Goal: Transaction & Acquisition: Purchase product/service

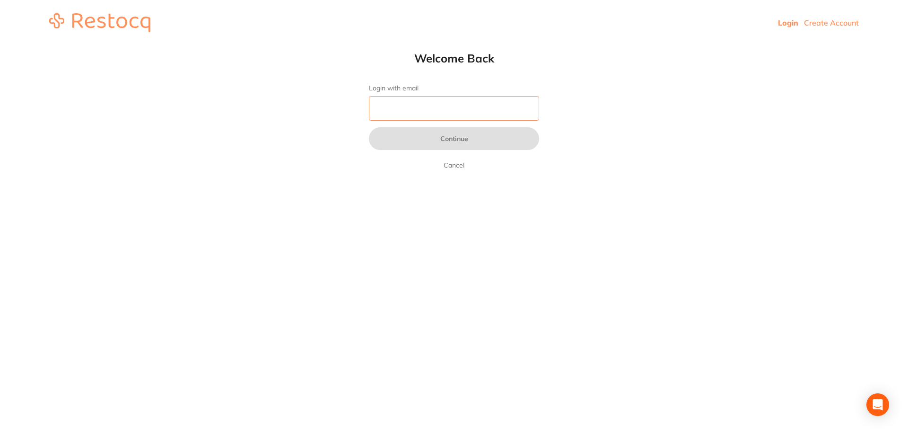
click at [473, 111] on input "Login with email" at bounding box center [454, 108] width 170 height 25
type input "[EMAIL_ADDRESS][DOMAIN_NAME]"
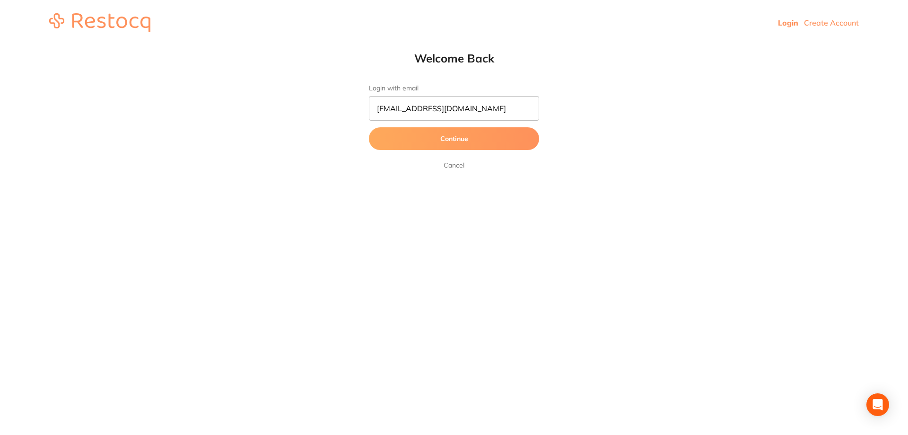
click at [453, 142] on button "Continue" at bounding box center [454, 138] width 170 height 23
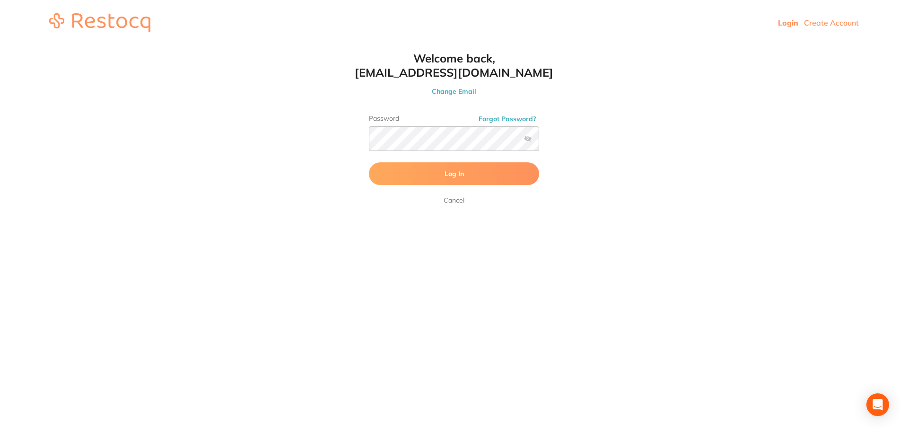
click at [445, 179] on button "Log In" at bounding box center [454, 173] width 170 height 23
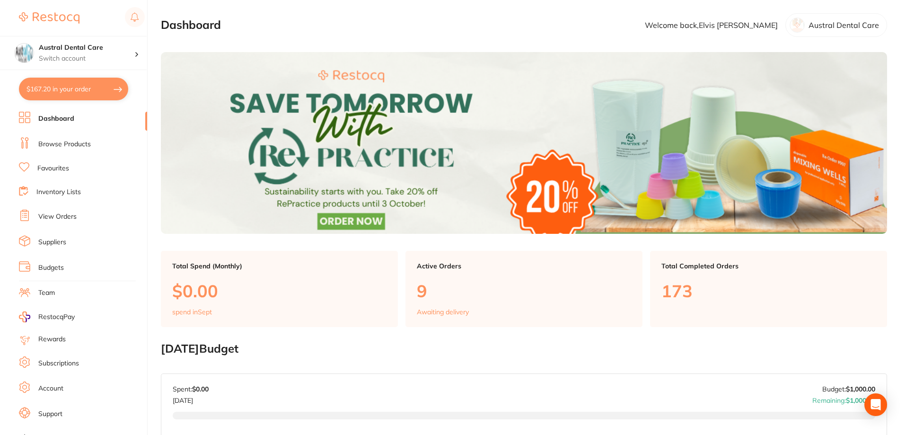
click at [78, 80] on button "$167.20 in your order" at bounding box center [73, 89] width 109 height 23
checkbox input "true"
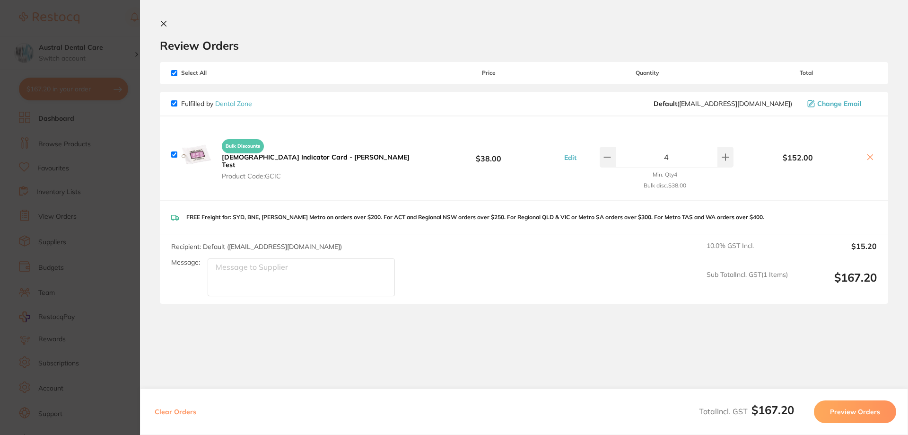
click at [106, 44] on section "Update RRP Set your pre negotiated price for this item. Item Agreed RRP (excl. …" at bounding box center [454, 217] width 908 height 435
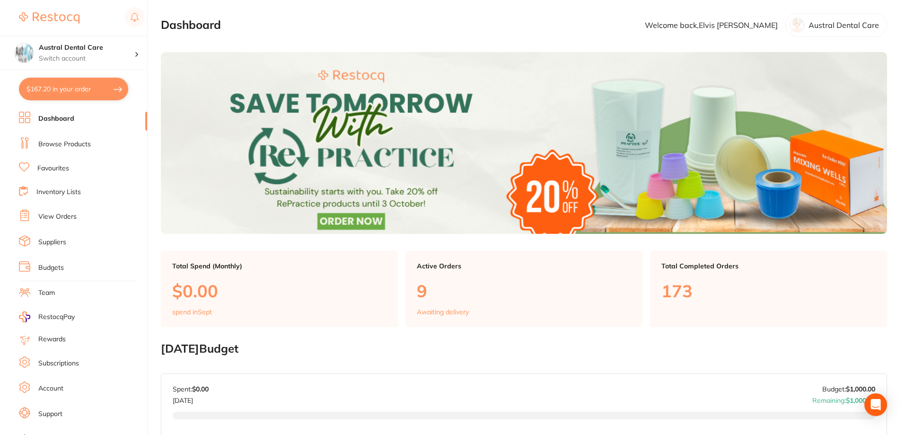
click at [77, 217] on li "View Orders" at bounding box center [83, 217] width 128 height 14
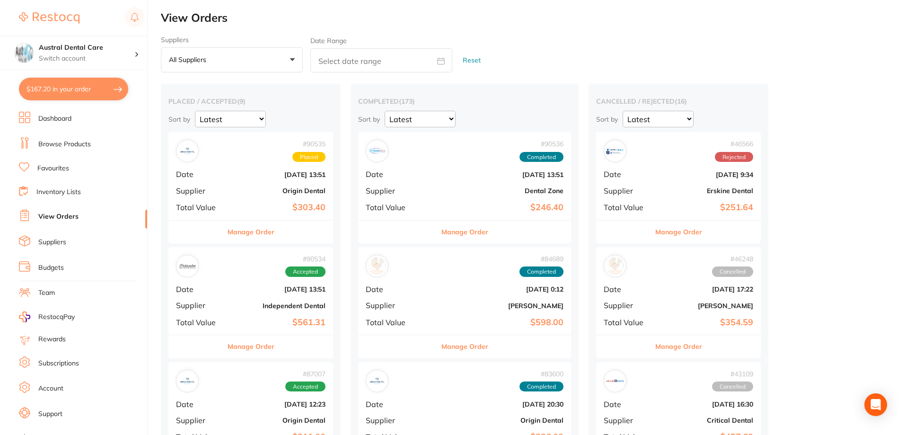
click at [66, 146] on link "Browse Products" at bounding box center [64, 144] width 52 height 9
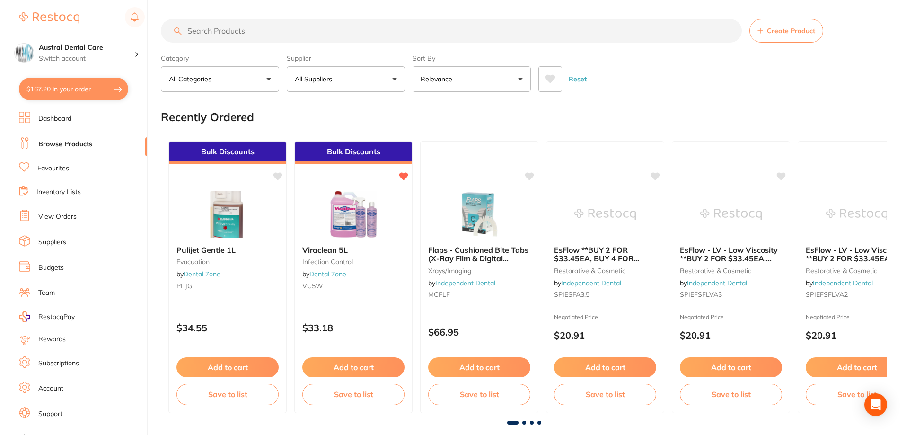
click at [208, 34] on input "search" at bounding box center [451, 31] width 581 height 24
type input "b"
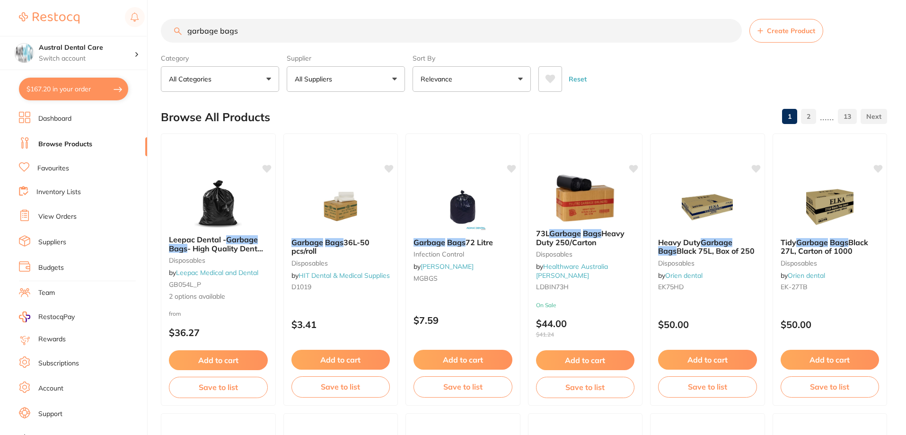
type input "garbage bags"
click at [552, 78] on icon at bounding box center [550, 79] width 10 height 9
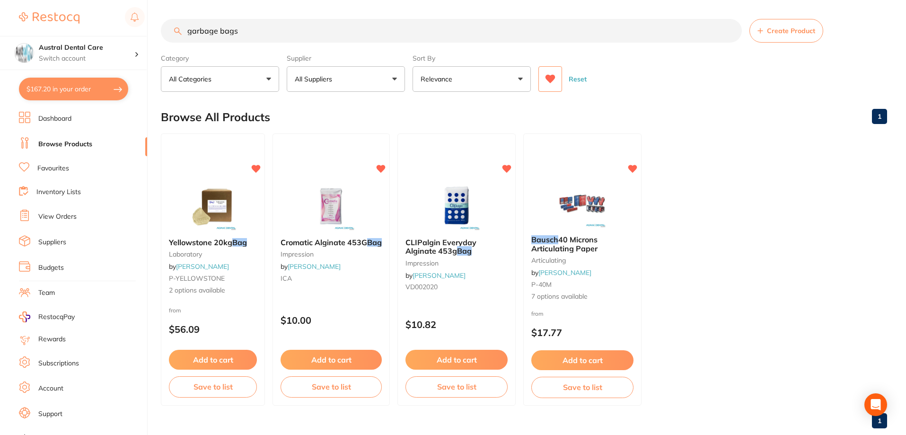
click at [551, 78] on icon at bounding box center [550, 79] width 10 height 9
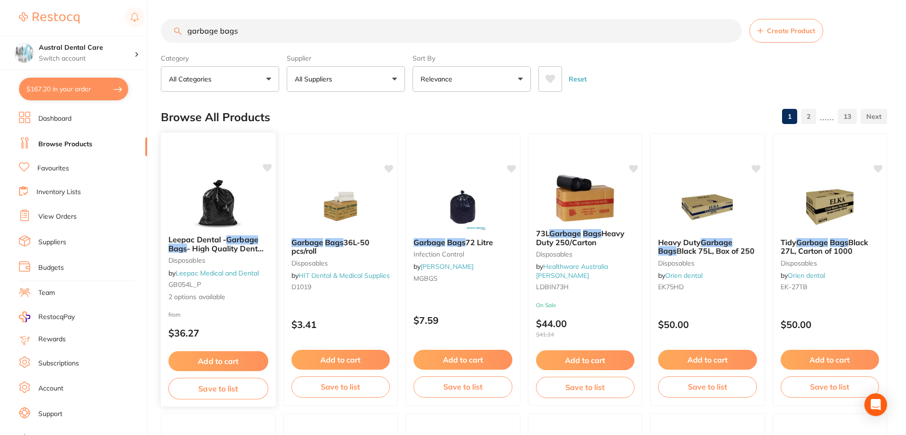
click at [205, 204] on img at bounding box center [218, 204] width 62 height 48
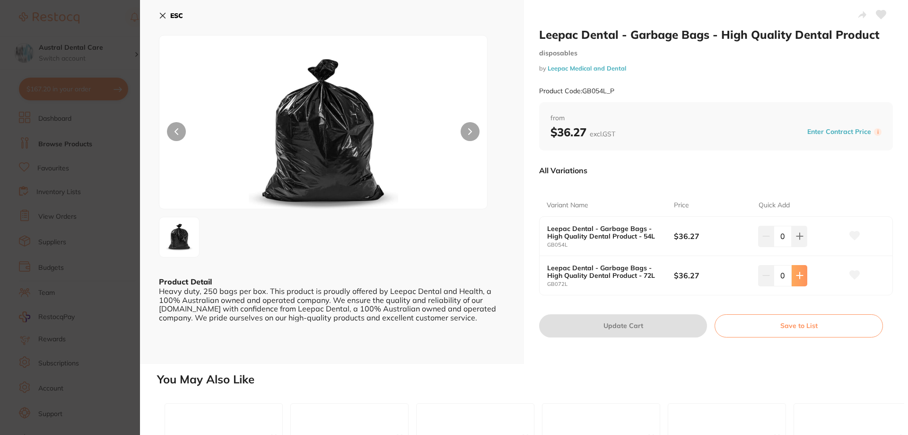
click at [796, 280] on button at bounding box center [800, 275] width 16 height 21
type input "2"
click at [655, 323] on button "Update Cart" at bounding box center [623, 325] width 168 height 23
checkbox input "false"
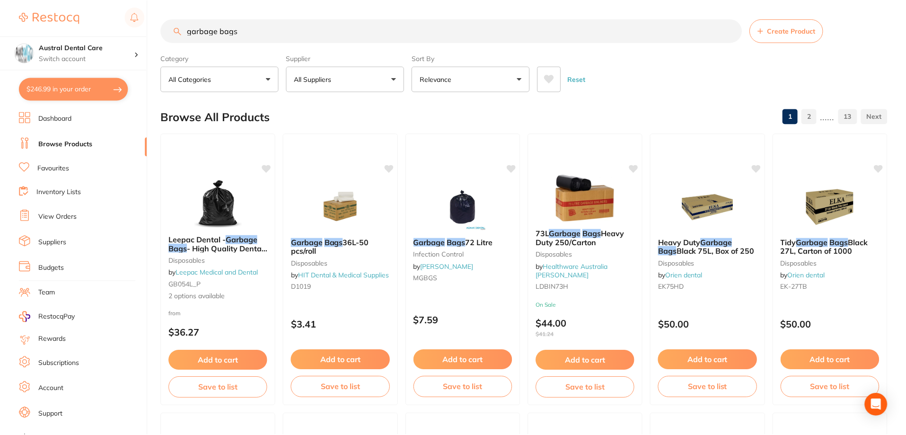
scroll to position [0, 0]
drag, startPoint x: 266, startPoint y: 29, endPoint x: -42, endPoint y: 34, distance: 308.4
click at [0, 34] on html "$246.99 Austral Dental Care Switch account Austral Dental Care $246.99 in your …" at bounding box center [453, 217] width 906 height 435
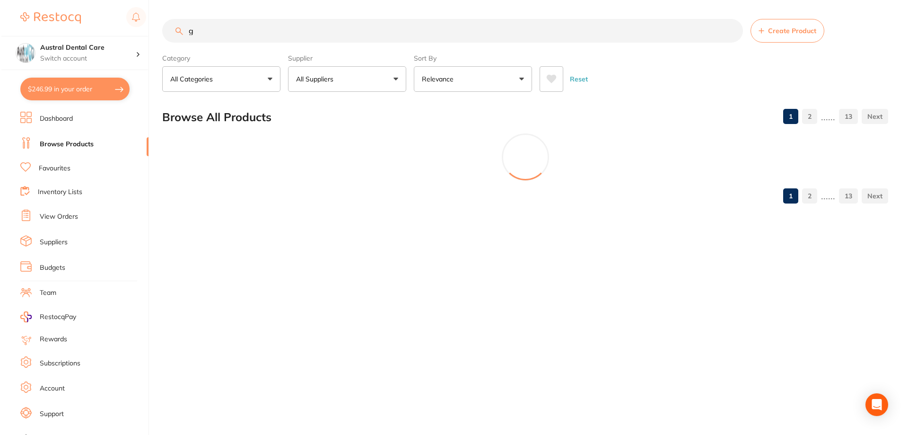
scroll to position [0, 0]
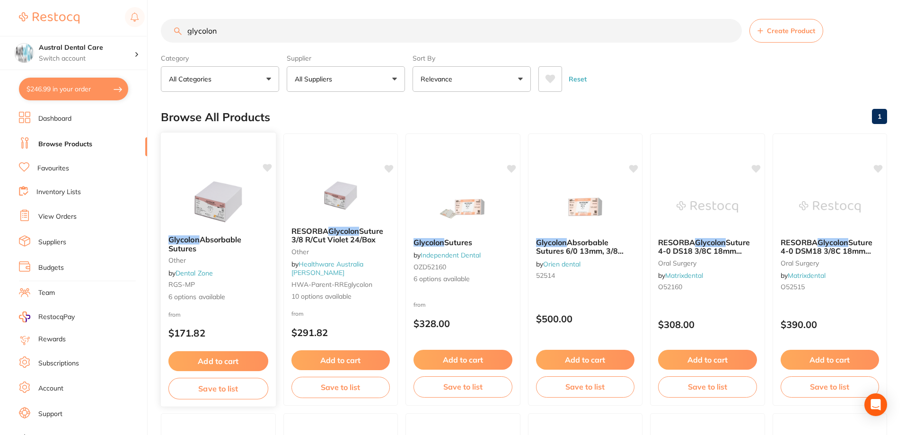
type input "glycolon"
click at [193, 192] on img at bounding box center [218, 204] width 62 height 48
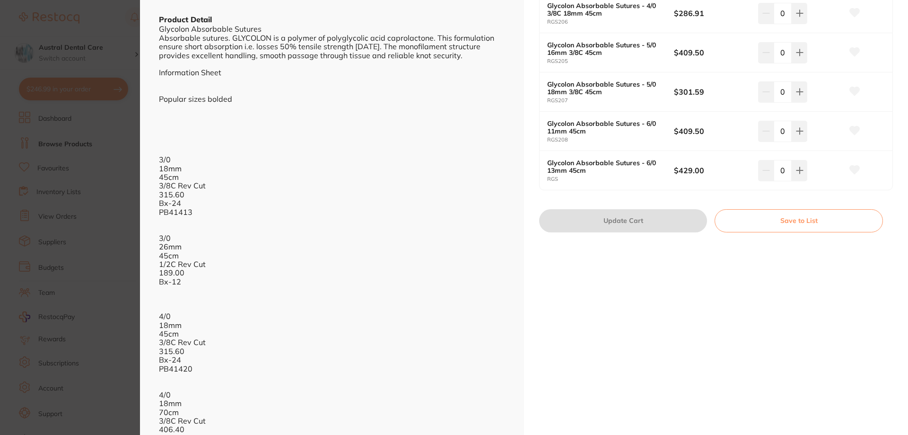
scroll to position [189, 0]
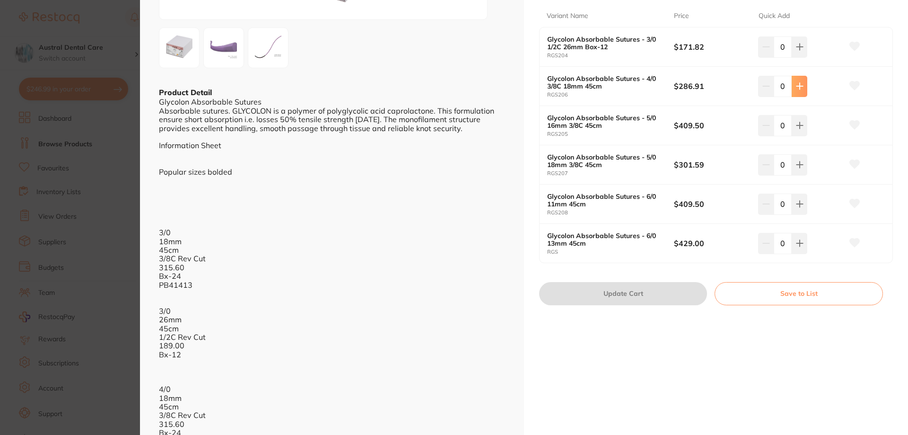
click at [796, 89] on icon at bounding box center [800, 86] width 8 height 8
type input "1"
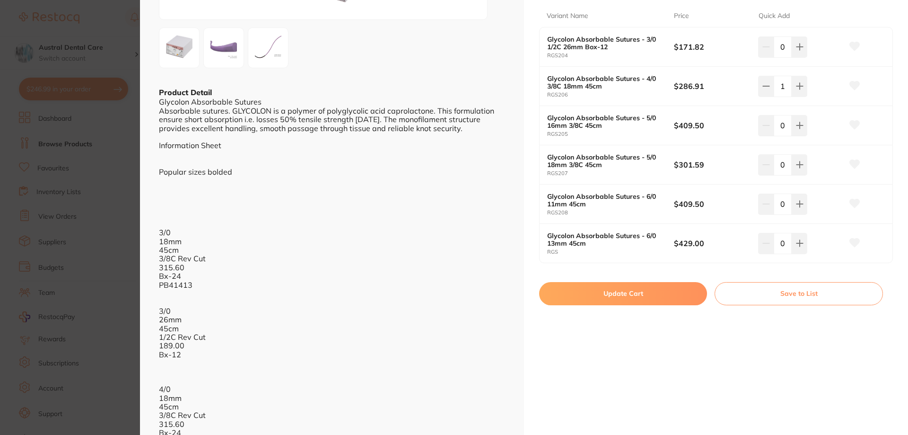
click at [653, 288] on button "Update Cart" at bounding box center [623, 293] width 168 height 23
checkbox input "false"
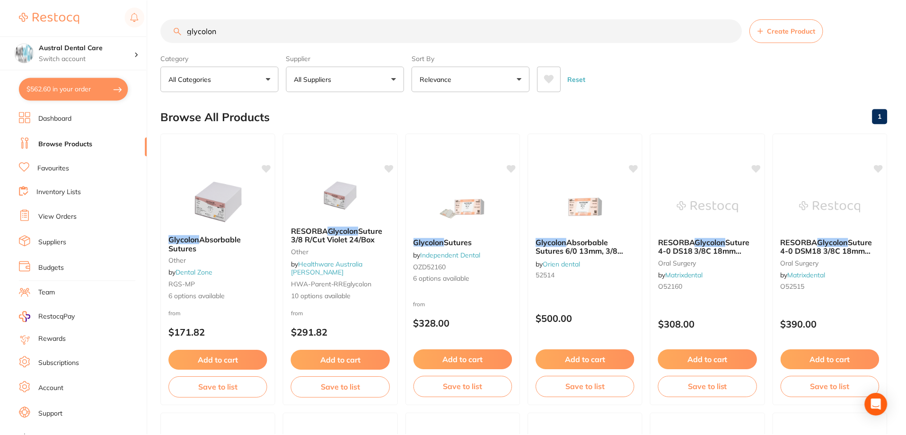
scroll to position [0, 0]
click at [227, 25] on input "glycolon" at bounding box center [451, 30] width 581 height 24
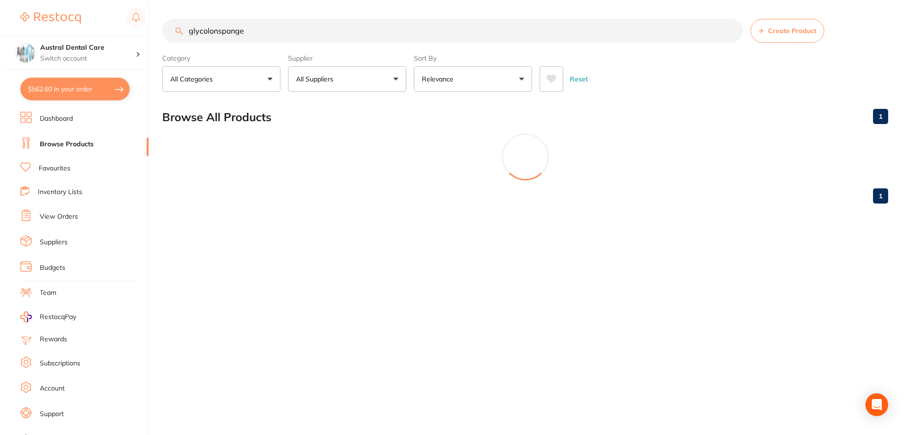
scroll to position [0, 0]
drag, startPoint x: 216, startPoint y: 32, endPoint x: 2, endPoint y: 63, distance: 216.5
click at [37, 68] on div "$562.60 Austral Dental Care Switch account Austral Dental Care $562.60 in your …" at bounding box center [454, 217] width 908 height 435
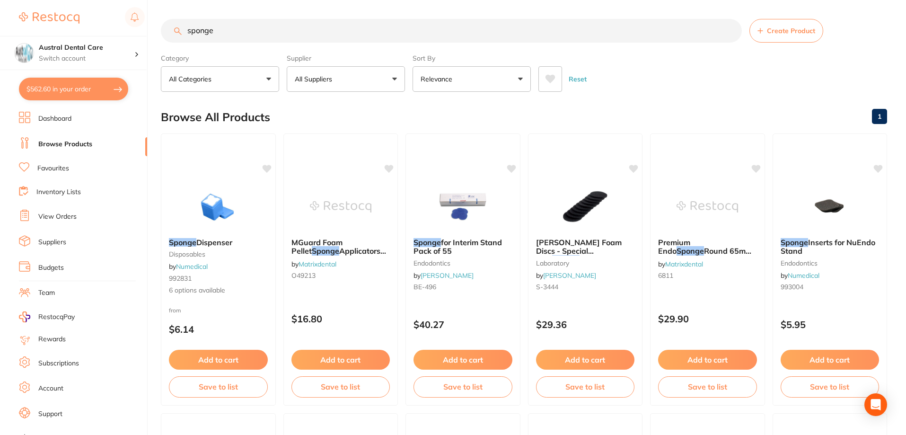
click at [241, 38] on input "sponge" at bounding box center [451, 31] width 581 height 24
click at [240, 35] on input "sponge" at bounding box center [451, 31] width 581 height 24
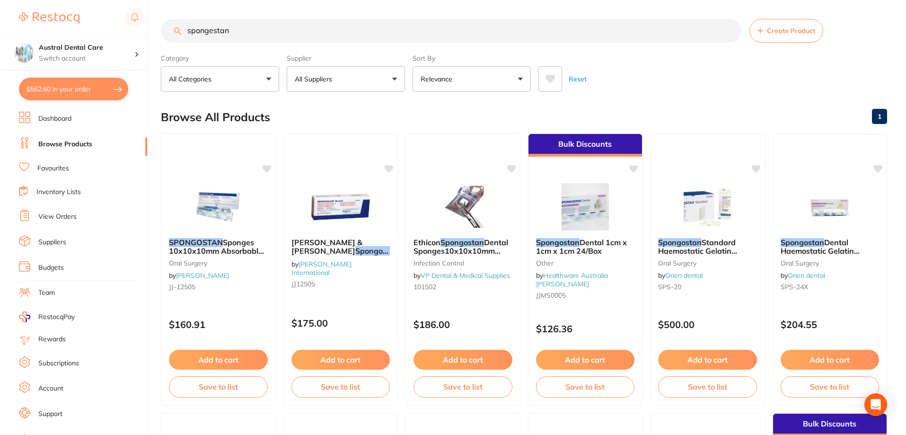
type input "spongestan"
click at [557, 71] on button at bounding box center [550, 79] width 24 height 26
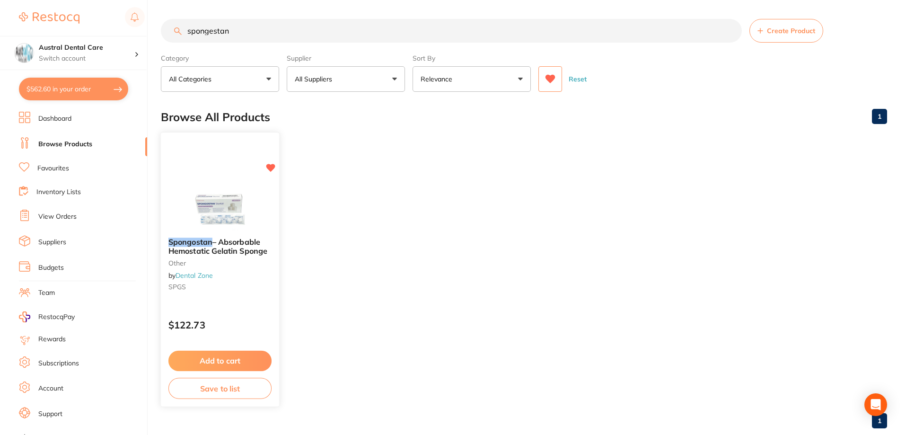
click at [221, 362] on button "Add to cart" at bounding box center [219, 360] width 103 height 20
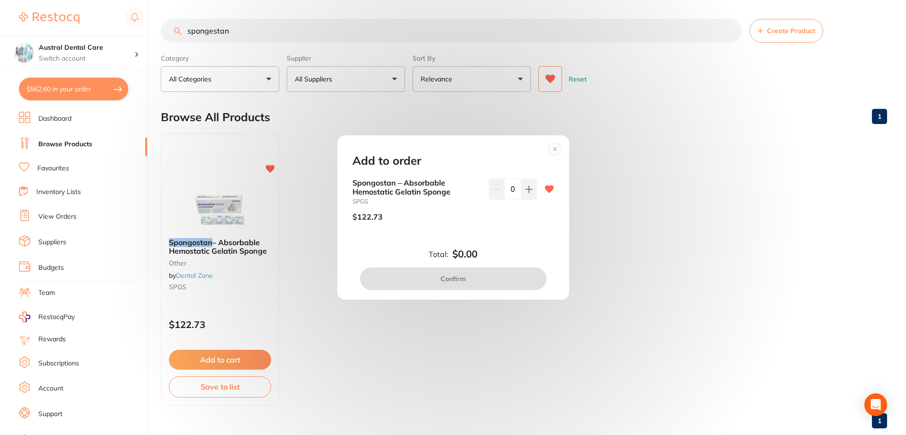
drag, startPoint x: 528, startPoint y: 187, endPoint x: 514, endPoint y: 229, distance: 44.4
click at [527, 187] on icon at bounding box center [529, 189] width 8 height 8
type input "1"
click at [472, 278] on button "Confirm" at bounding box center [453, 278] width 186 height 23
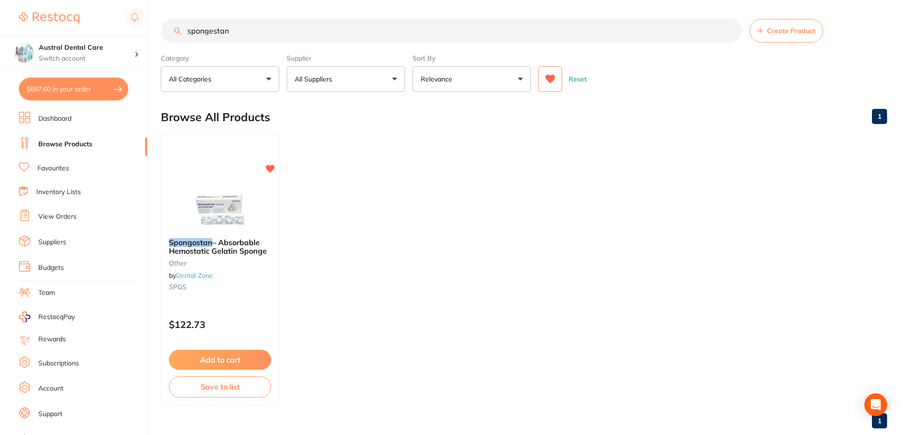
click at [248, 34] on input "spongestan" at bounding box center [451, 31] width 581 height 24
drag, startPoint x: 248, startPoint y: 34, endPoint x: 118, endPoint y: 54, distance: 132.1
click at [118, 53] on div "$697.60 Austral Dental Care Switch account Austral Dental Care $697.60 in your …" at bounding box center [453, 217] width 906 height 435
type input "clear strips"
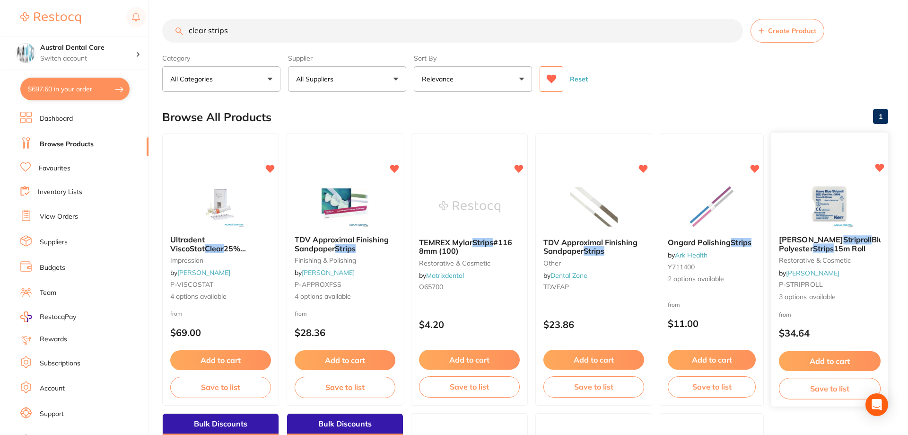
scroll to position [0, 0]
click at [819, 193] on img at bounding box center [828, 204] width 62 height 48
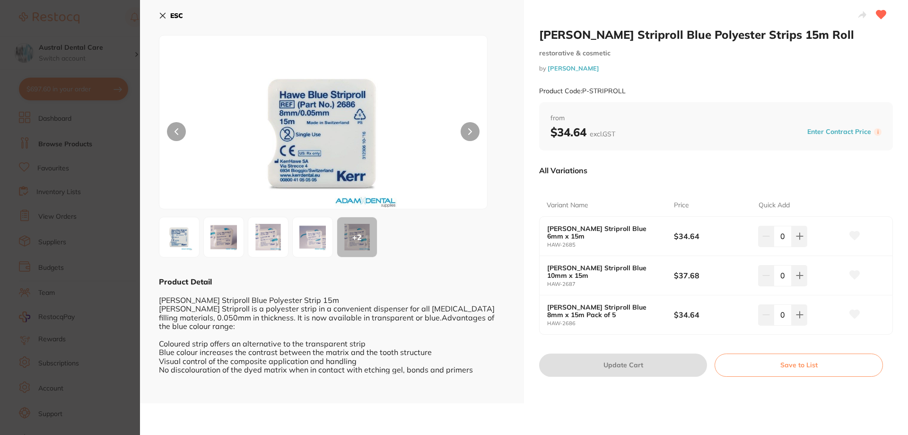
click at [315, 240] on img at bounding box center [313, 237] width 34 height 34
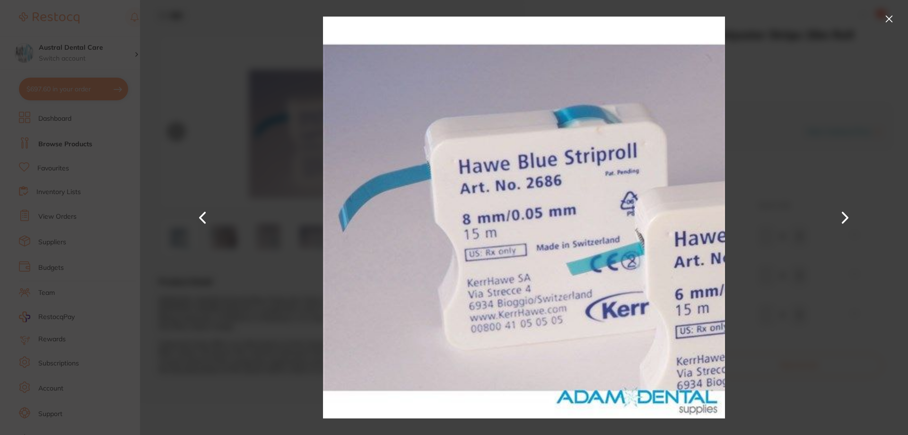
click at [277, 263] on div at bounding box center [524, 217] width 768 height 435
click at [885, 17] on button at bounding box center [889, 18] width 15 height 15
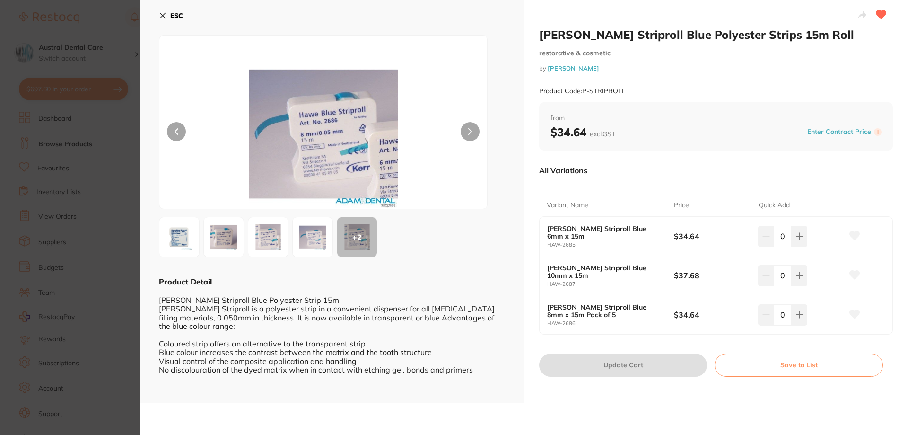
click at [163, 11] on button "ESC" at bounding box center [171, 16] width 24 height 16
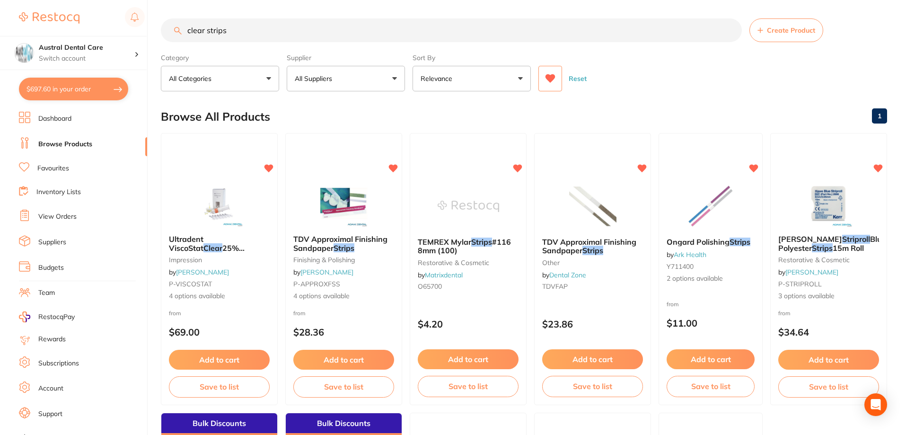
click at [554, 81] on icon at bounding box center [550, 78] width 10 height 9
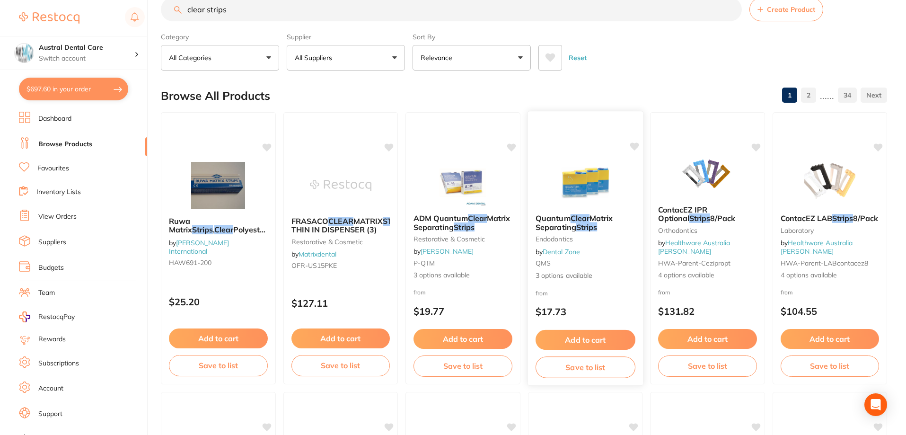
scroll to position [0, 0]
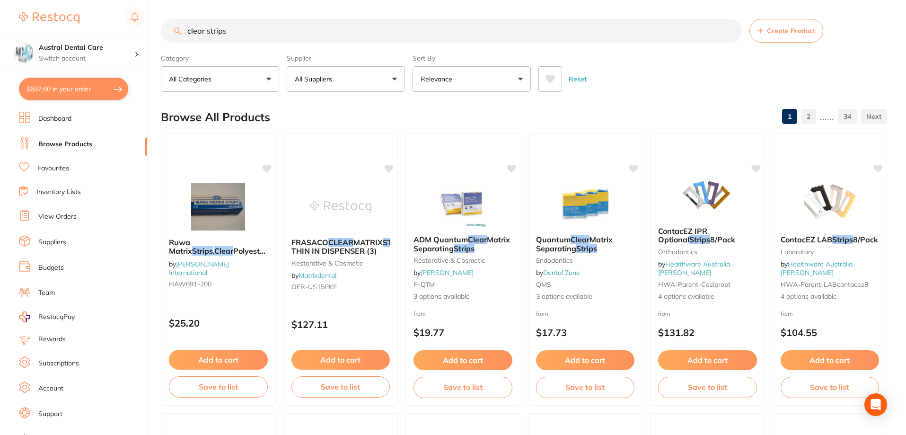
drag, startPoint x: 550, startPoint y: 81, endPoint x: 555, endPoint y: 106, distance: 25.5
click at [551, 82] on icon at bounding box center [550, 79] width 10 height 9
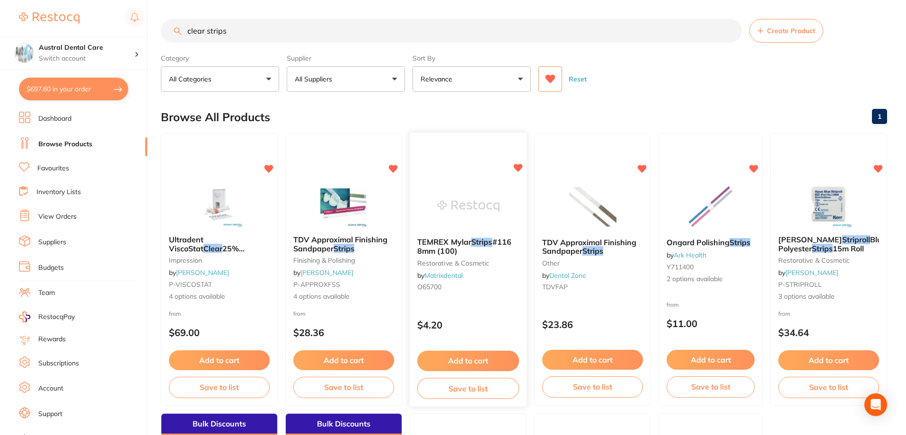
click at [480, 186] on img at bounding box center [468, 206] width 62 height 48
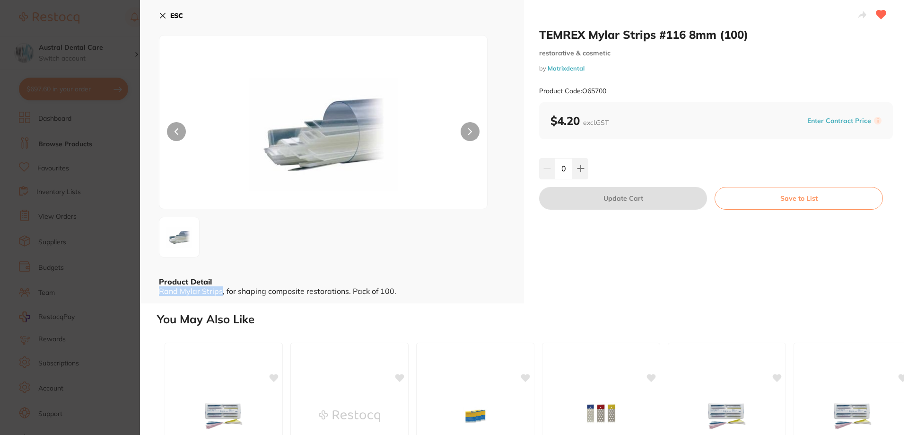
copy div "Rand Mylar Strips"
drag, startPoint x: 158, startPoint y: 291, endPoint x: 222, endPoint y: 298, distance: 63.7
click at [222, 298] on div "ESC Product Detail Rand Mylar Strips, for shaping composite restorations. Pack …" at bounding box center [332, 151] width 384 height 303
click at [580, 171] on icon at bounding box center [580, 169] width 6 height 6
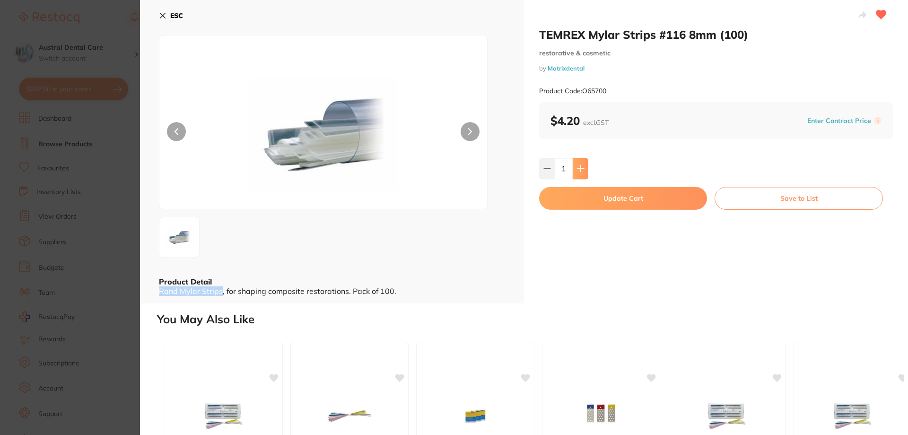
click at [581, 172] on icon at bounding box center [581, 169] width 8 height 8
type input "2"
click at [599, 201] on button "Update Cart" at bounding box center [623, 198] width 168 height 23
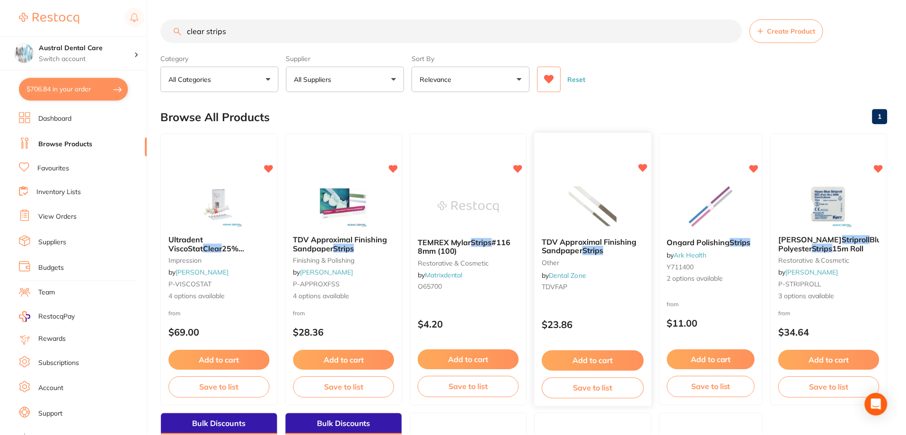
scroll to position [0, 0]
drag, startPoint x: 242, startPoint y: 26, endPoint x: 35, endPoint y: 9, distance: 206.9
click at [42, 9] on div "$706.84 Austral Dental Care Switch account Austral Dental Care $706.84 in your …" at bounding box center [453, 217] width 906 height 435
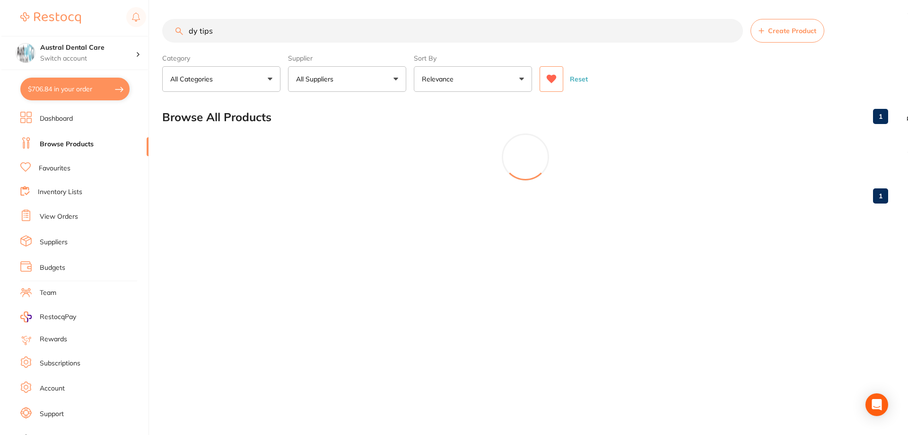
scroll to position [0, 0]
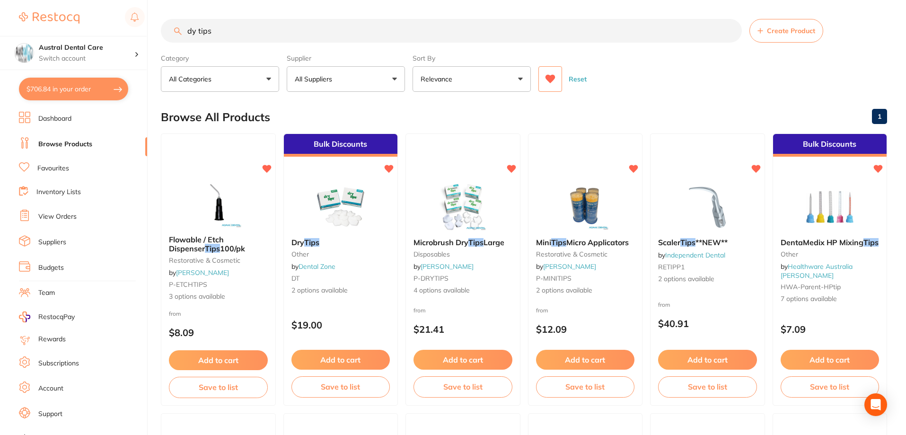
click at [191, 29] on input "dy tips" at bounding box center [451, 31] width 581 height 24
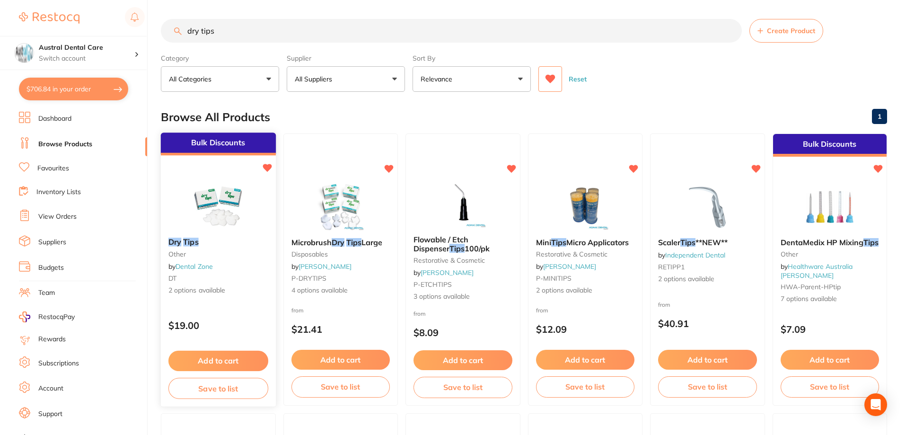
type input "dry tips"
click at [224, 176] on div "Bulk Discounts Dry Tips other by Dental Zone DT 2 options available $19.00 Add …" at bounding box center [218, 269] width 116 height 275
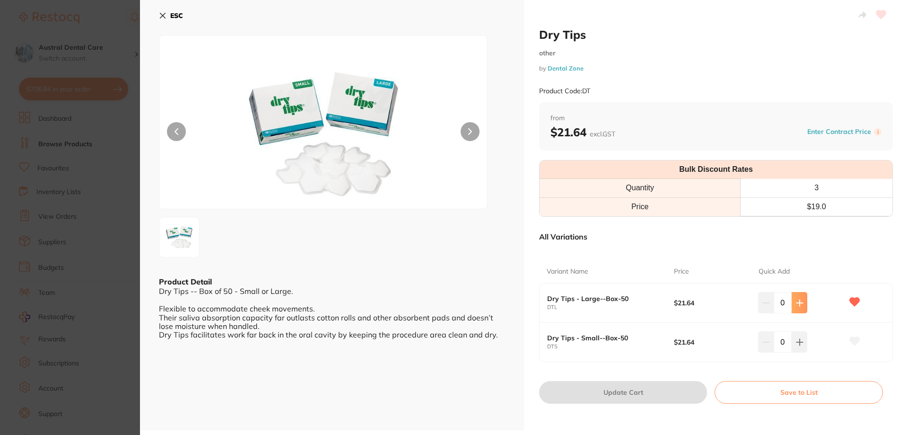
click at [796, 302] on icon at bounding box center [800, 303] width 8 height 8
type input "2"
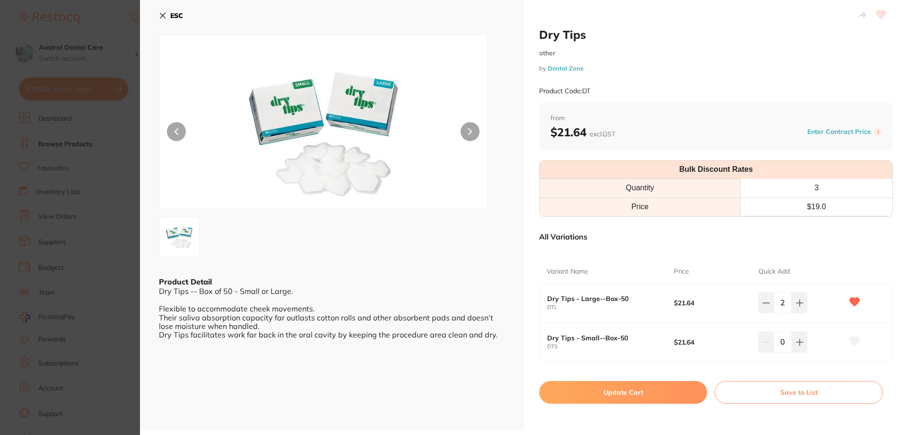
click at [636, 391] on button "Update Cart" at bounding box center [623, 392] width 168 height 23
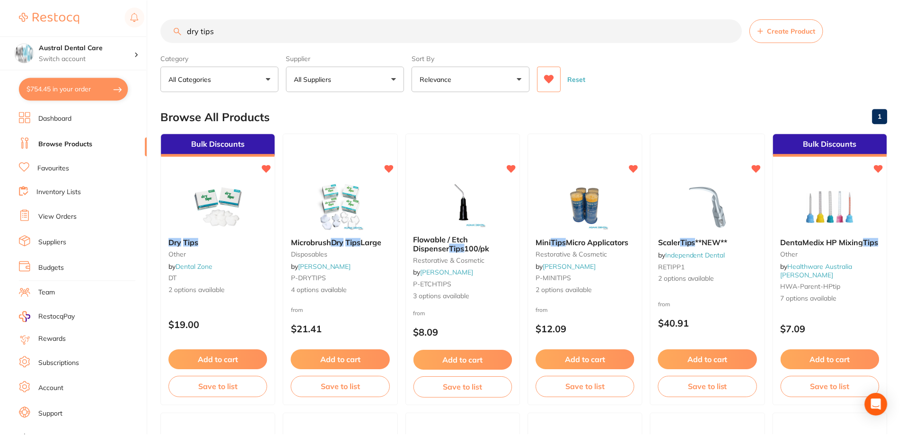
scroll to position [0, 0]
click at [76, 31] on div "$754.45 Austral Dental Care Switch account Austral Dental Care $754.45 in your …" at bounding box center [453, 217] width 906 height 435
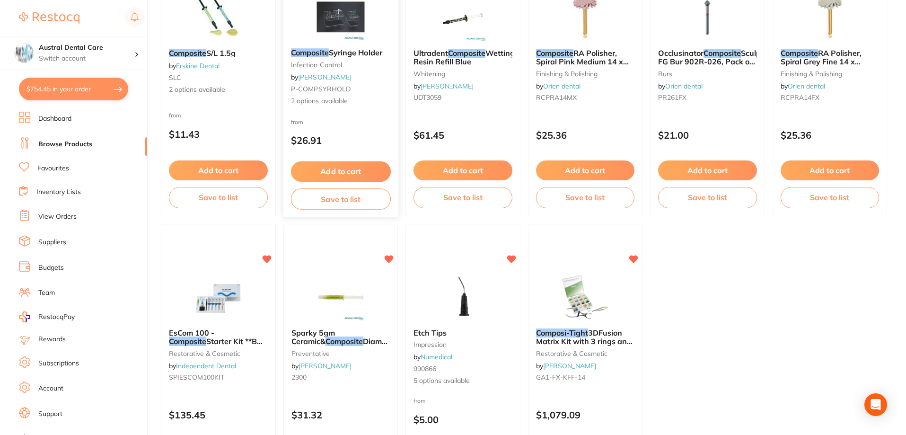
scroll to position [284, 0]
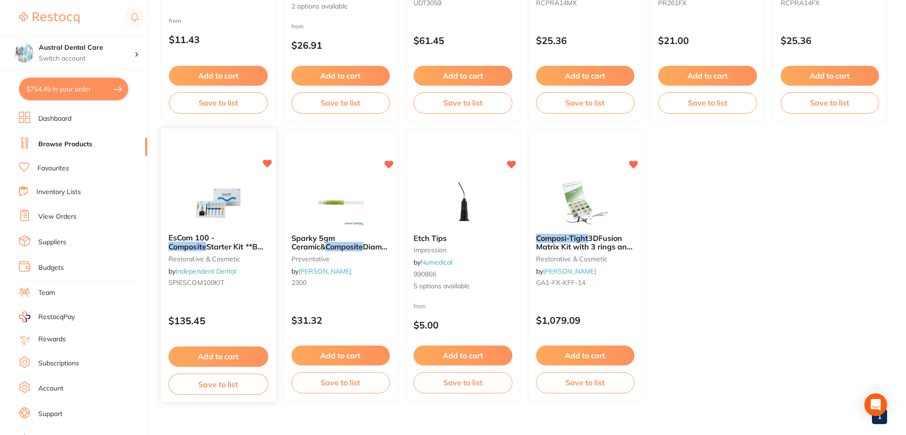
click at [233, 215] on img at bounding box center [218, 202] width 62 height 48
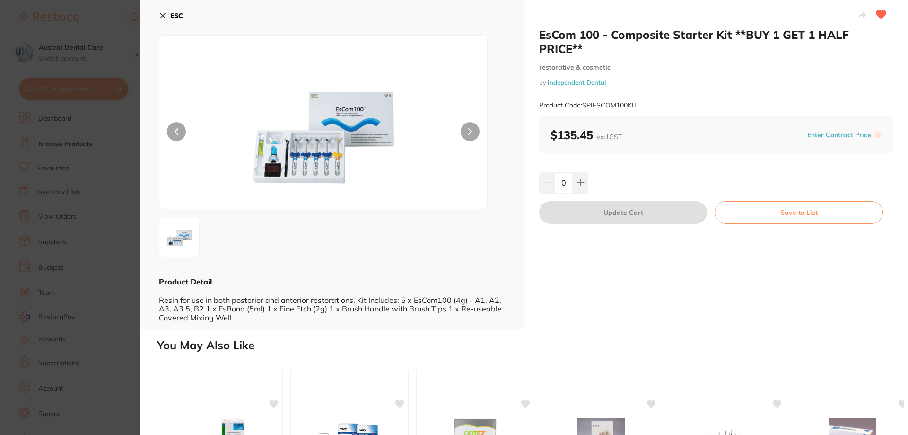
click at [163, 20] on button "ESC" at bounding box center [171, 16] width 24 height 16
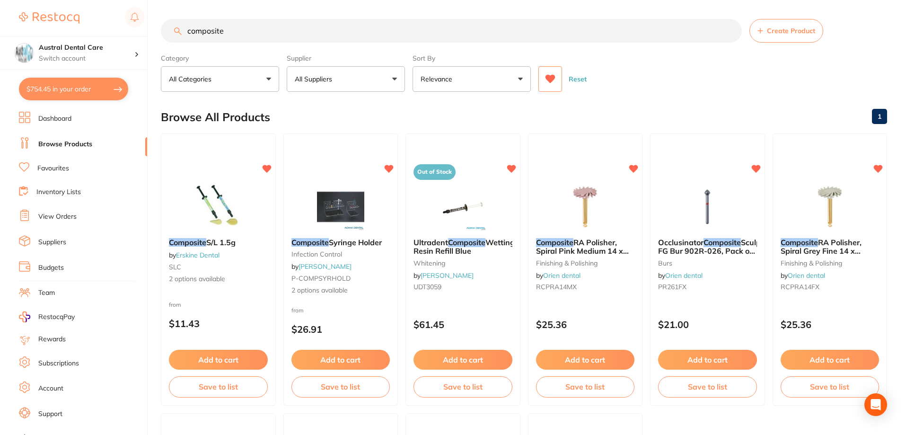
drag, startPoint x: 180, startPoint y: 33, endPoint x: 45, endPoint y: 33, distance: 135.3
click at [52, 33] on div "$754.45 Austral Dental Care Switch account Austral Dental Care $754.45 in your …" at bounding box center [453, 217] width 906 height 435
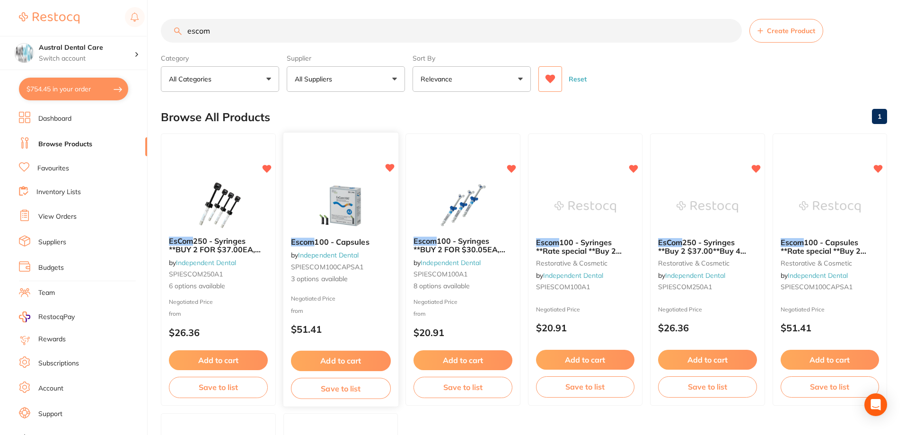
type input "escom"
click at [364, 204] on img at bounding box center [340, 206] width 62 height 48
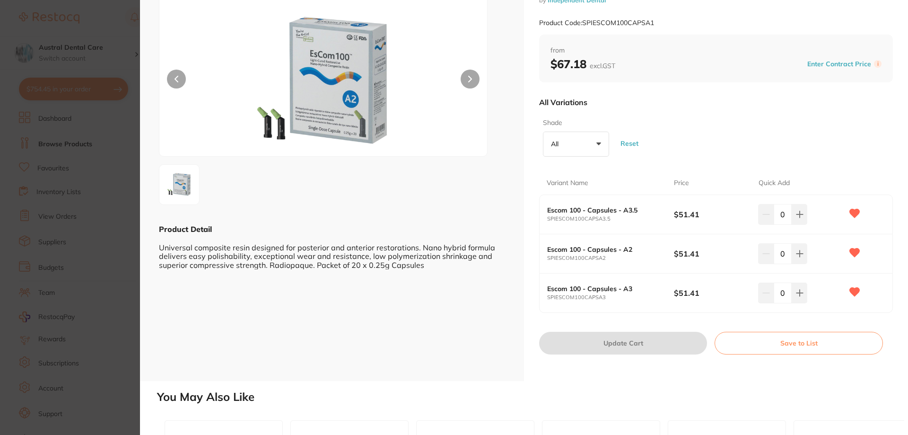
scroll to position [95, 0]
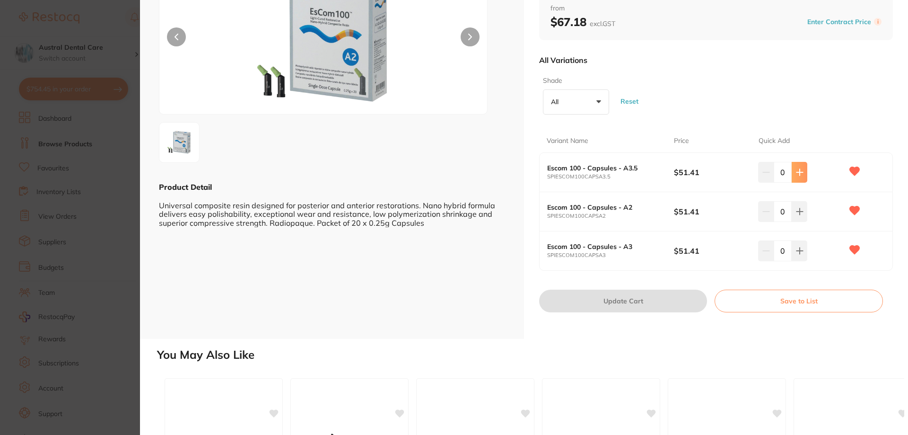
click at [797, 175] on icon at bounding box center [800, 172] width 8 height 8
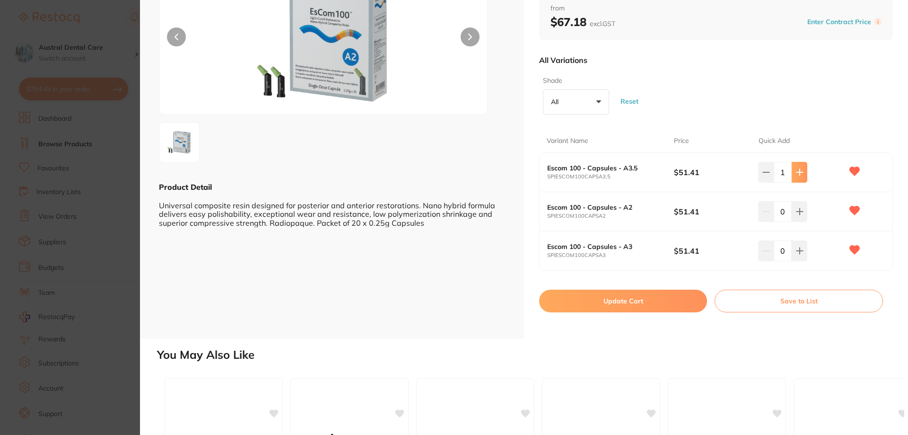
click at [797, 176] on button at bounding box center [800, 172] width 16 height 21
click at [798, 176] on button at bounding box center [800, 172] width 16 height 21
type input "5"
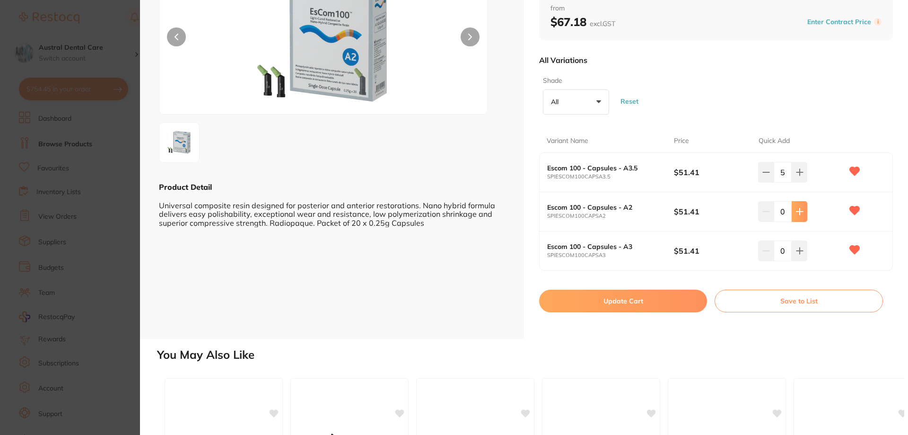
click at [800, 206] on button at bounding box center [800, 211] width 16 height 21
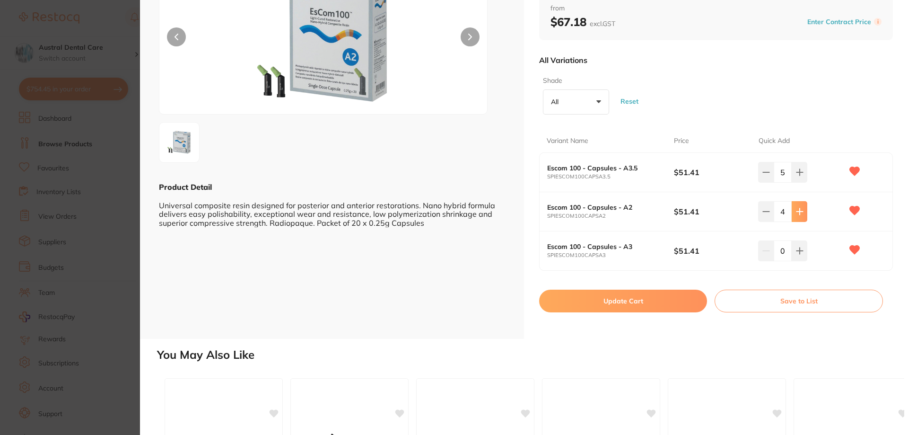
type input "5"
click at [798, 174] on icon at bounding box center [799, 172] width 6 height 6
type input "6"
click at [799, 209] on icon at bounding box center [800, 212] width 8 height 8
type input "6"
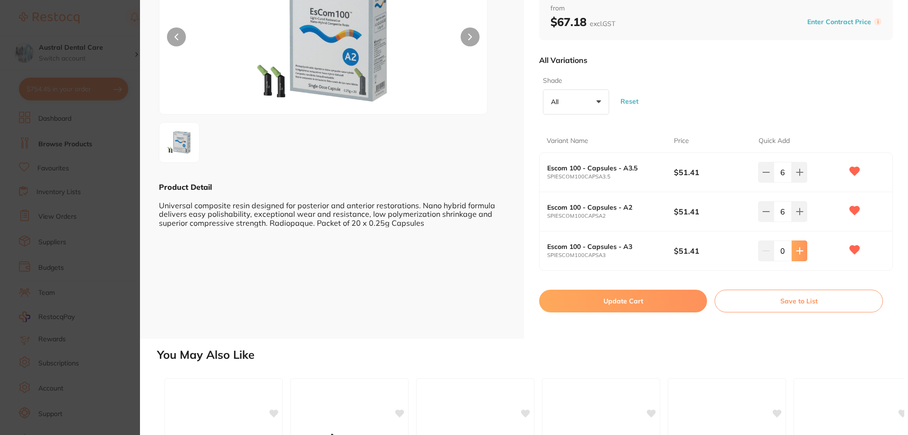
click at [800, 251] on icon at bounding box center [800, 251] width 8 height 8
click at [799, 251] on icon at bounding box center [799, 250] width 6 height 6
click at [796, 251] on icon at bounding box center [799, 250] width 6 height 6
click at [798, 252] on icon at bounding box center [799, 250] width 6 height 6
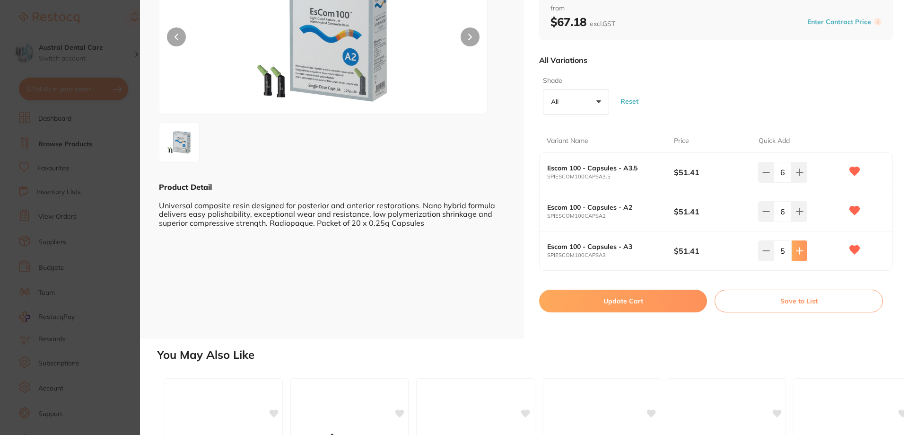
click at [798, 252] on icon at bounding box center [799, 250] width 6 height 6
type input "6"
click at [601, 306] on button "Update Cart" at bounding box center [623, 300] width 168 height 23
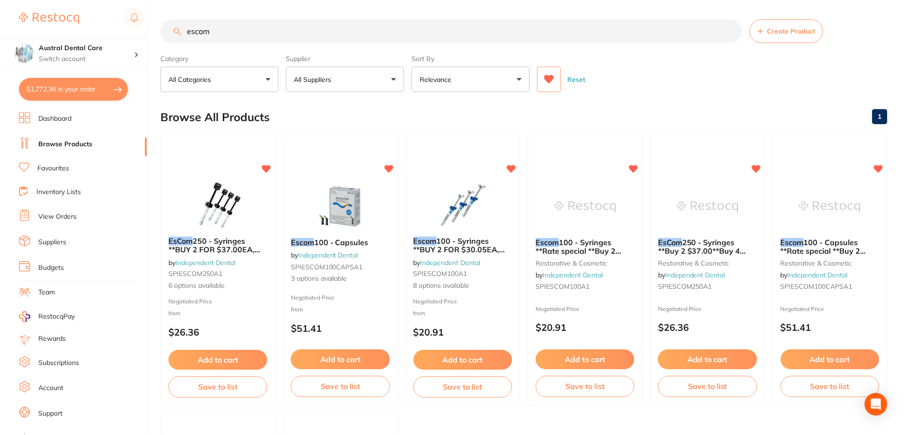
scroll to position [1, 0]
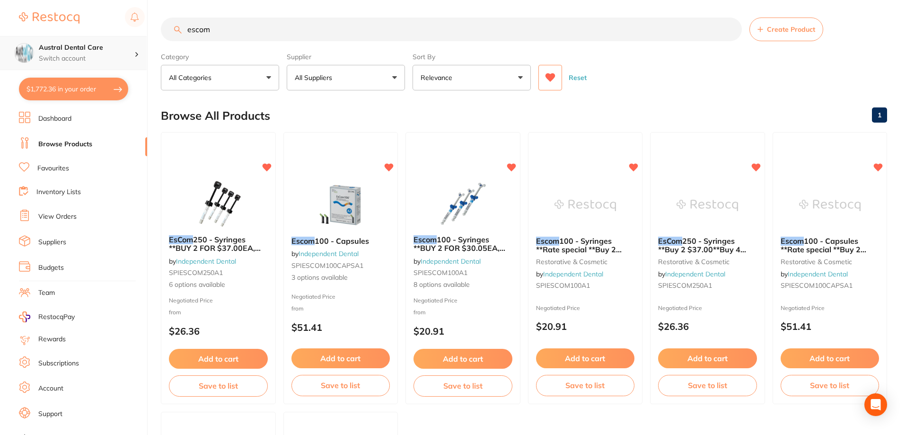
drag, startPoint x: 225, startPoint y: 32, endPoint x: 90, endPoint y: 44, distance: 135.8
click at [97, 44] on div "$1,772.36 Austral Dental Care Switch account Austral Dental Care $1,772.36 in y…" at bounding box center [453, 216] width 906 height 435
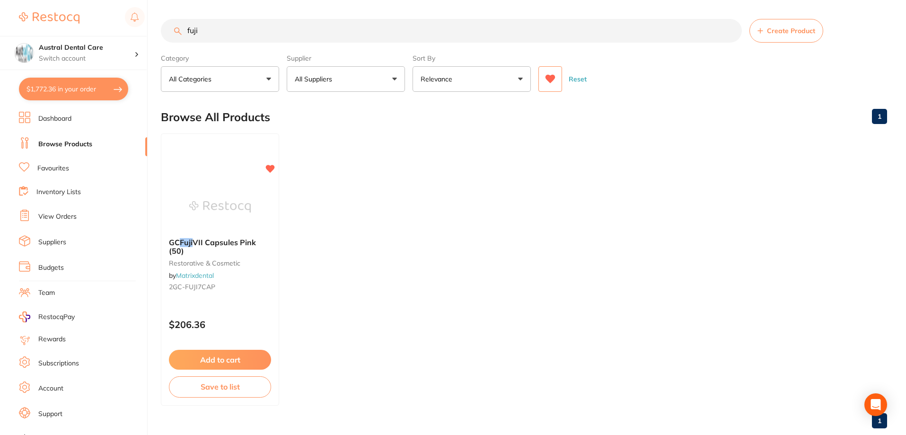
click at [222, 31] on input "fuji" at bounding box center [451, 31] width 581 height 24
click at [547, 80] on icon at bounding box center [550, 78] width 10 height 9
click at [285, 35] on input "fuji" at bounding box center [451, 31] width 581 height 24
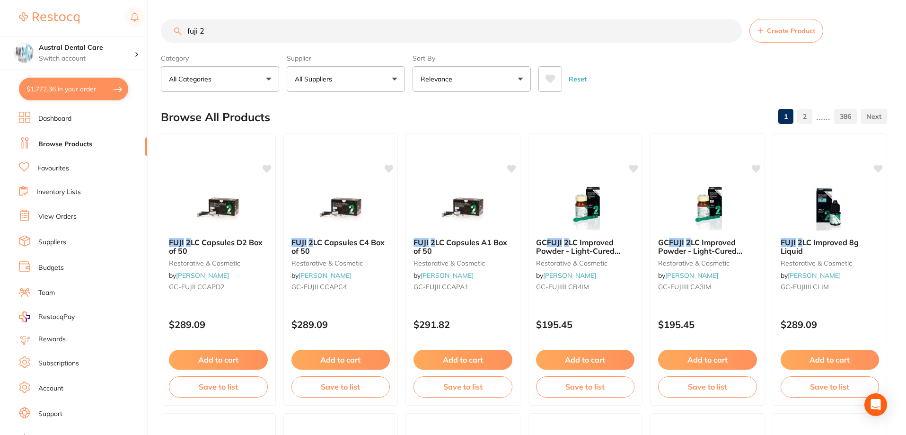
drag, startPoint x: 205, startPoint y: 30, endPoint x: 107, endPoint y: 31, distance: 97.4
click at [120, 29] on div "$1,772.36 Austral Dental Care Switch account Austral Dental Care $1,772.36 in y…" at bounding box center [453, 217] width 906 height 435
type input "disc"
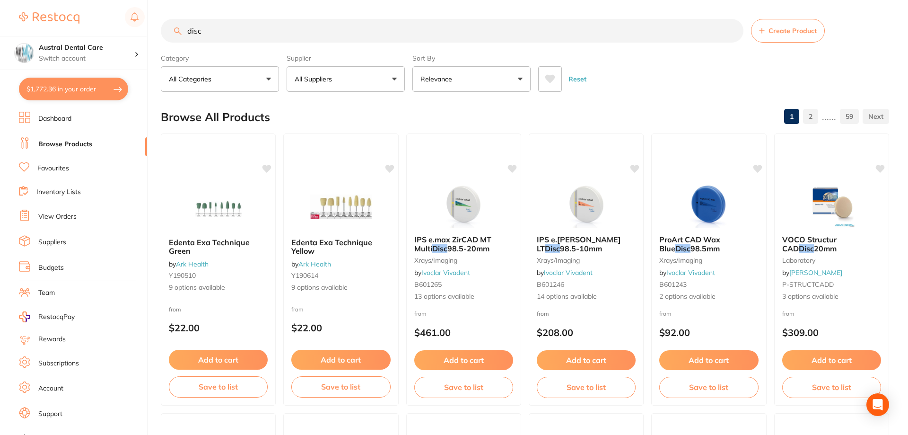
click at [552, 77] on icon at bounding box center [550, 79] width 10 height 9
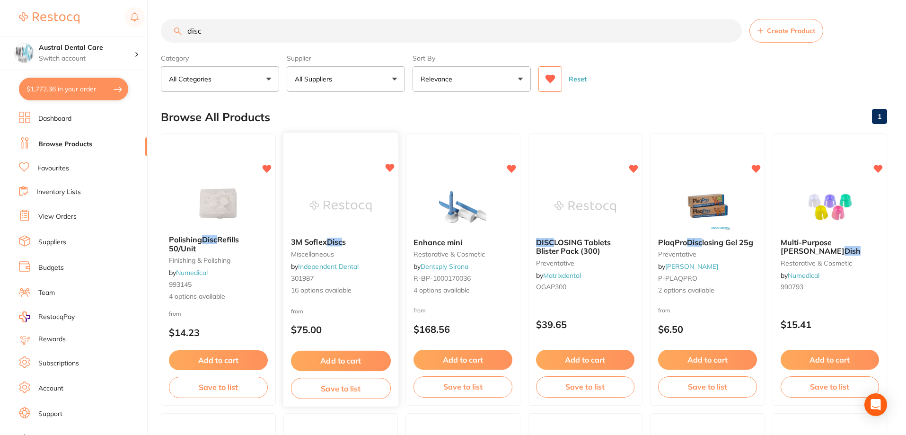
click at [362, 191] on img at bounding box center [340, 206] width 62 height 48
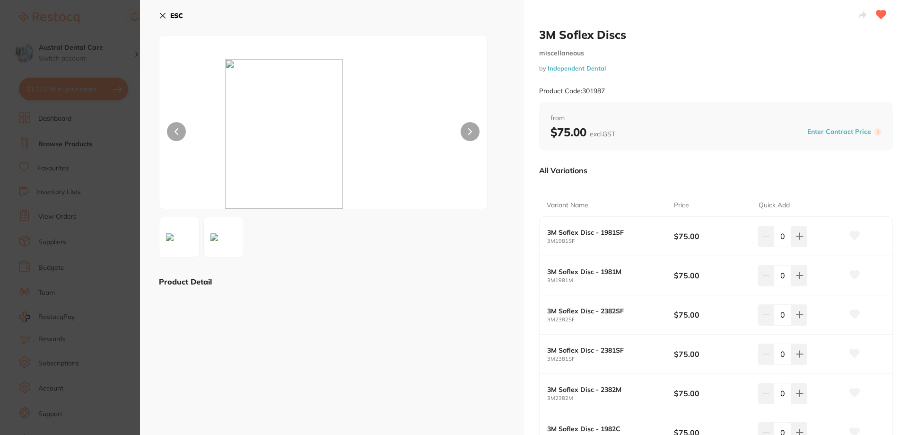
click at [163, 15] on icon at bounding box center [162, 15] width 5 height 5
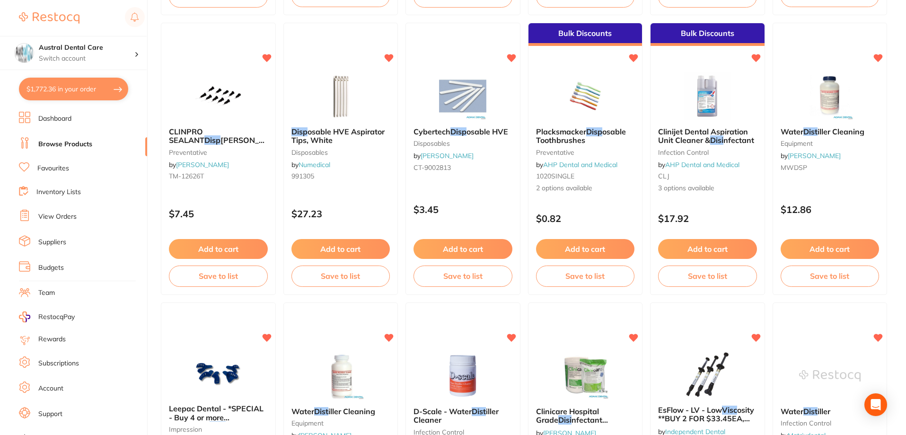
scroll to position [663, 0]
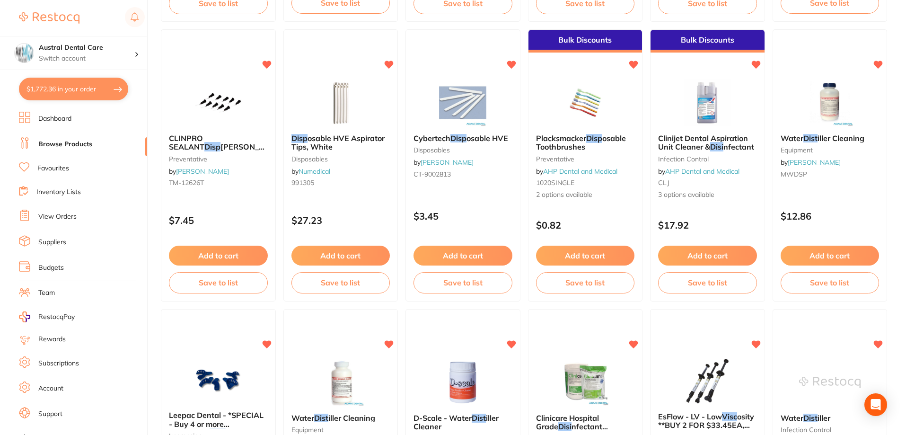
click at [55, 213] on link "View Orders" at bounding box center [57, 216] width 38 height 9
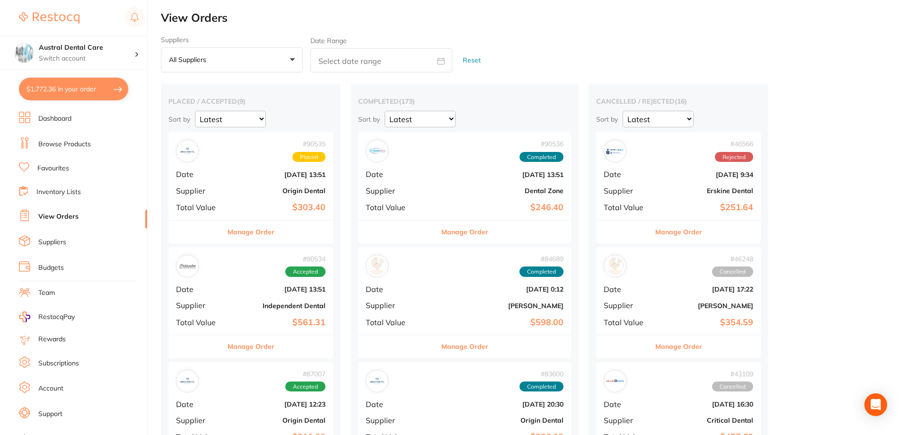
click at [248, 67] on button "All suppliers +0" at bounding box center [232, 60] width 142 height 26
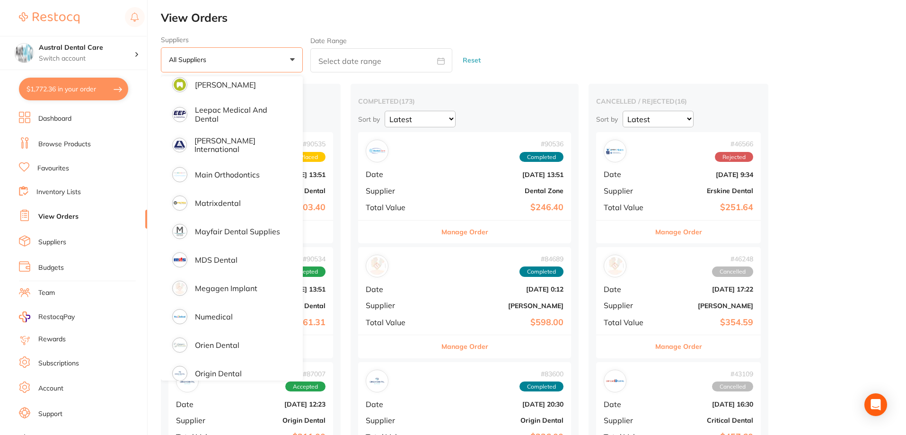
scroll to position [662, 0]
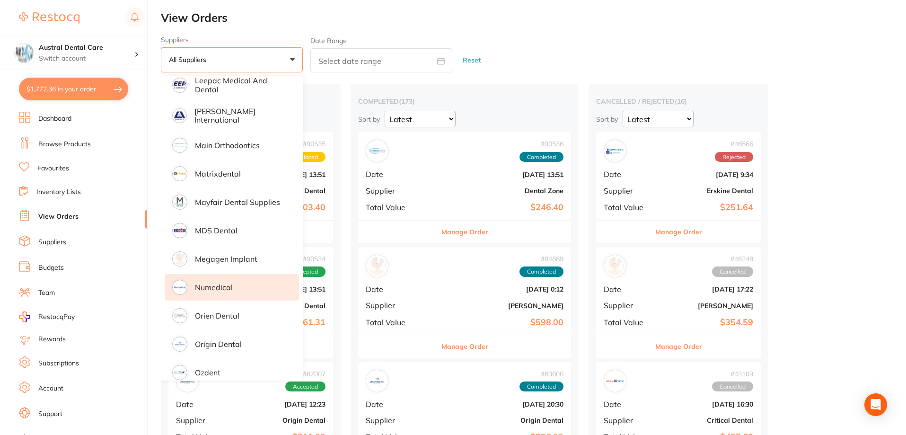
click at [220, 283] on p "Numedical" at bounding box center [214, 287] width 38 height 9
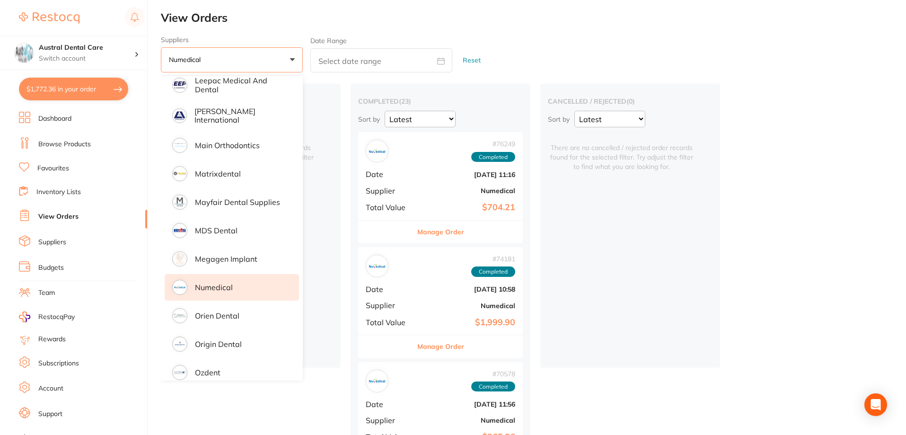
click at [554, 56] on div "Suppliers Numedical +0 All suppliers AB Orthodontics Adam Dental AHP Dental and…" at bounding box center [533, 54] width 745 height 37
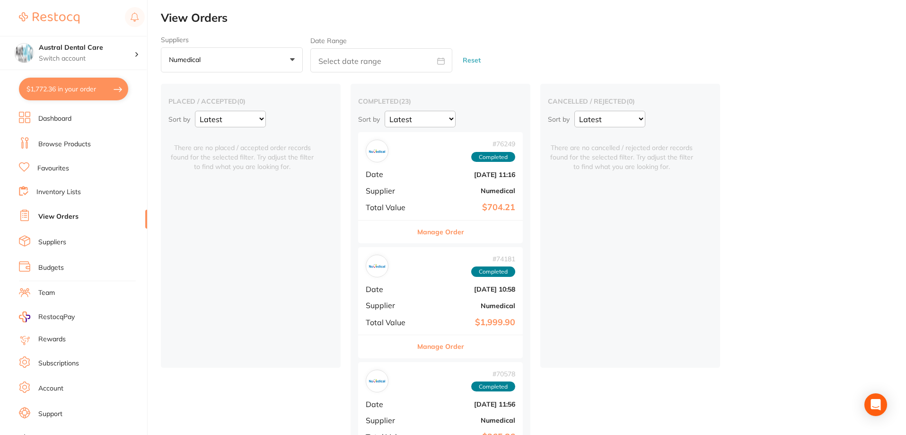
click at [453, 231] on button "Manage Order" at bounding box center [440, 231] width 47 height 23
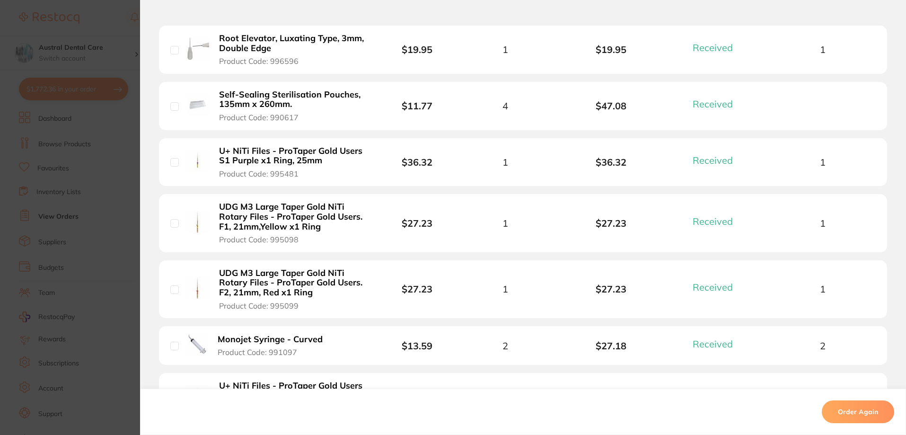
scroll to position [378, 0]
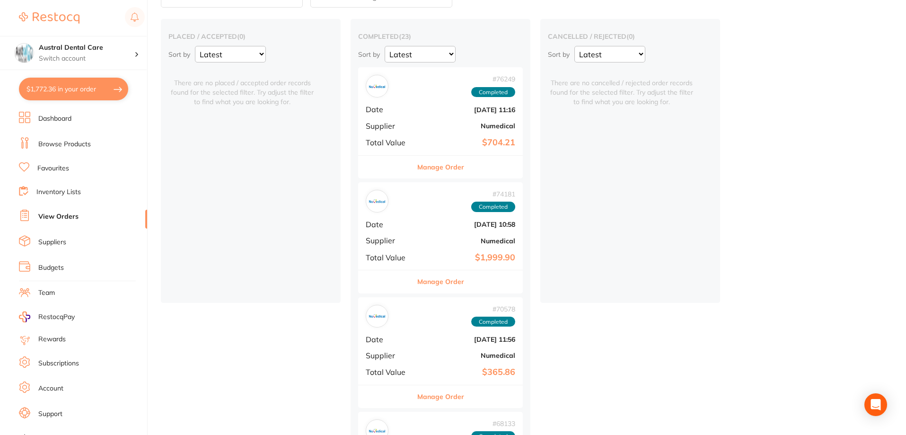
scroll to position [142, 0]
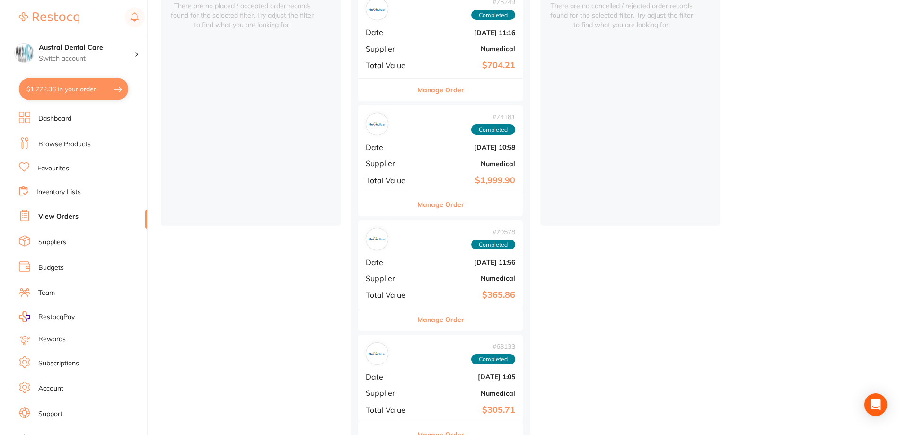
click at [441, 202] on button "Manage Order" at bounding box center [440, 204] width 47 height 23
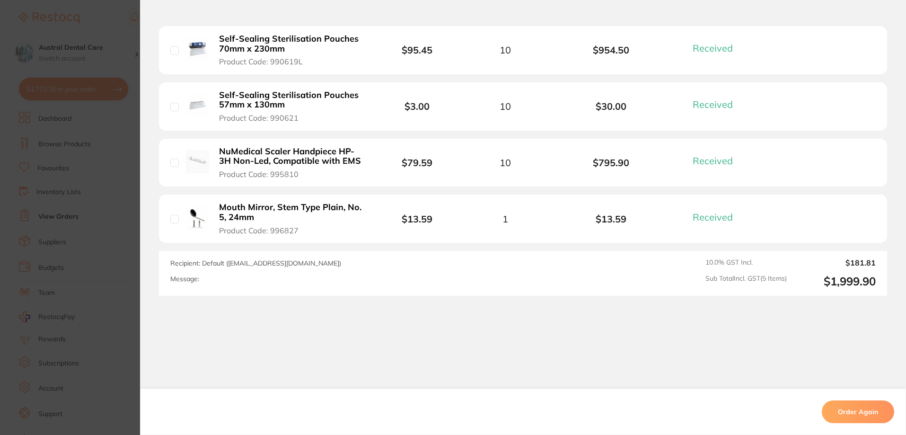
scroll to position [364, 0]
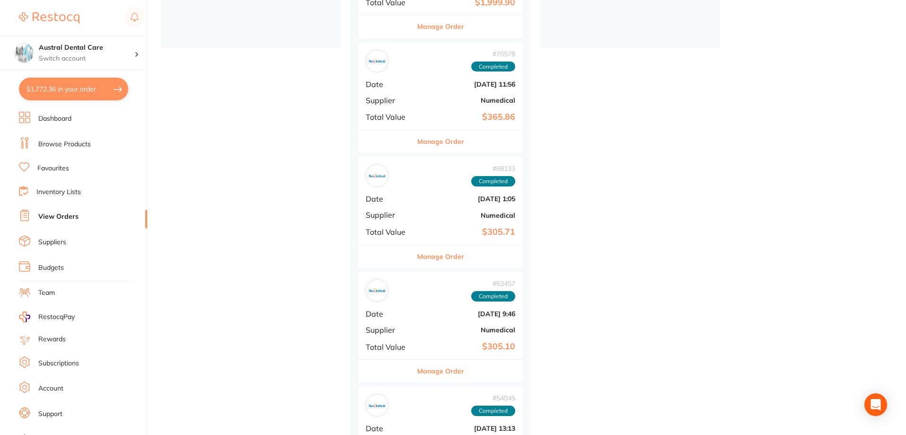
scroll to position [331, 0]
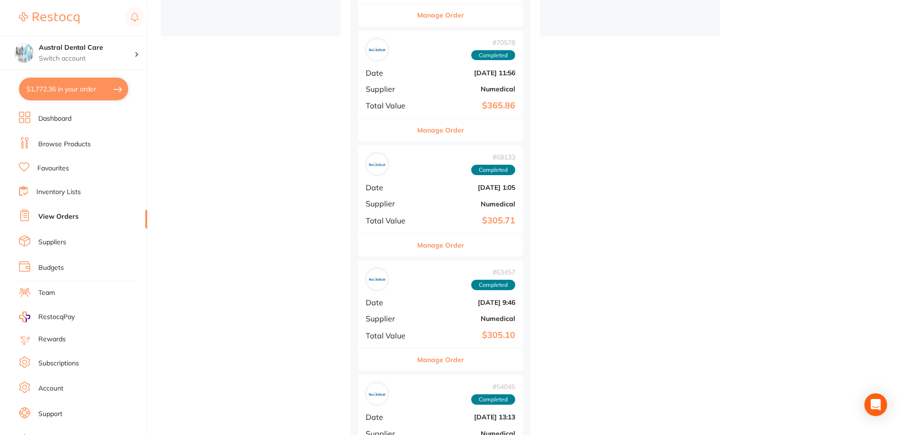
click at [429, 138] on button "Manage Order" at bounding box center [440, 130] width 47 height 23
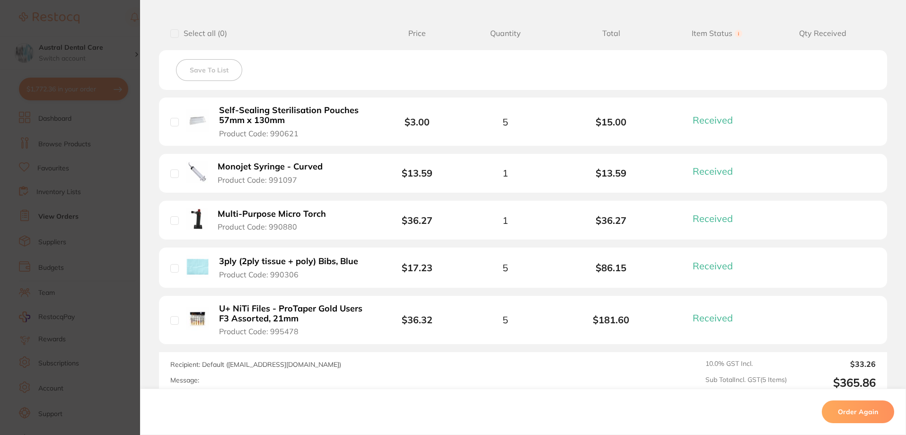
scroll to position [236, 0]
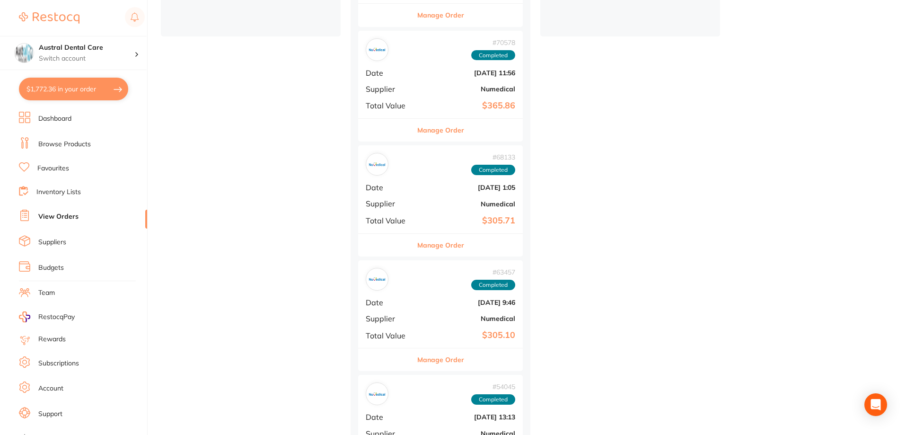
click at [428, 241] on button "Manage Order" at bounding box center [440, 245] width 47 height 23
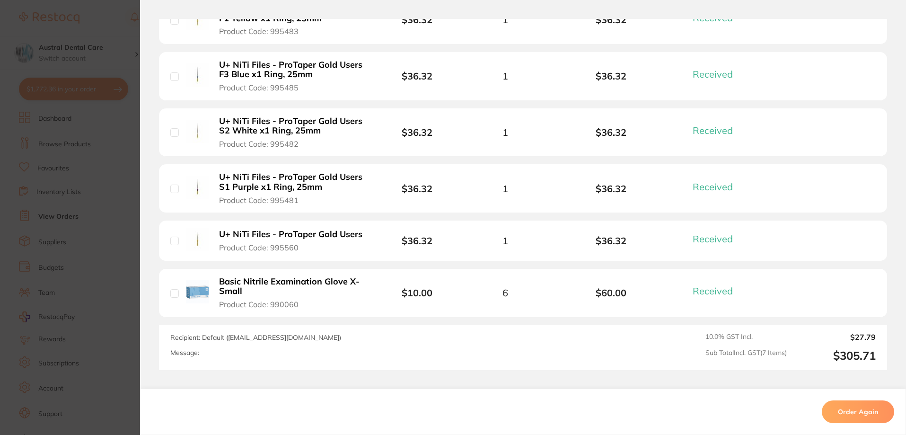
scroll to position [466, 0]
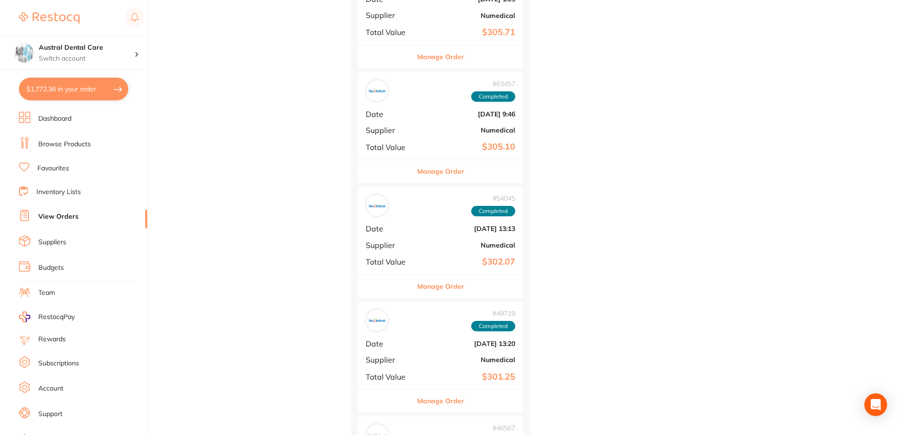
scroll to position [520, 0]
click at [431, 173] on button "Manage Order" at bounding box center [440, 170] width 47 height 23
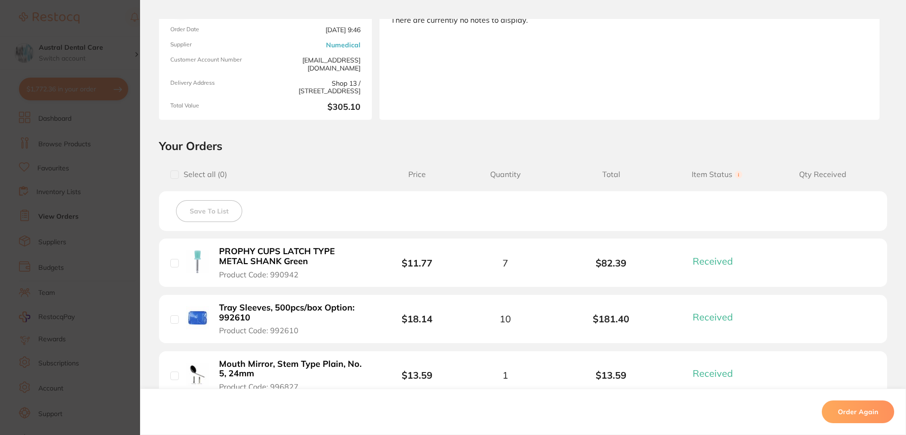
scroll to position [236, 0]
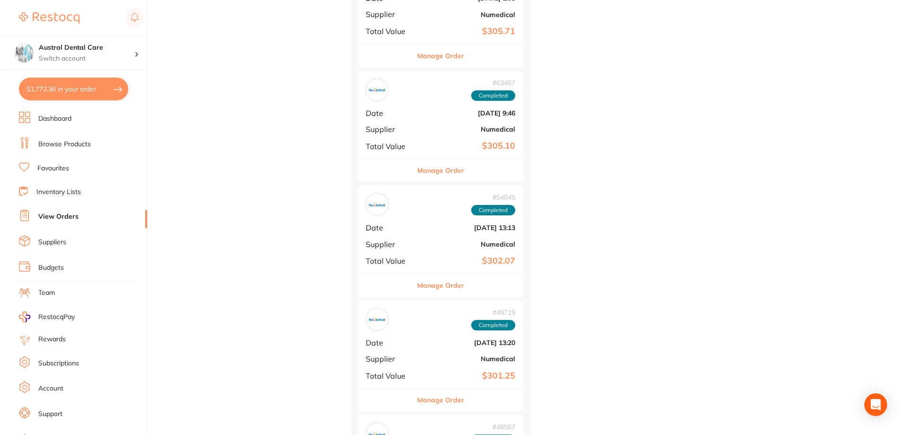
click at [421, 278] on button "Manage Order" at bounding box center [440, 285] width 47 height 23
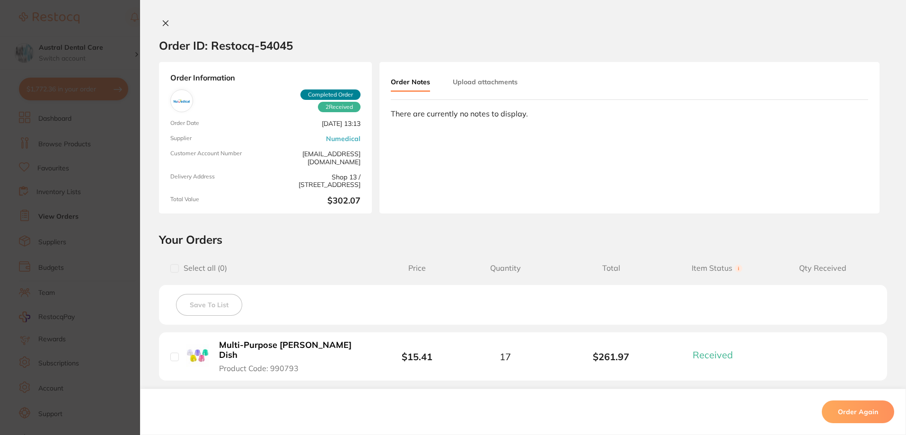
scroll to position [177, 0]
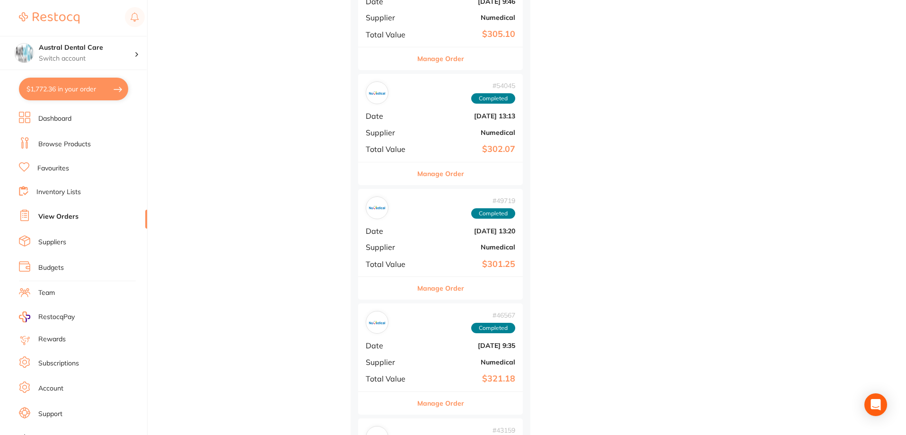
scroll to position [662, 0]
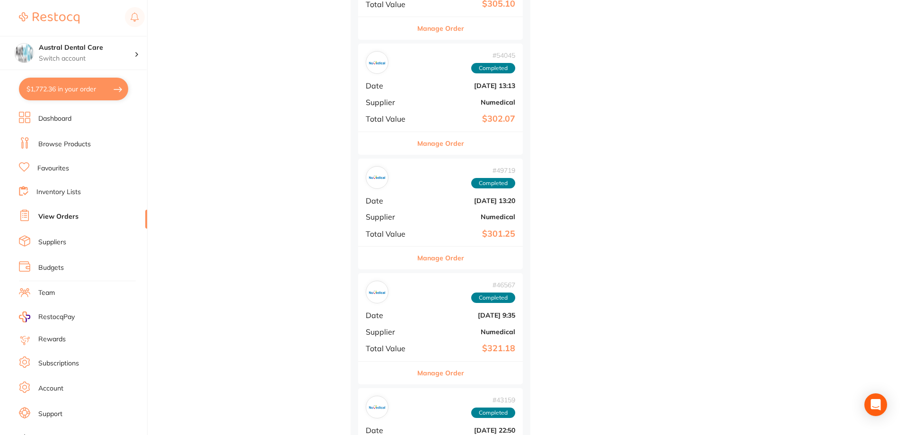
click at [421, 266] on button "Manage Order" at bounding box center [440, 257] width 47 height 23
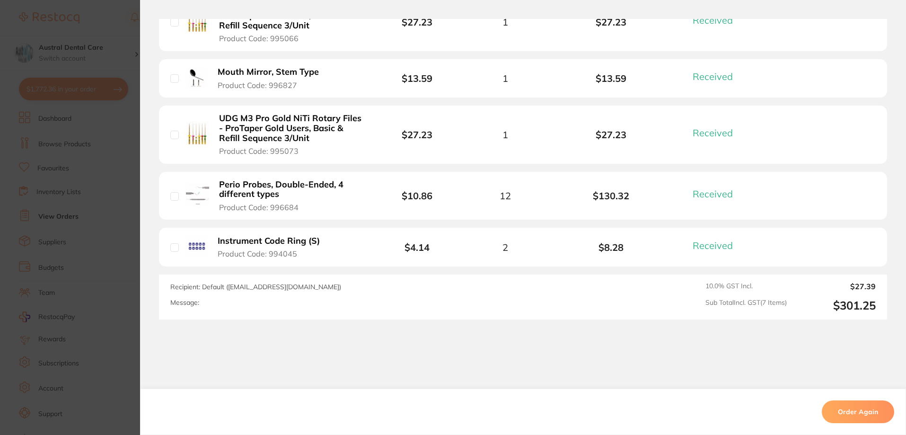
scroll to position [458, 0]
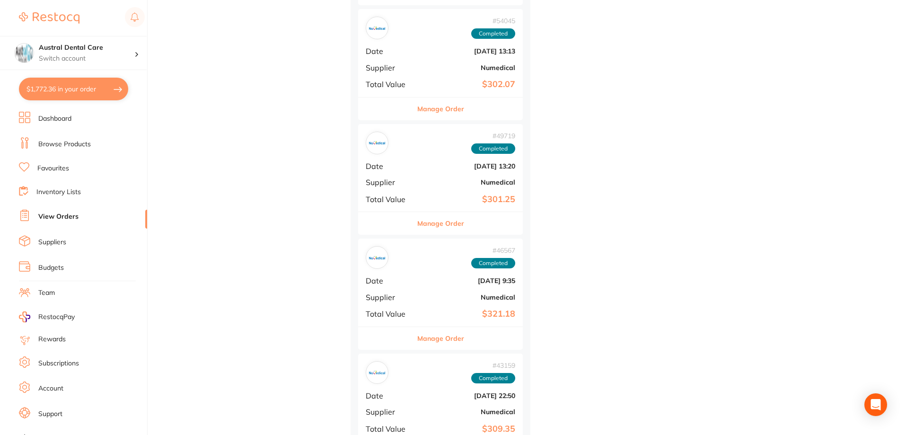
scroll to position [757, 0]
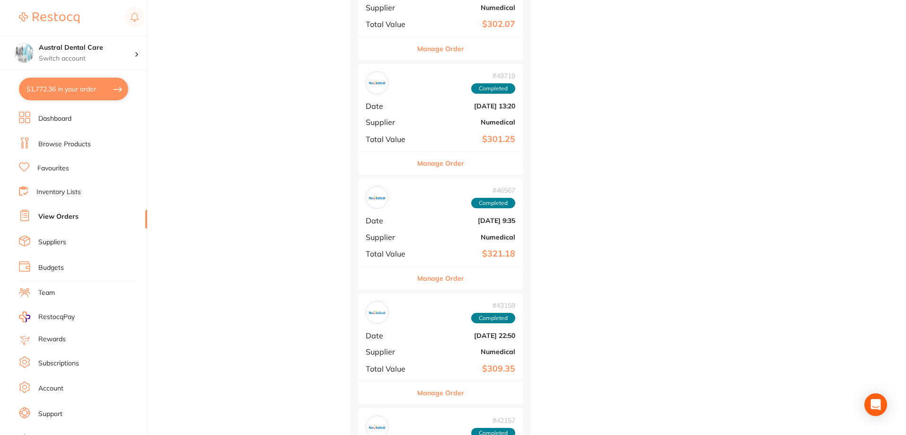
click at [423, 271] on button "Manage Order" at bounding box center [440, 278] width 47 height 23
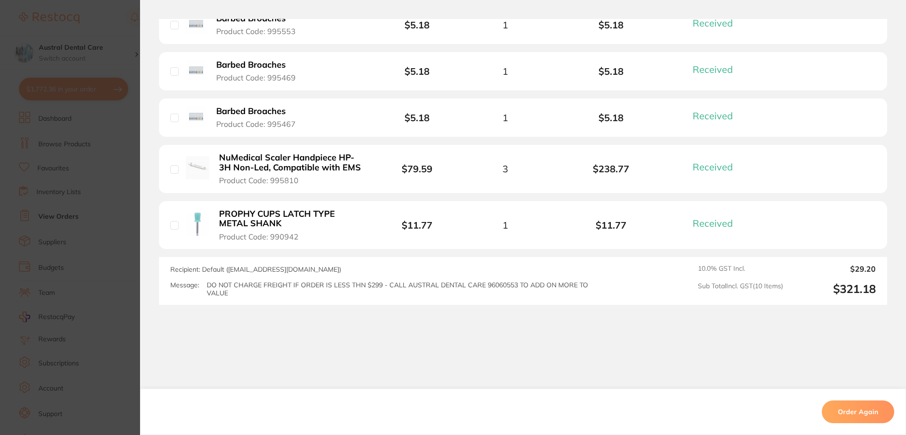
scroll to position [569, 0]
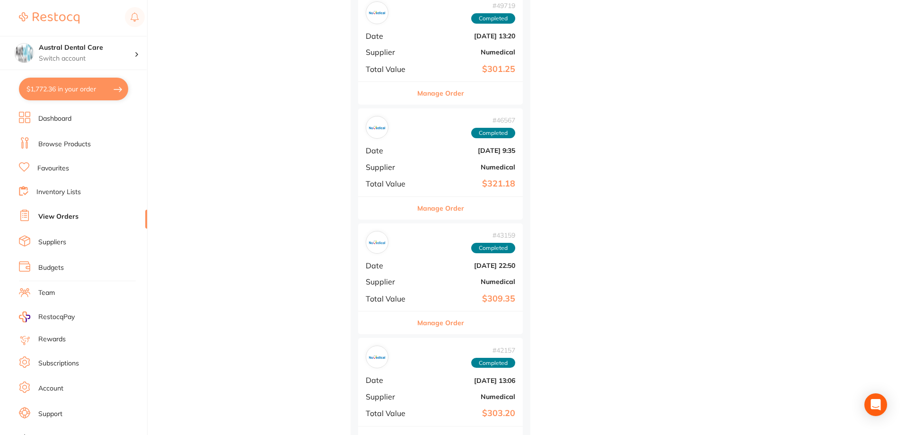
scroll to position [899, 0]
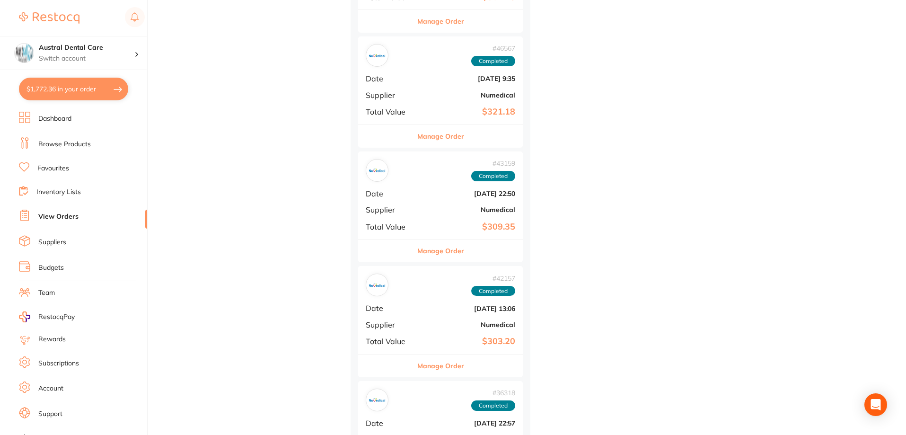
click at [429, 251] on button "Manage Order" at bounding box center [440, 250] width 47 height 23
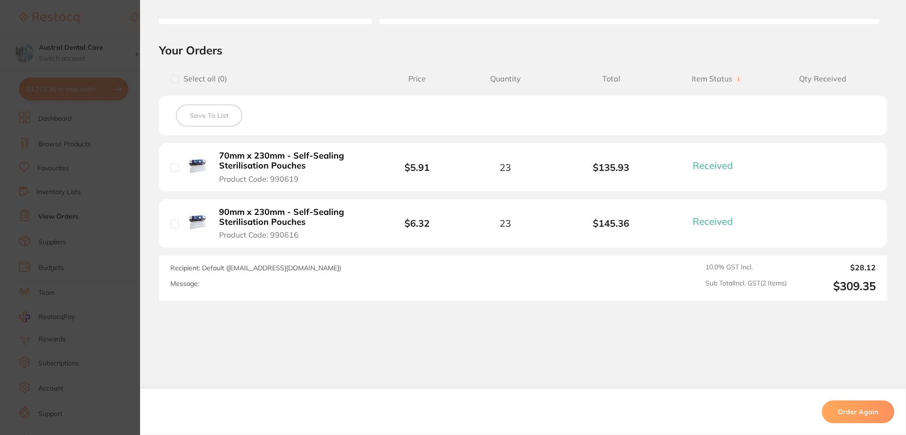
scroll to position [196, 0]
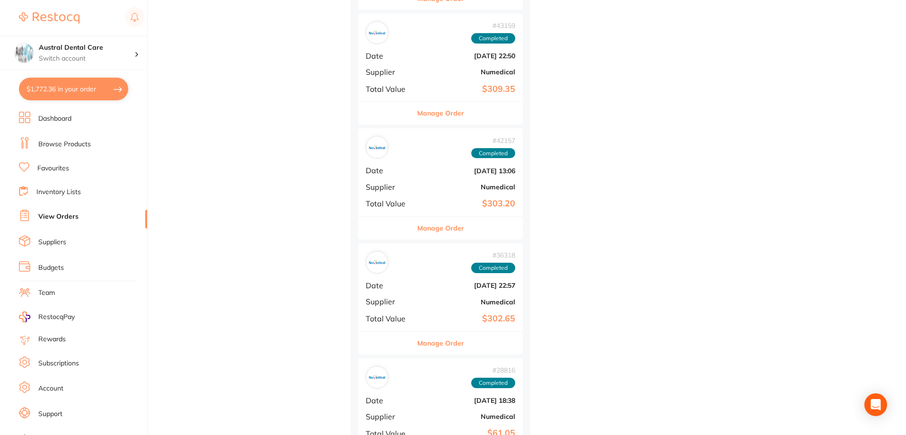
scroll to position [1041, 0]
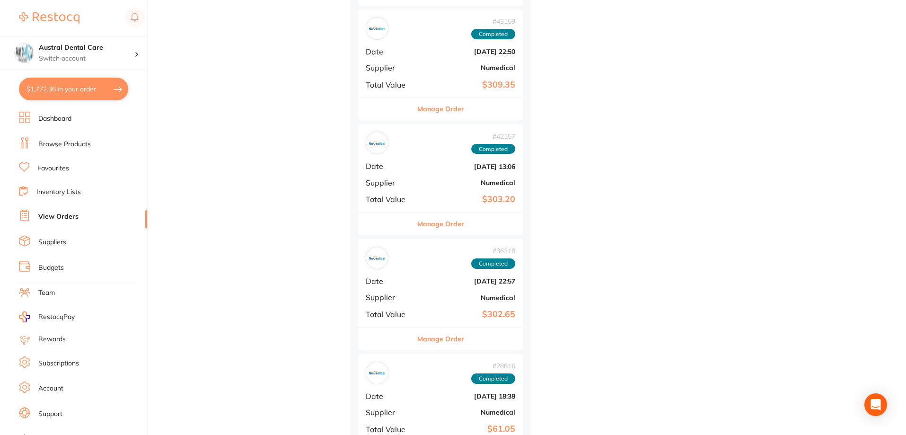
click at [434, 228] on button "Manage Order" at bounding box center [440, 223] width 47 height 23
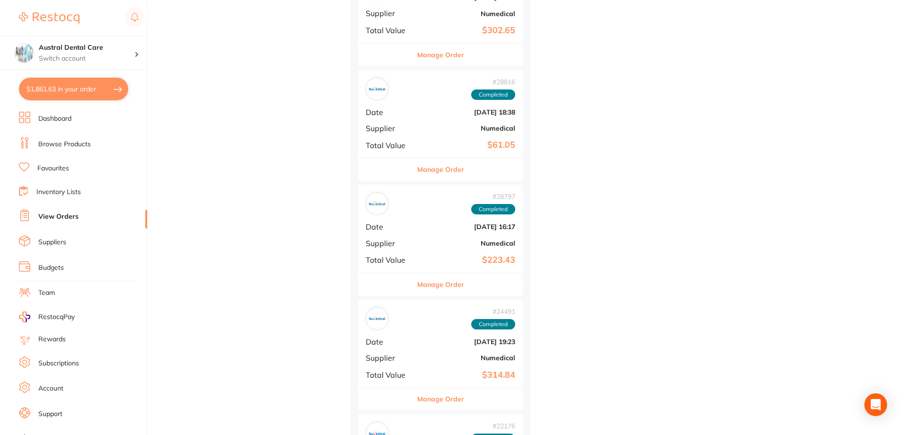
scroll to position [662, 0]
click at [439, 285] on button "Manage Order" at bounding box center [440, 284] width 47 height 23
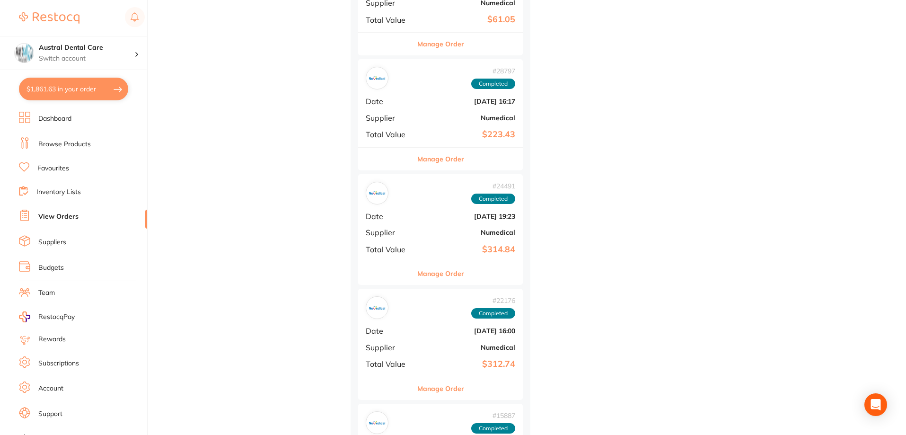
scroll to position [1466, 0]
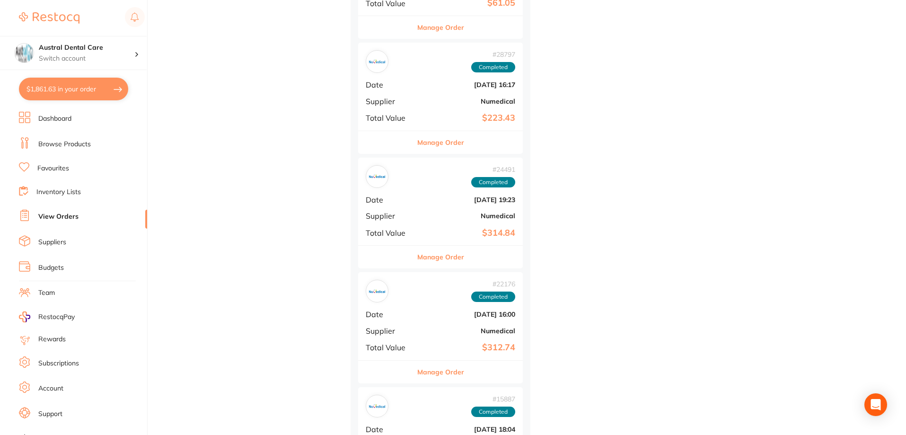
click at [438, 250] on button "Manage Order" at bounding box center [440, 256] width 47 height 23
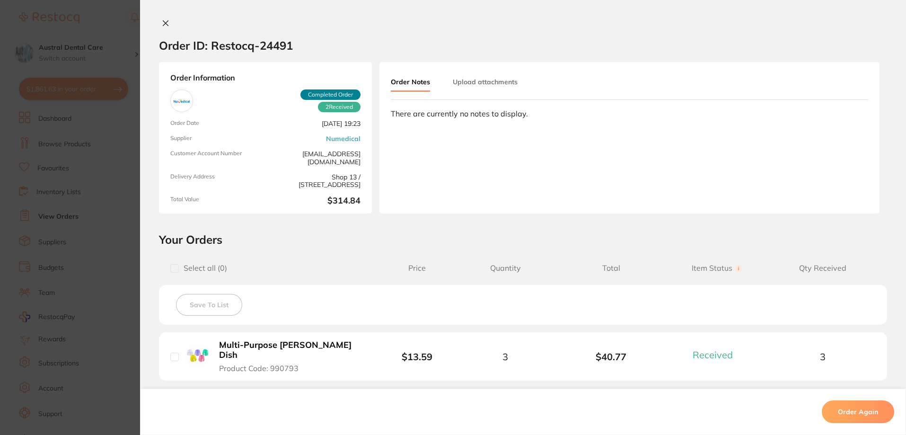
scroll to position [187, 0]
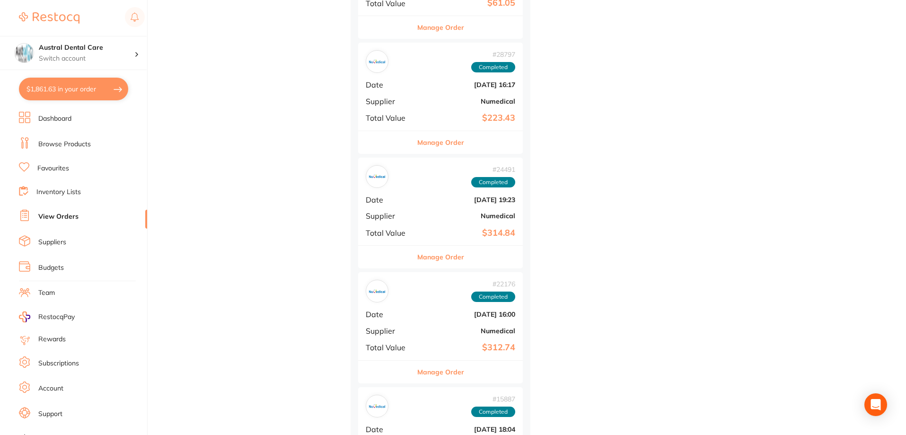
click at [440, 369] on button "Manage Order" at bounding box center [440, 371] width 47 height 23
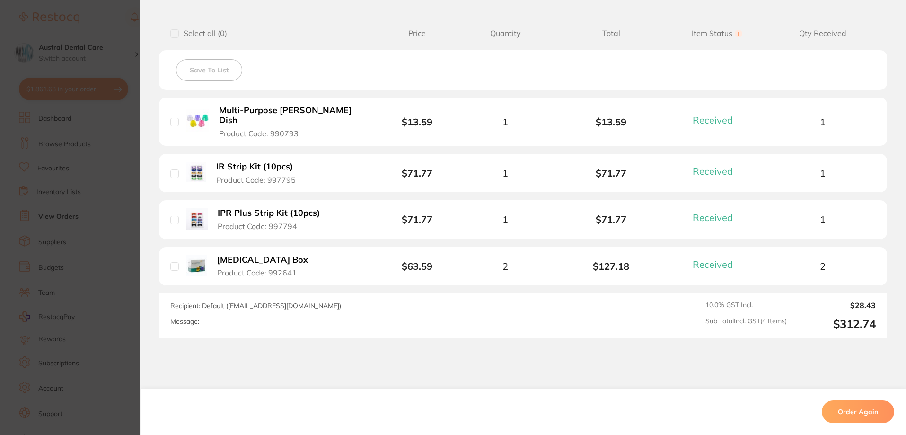
scroll to position [236, 0]
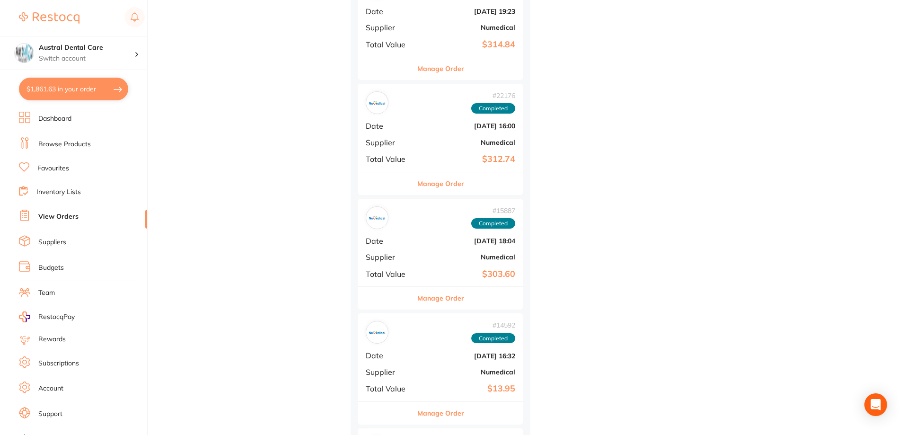
scroll to position [1655, 0]
click at [428, 302] on button "Manage Order" at bounding box center [440, 297] width 47 height 23
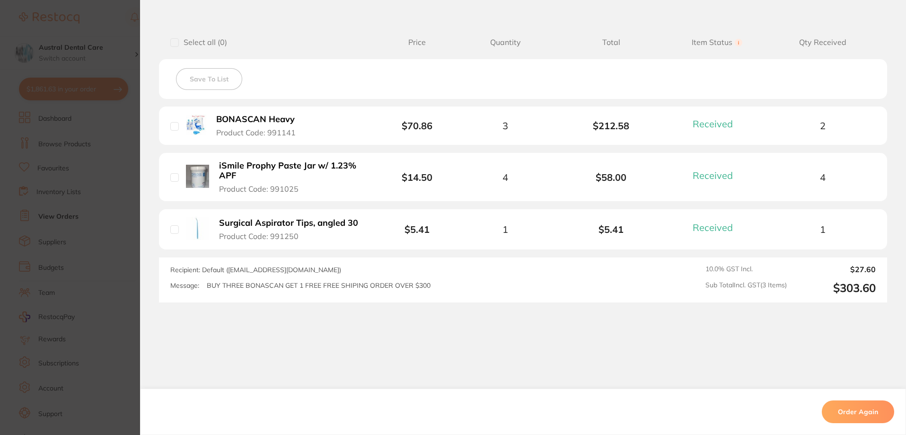
scroll to position [234, 0]
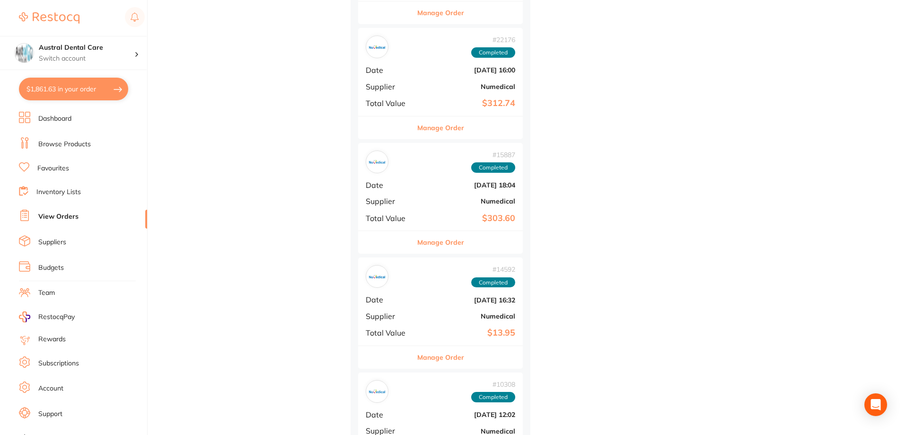
scroll to position [1797, 0]
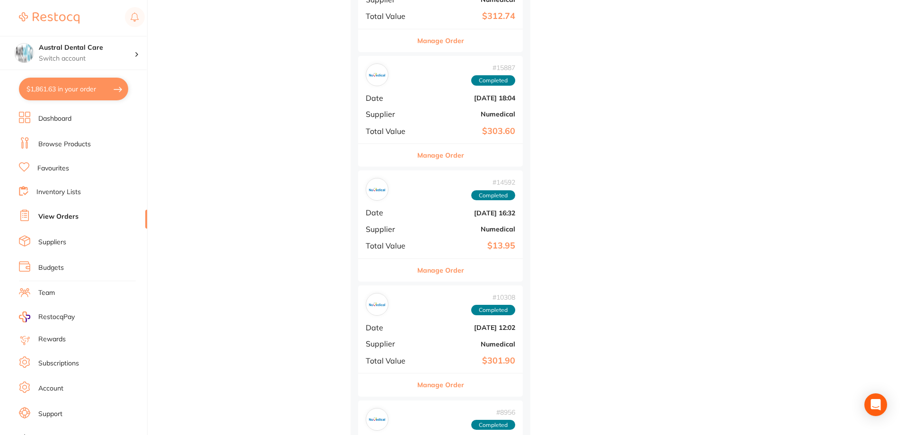
click at [429, 273] on button "Manage Order" at bounding box center [440, 270] width 47 height 23
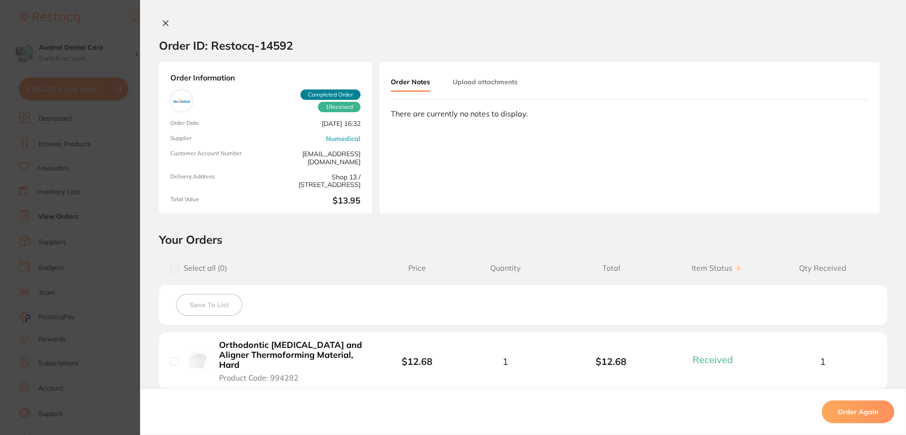
scroll to position [140, 0]
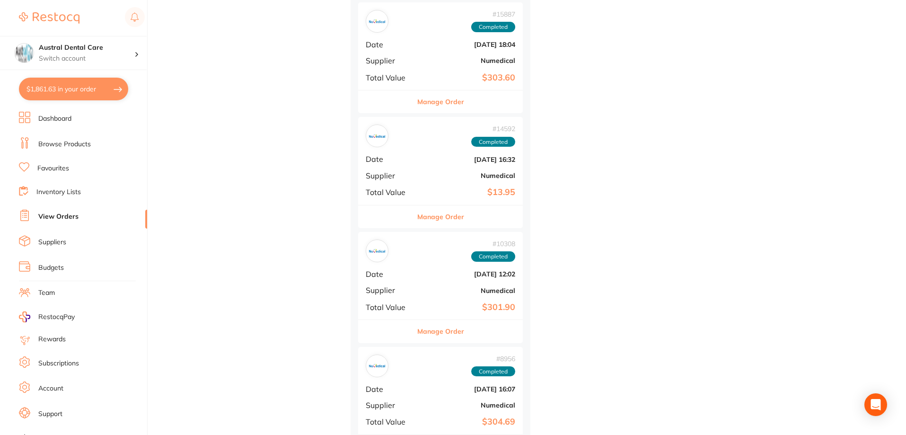
scroll to position [1939, 0]
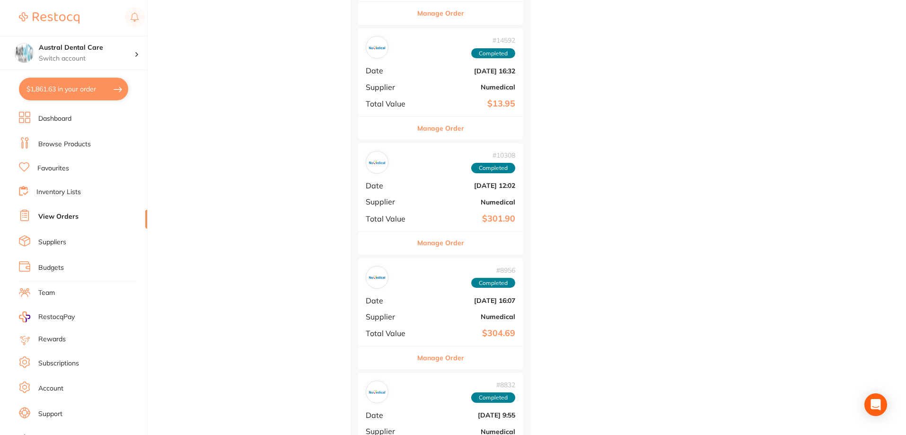
click at [432, 252] on button "Manage Order" at bounding box center [440, 242] width 47 height 23
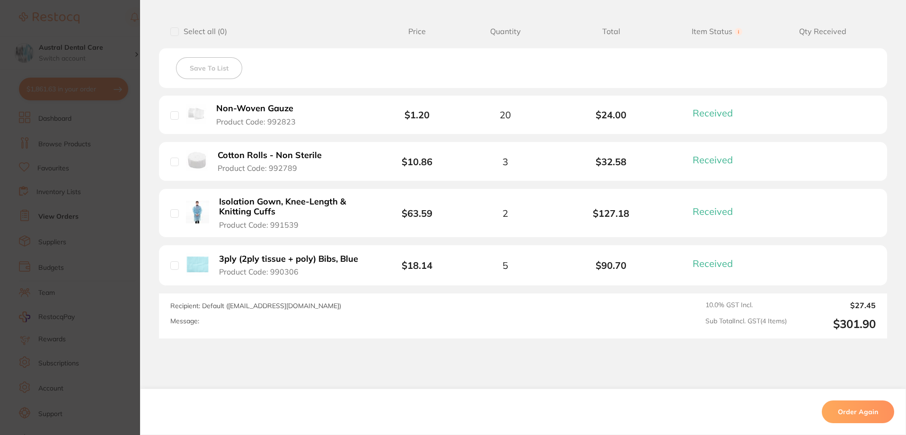
scroll to position [281, 0]
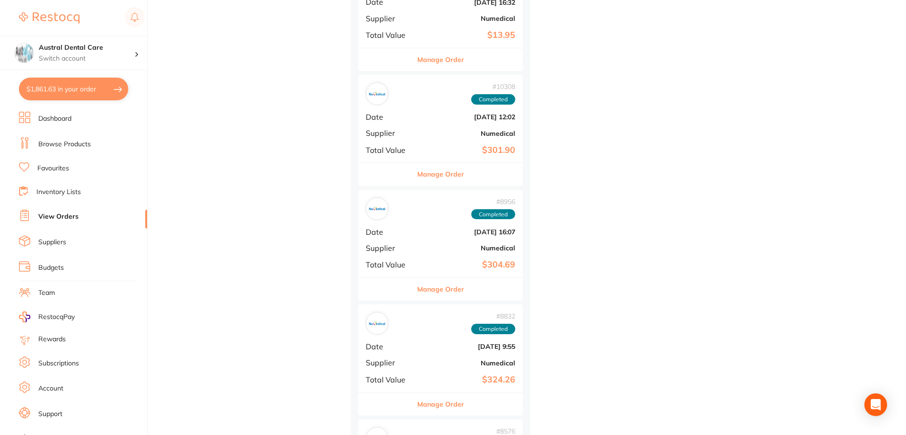
scroll to position [2081, 0]
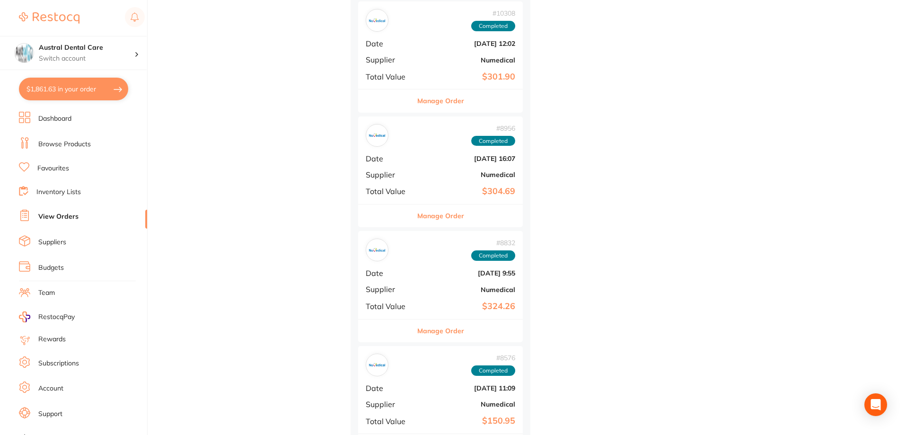
click at [432, 219] on button "Manage Order" at bounding box center [440, 215] width 47 height 23
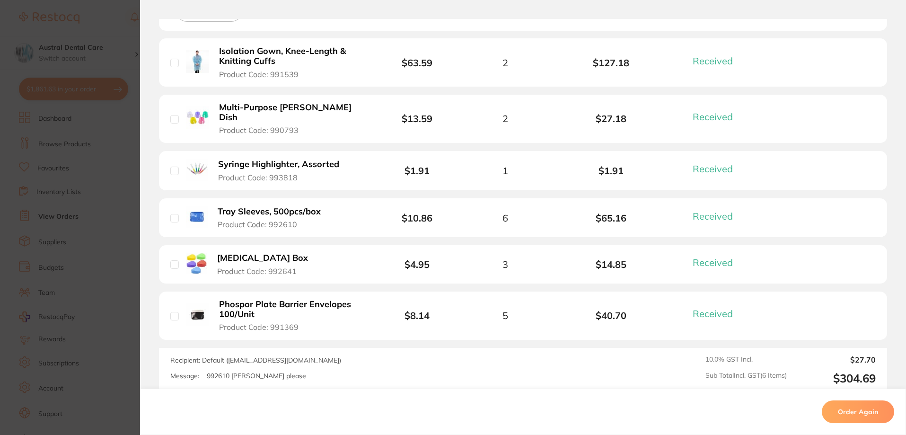
scroll to position [378, 0]
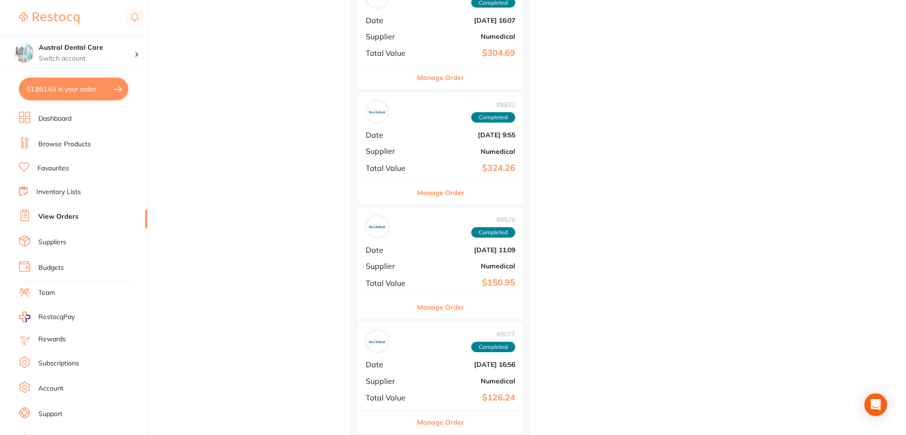
scroll to position [2223, 0]
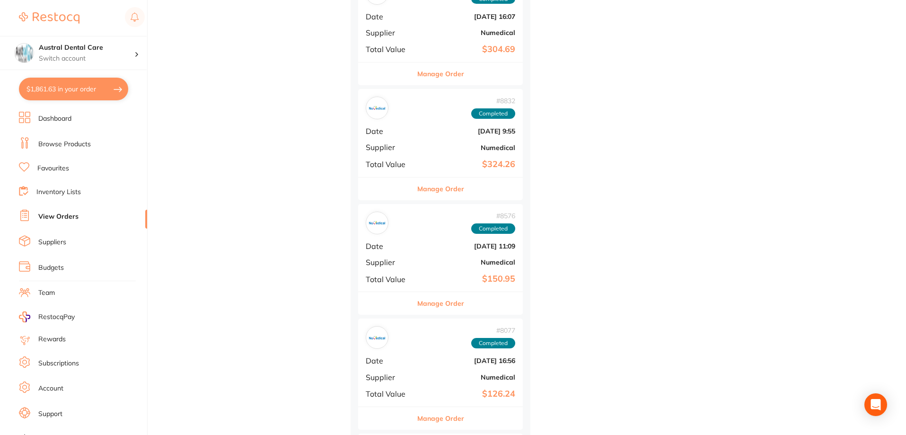
click at [431, 192] on button "Manage Order" at bounding box center [440, 188] width 47 height 23
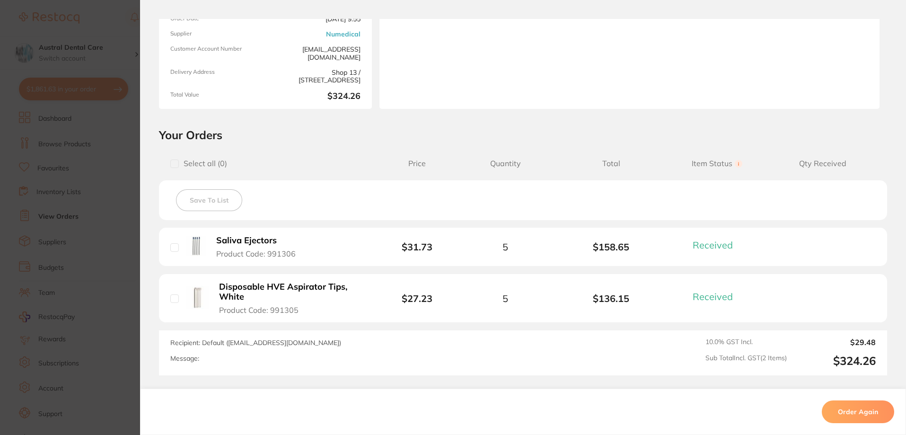
scroll to position [186, 0]
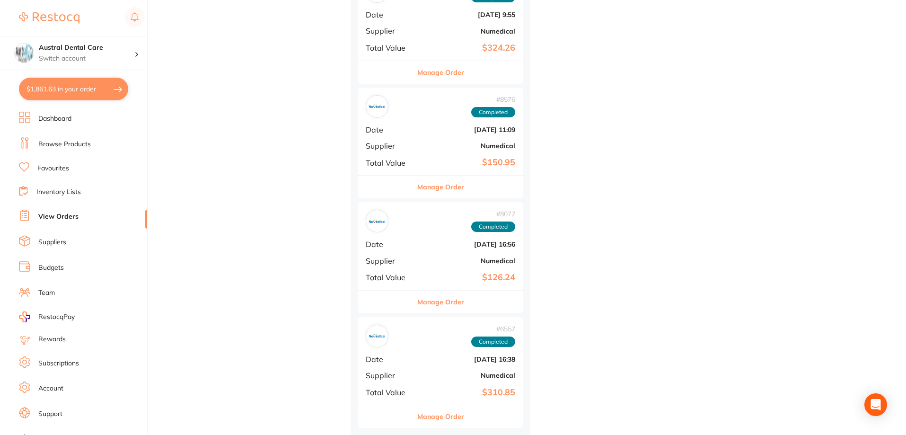
scroll to position [2346, 0]
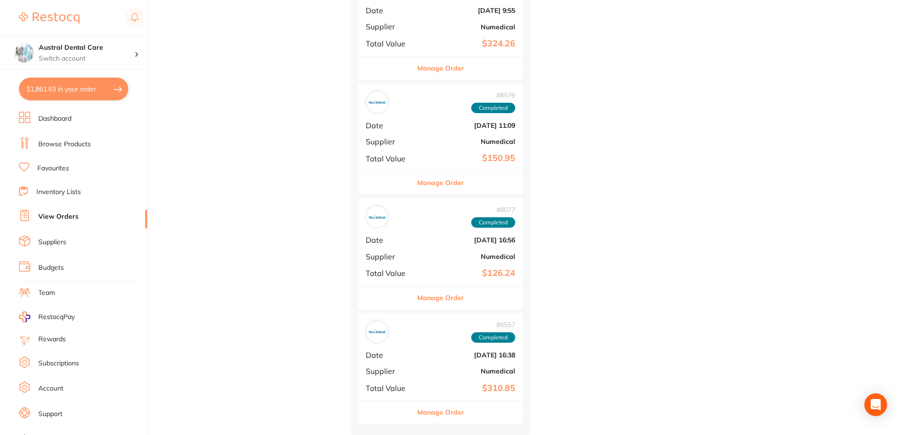
click at [437, 182] on button "Manage Order" at bounding box center [440, 182] width 47 height 23
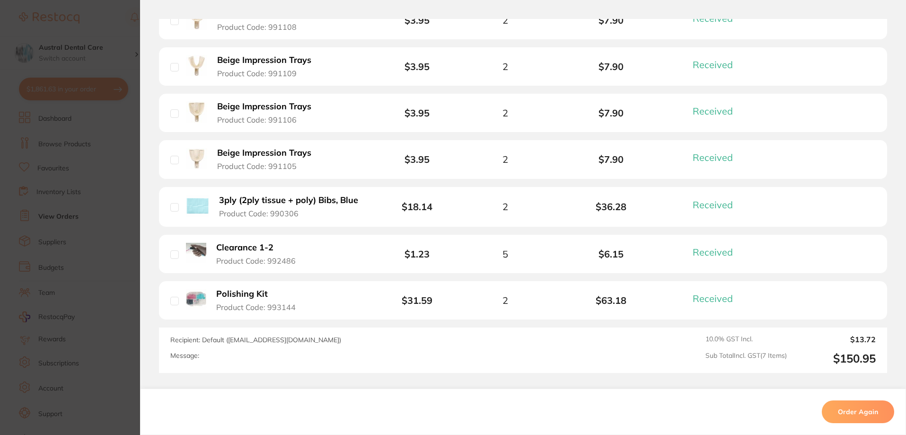
scroll to position [410, 0]
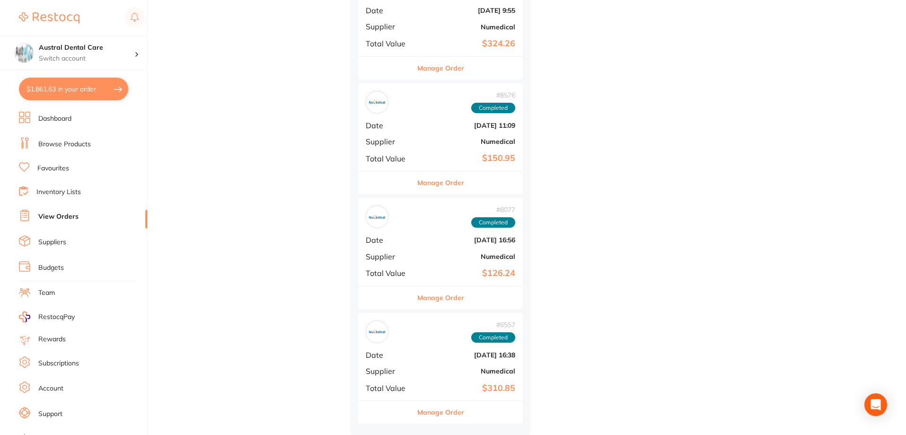
click at [436, 282] on div "# 8077 Completed Date Dec 5 2022, 16:56 Supplier Numedical Total Value $126.24" at bounding box center [440, 241] width 165 height 87
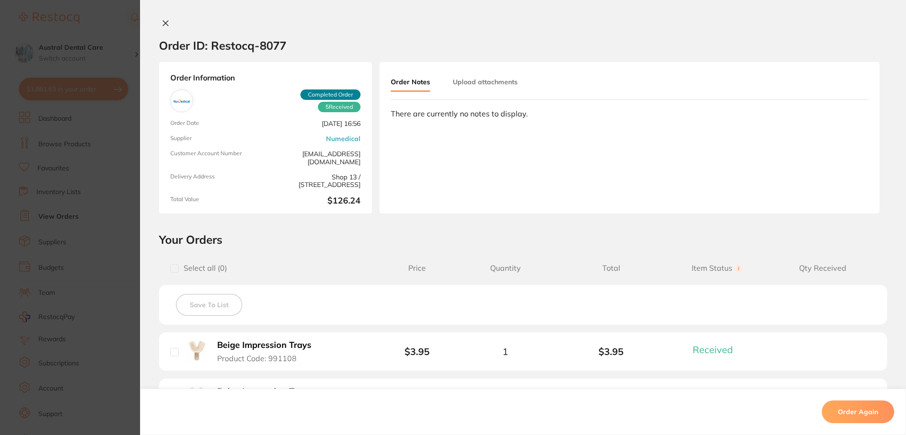
click at [430, 294] on section "Order ID: Restocq- 8077 Order Information 5 Received Completed Order Order Date…" at bounding box center [453, 217] width 906 height 435
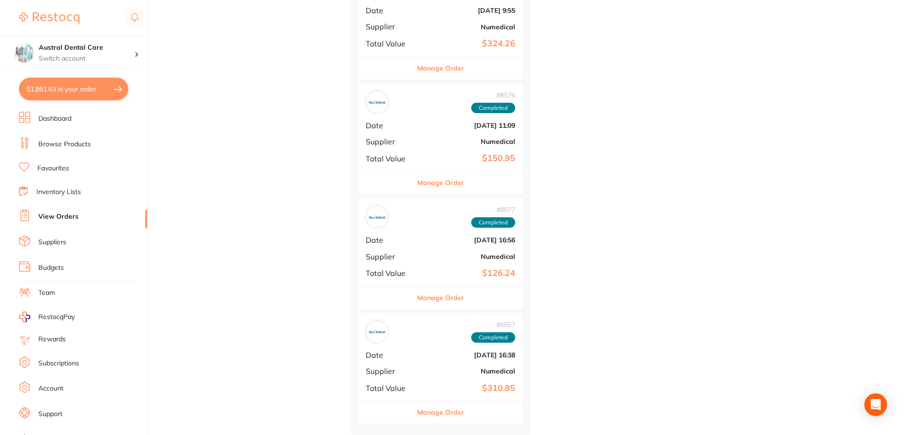
click at [430, 294] on button "Manage Order" at bounding box center [440, 297] width 47 height 23
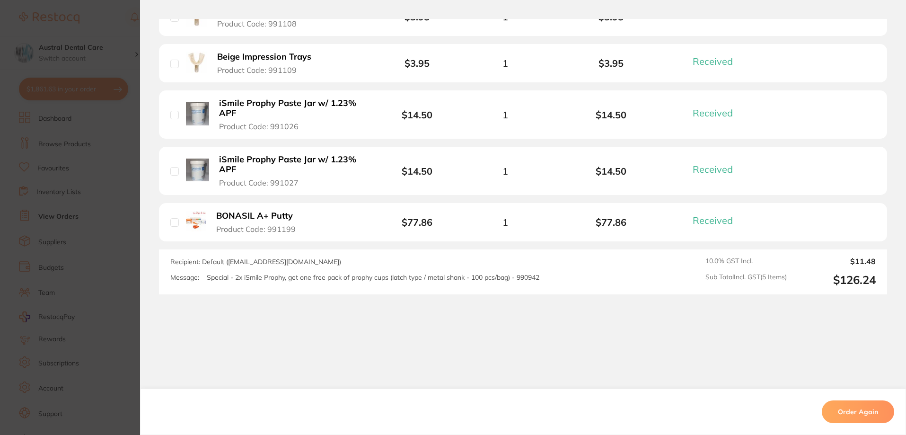
scroll to position [335, 0]
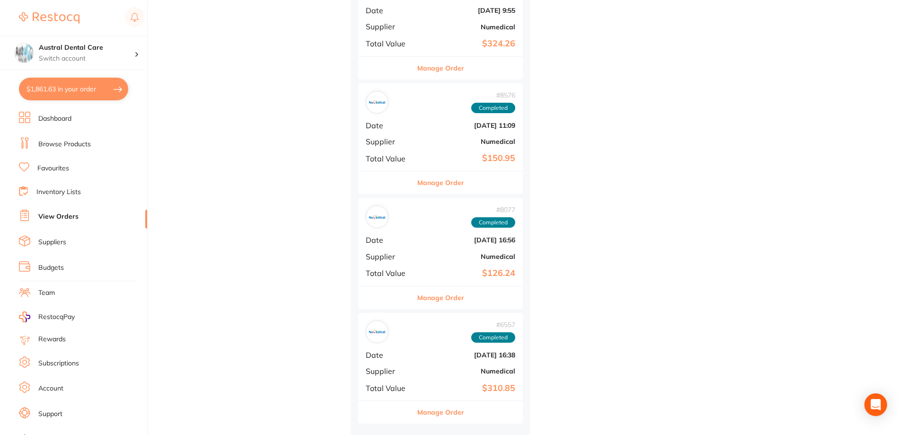
click at [435, 416] on button "Manage Order" at bounding box center [440, 412] width 47 height 23
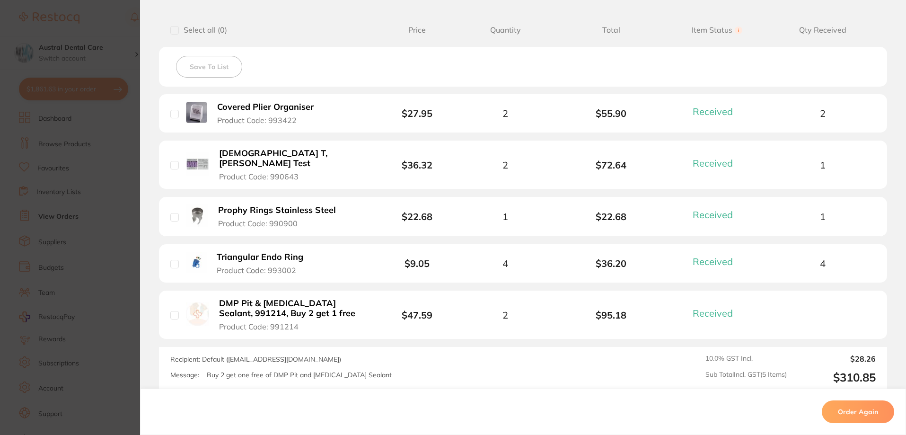
scroll to position [327, 0]
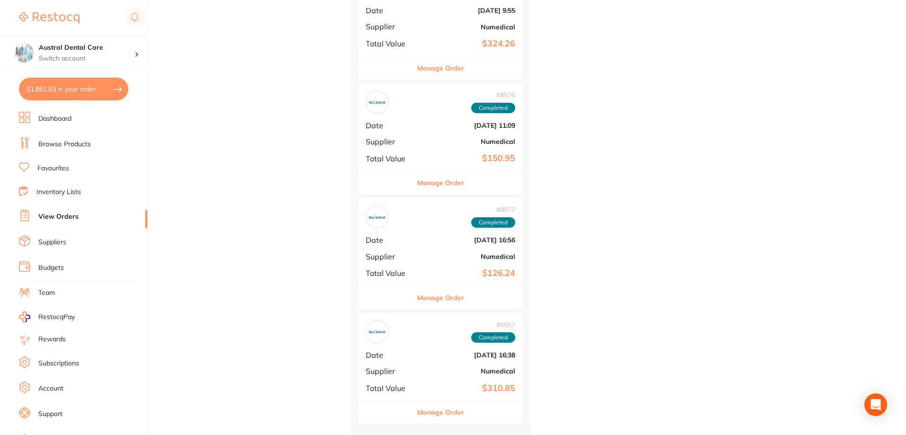
click at [60, 166] on link "Favourites" at bounding box center [53, 168] width 32 height 9
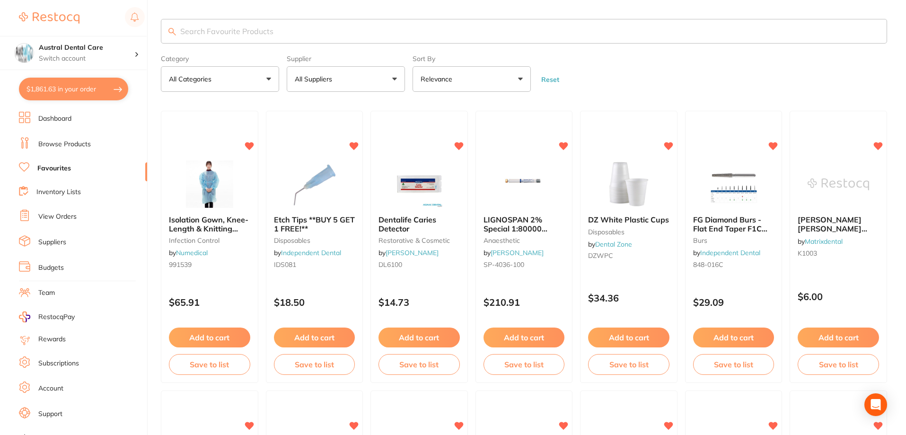
click at [235, 36] on input "search" at bounding box center [524, 31] width 726 height 25
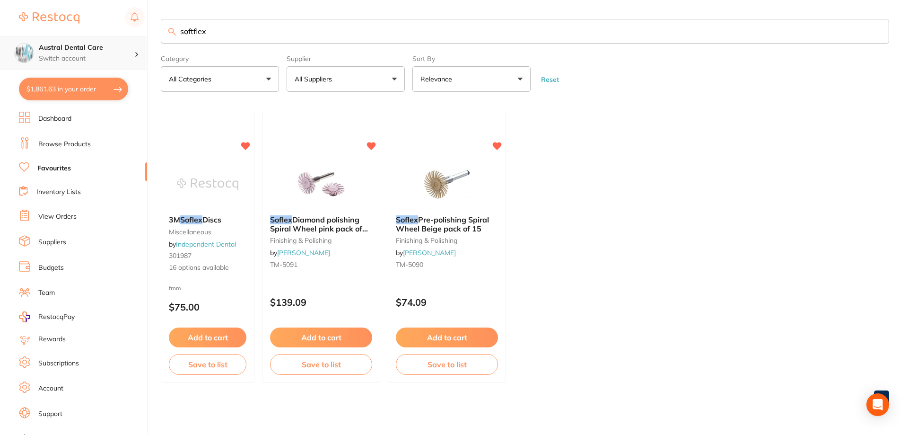
drag, startPoint x: 216, startPoint y: 33, endPoint x: 16, endPoint y: 51, distance: 200.4
click at [17, 51] on div "$1,861.63 Austral Dental Care Switch account Austral Dental Care $1,861.63 in y…" at bounding box center [454, 217] width 908 height 435
type input "softflex"
click at [224, 185] on img at bounding box center [207, 184] width 62 height 48
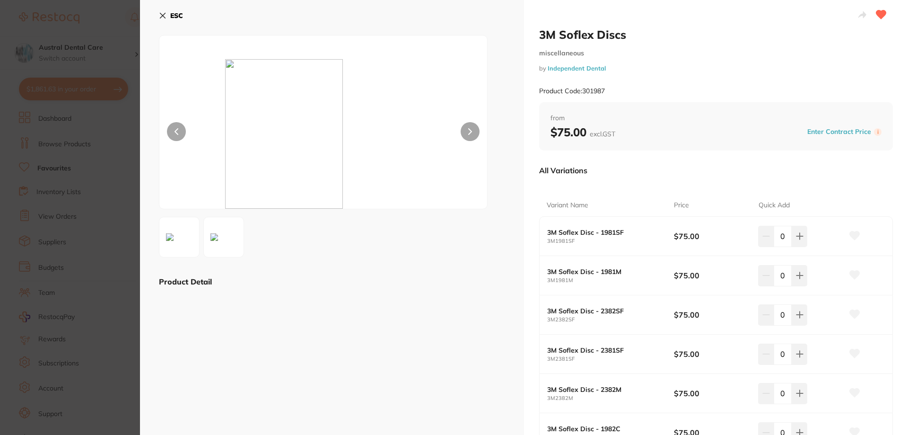
click at [162, 17] on icon at bounding box center [163, 16] width 8 height 8
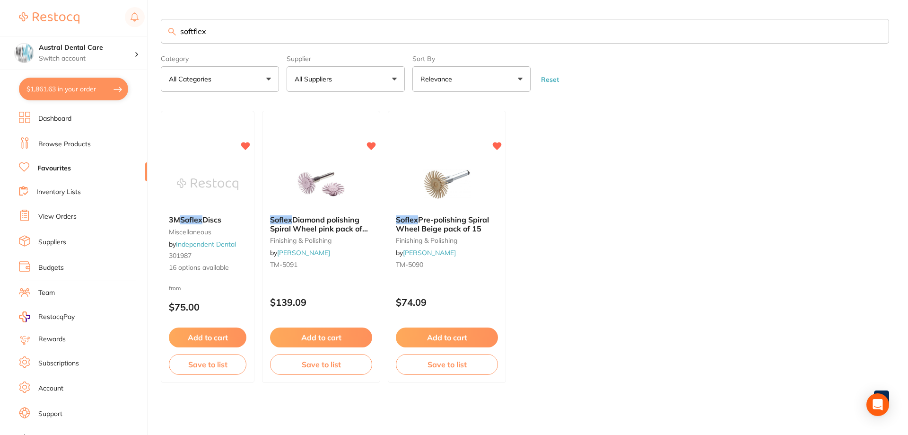
click at [188, 77] on p "All Categories" at bounding box center [192, 78] width 46 height 9
click at [349, 80] on button "All Suppliers" at bounding box center [346, 79] width 118 height 26
click at [654, 164] on ul "3M Soflex Discs miscellaneous by Independent Dental 301987 16 options available…" at bounding box center [525, 247] width 728 height 272
click at [58, 214] on link "View Orders" at bounding box center [57, 216] width 38 height 9
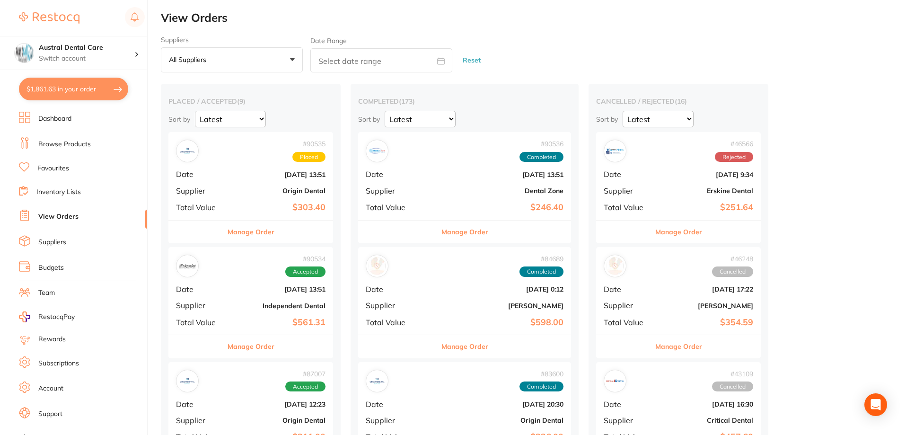
click at [228, 57] on button "All suppliers +0" at bounding box center [232, 60] width 142 height 26
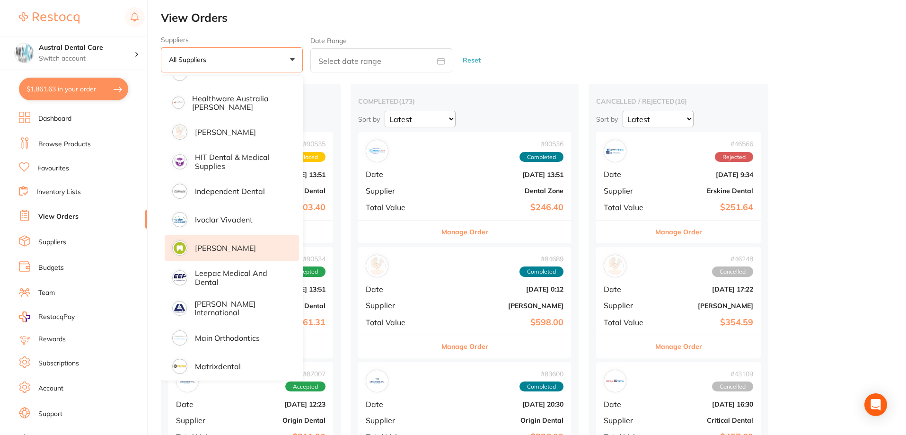
scroll to position [473, 0]
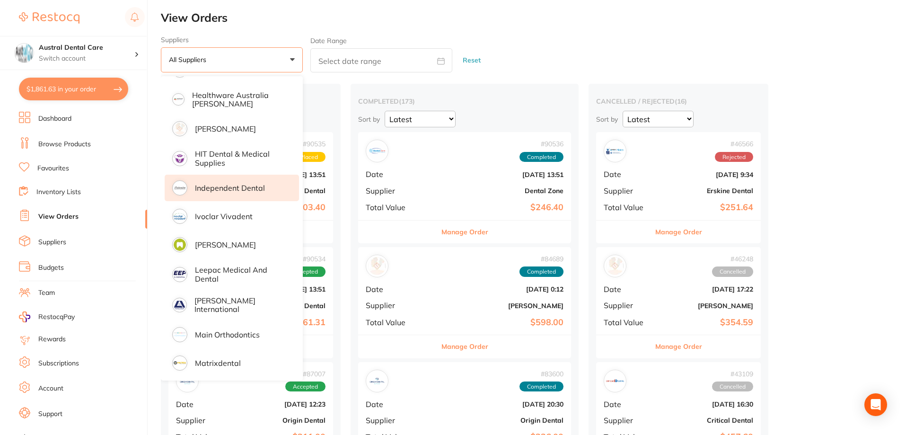
click at [219, 189] on p "Independent Dental" at bounding box center [230, 188] width 70 height 9
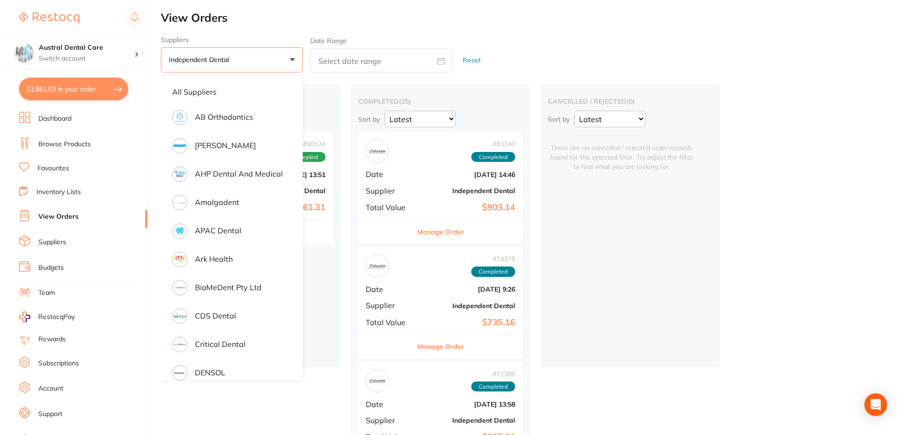
scroll to position [473, 0]
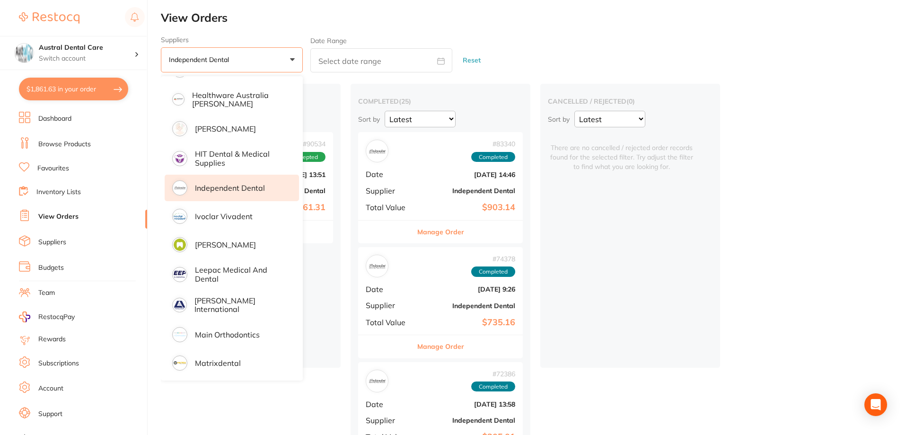
click at [247, 184] on p "Independent Dental" at bounding box center [230, 188] width 70 height 9
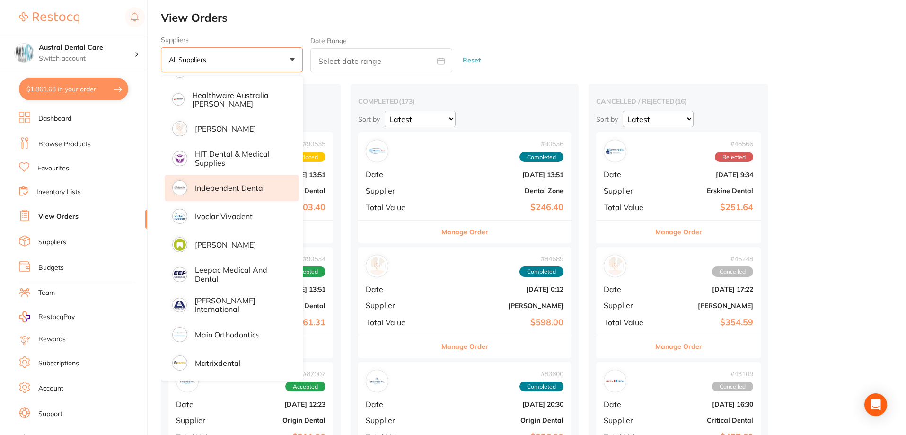
click at [246, 188] on p "Independent Dental" at bounding box center [230, 188] width 70 height 9
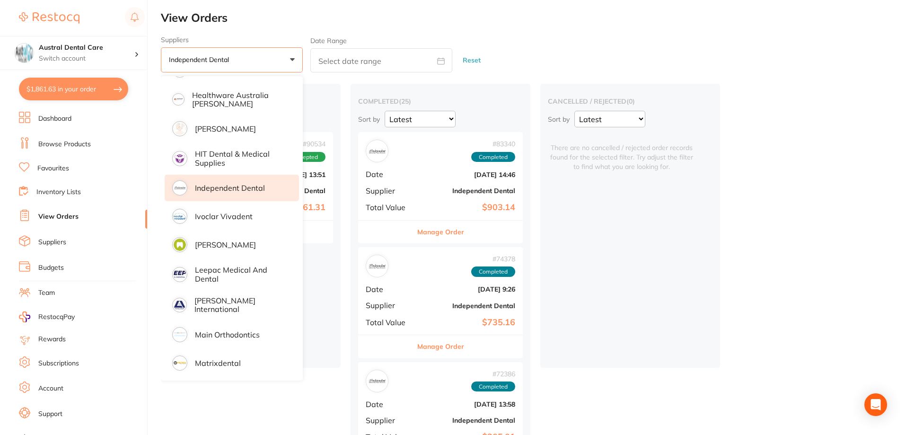
click at [643, 245] on div "cancelled / rejected ( 0 ) Sort by Latest Notification There are no cancelled /…" at bounding box center [630, 226] width 180 height 284
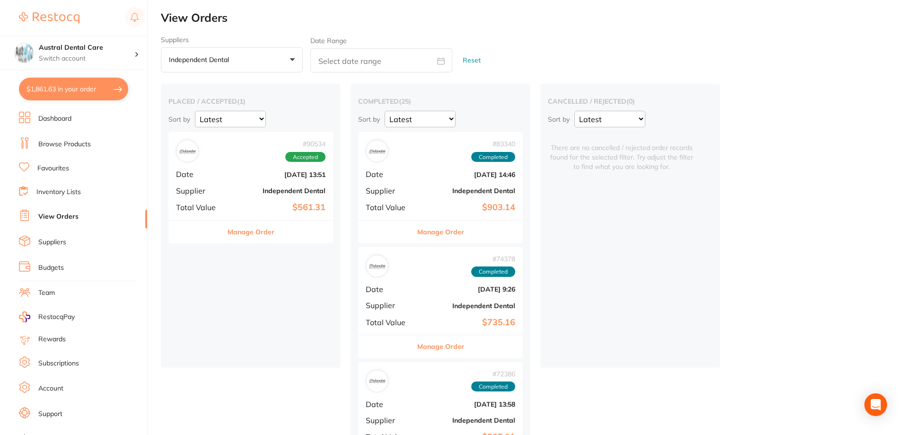
click at [444, 229] on button "Manage Order" at bounding box center [440, 231] width 47 height 23
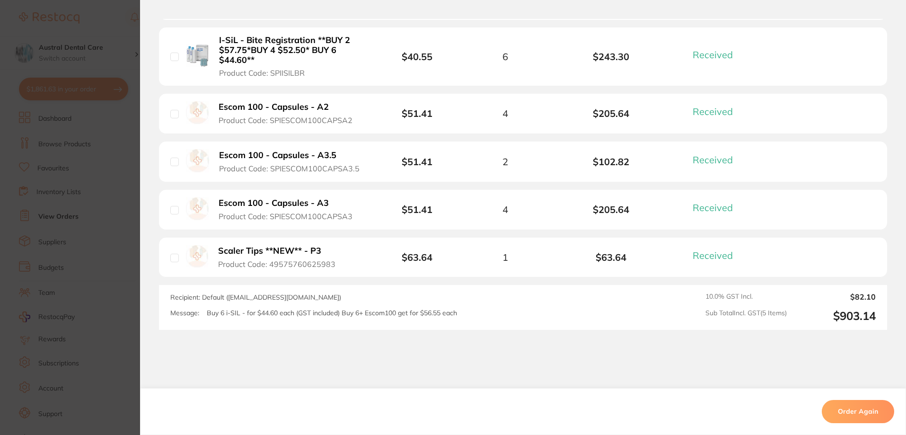
scroll to position [341, 0]
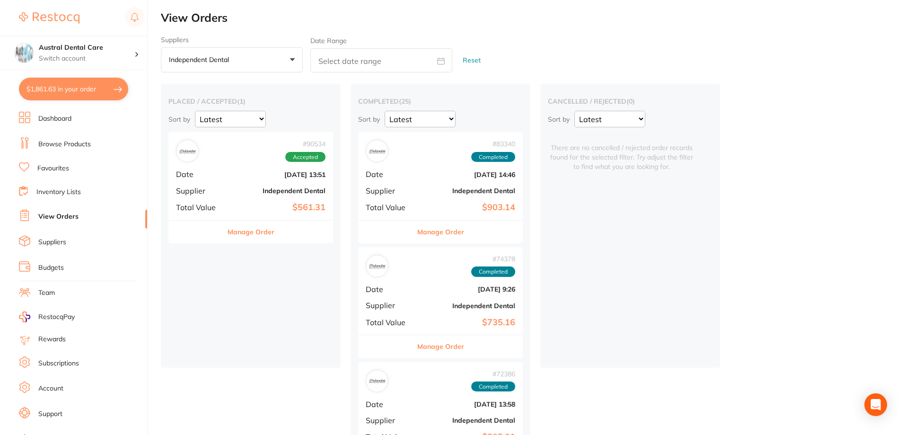
click at [422, 341] on button "Manage Order" at bounding box center [440, 346] width 47 height 23
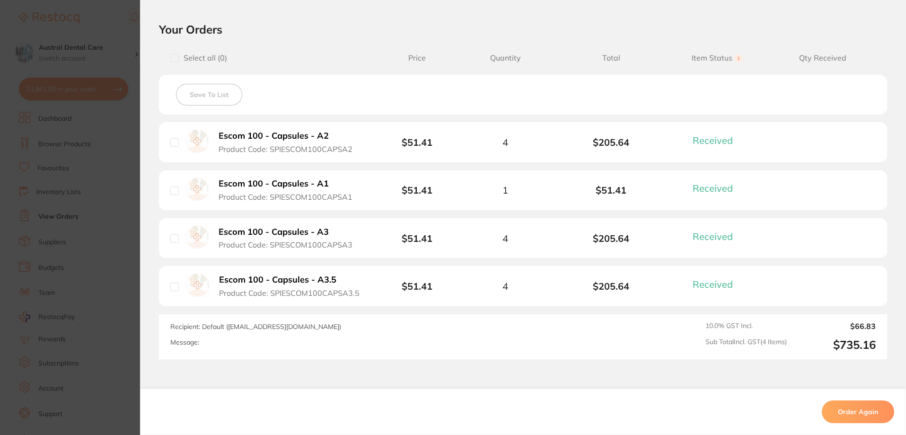
scroll to position [236, 0]
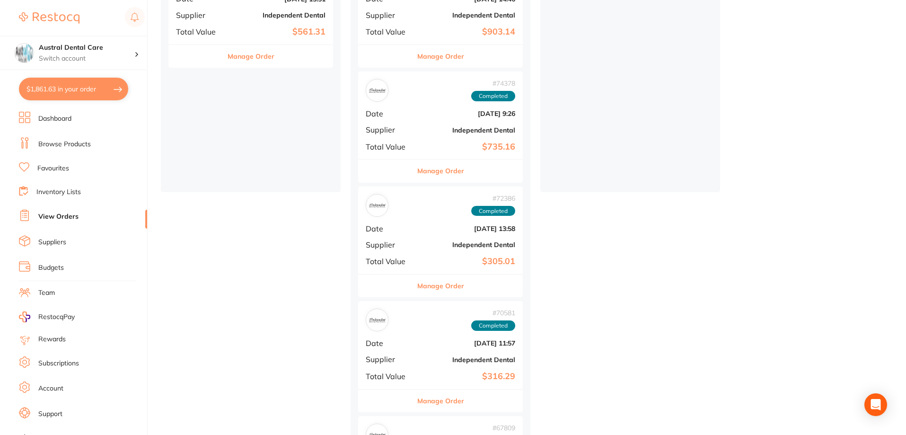
scroll to position [189, 0]
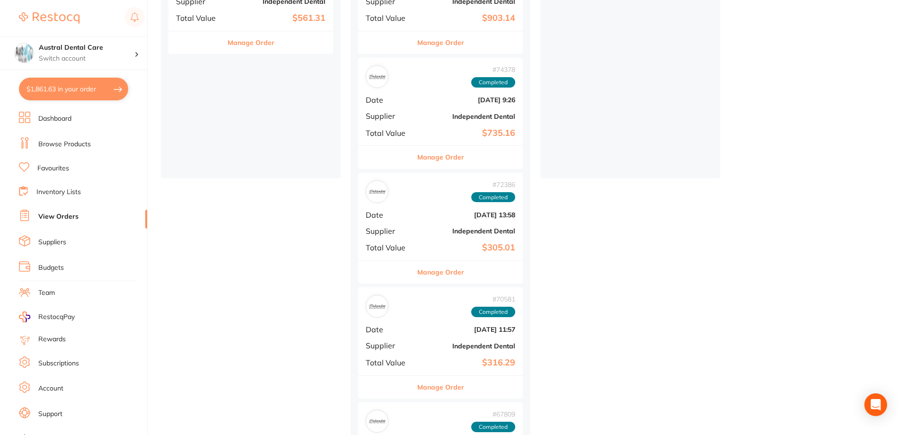
click at [420, 269] on button "Manage Order" at bounding box center [440, 272] width 47 height 23
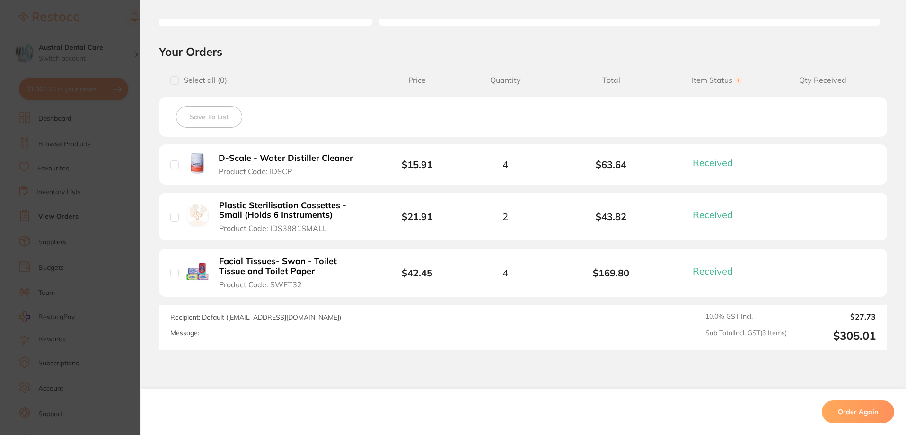
scroll to position [244, 0]
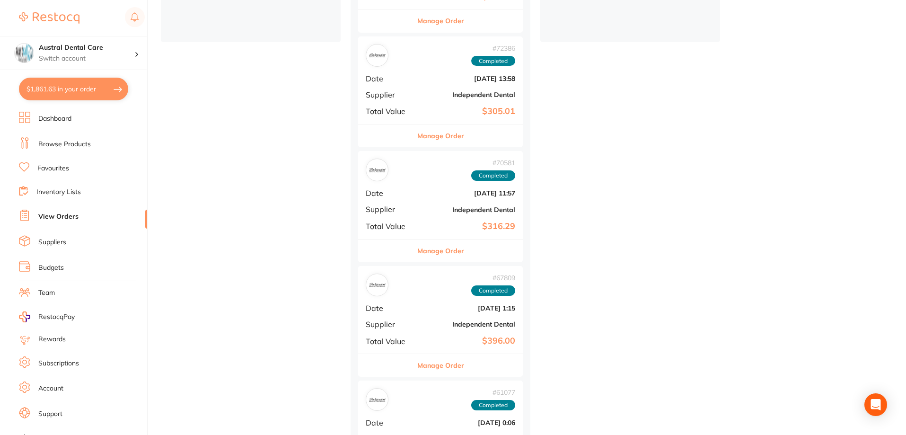
scroll to position [331, 0]
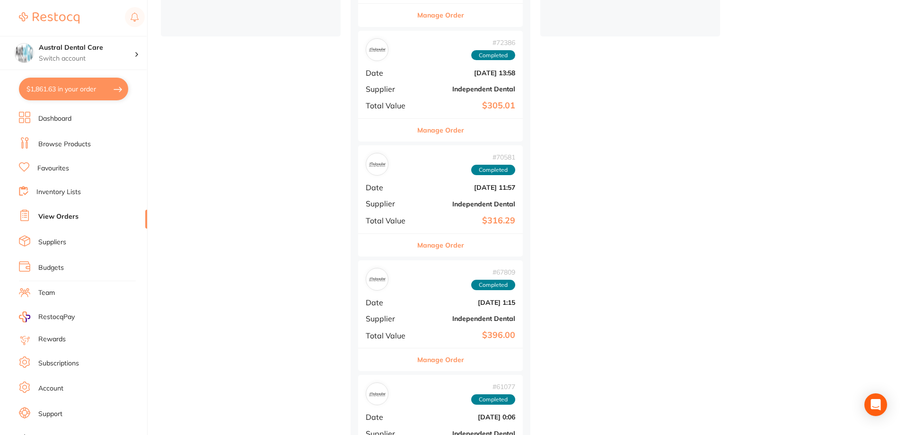
click at [429, 250] on button "Manage Order" at bounding box center [440, 245] width 47 height 23
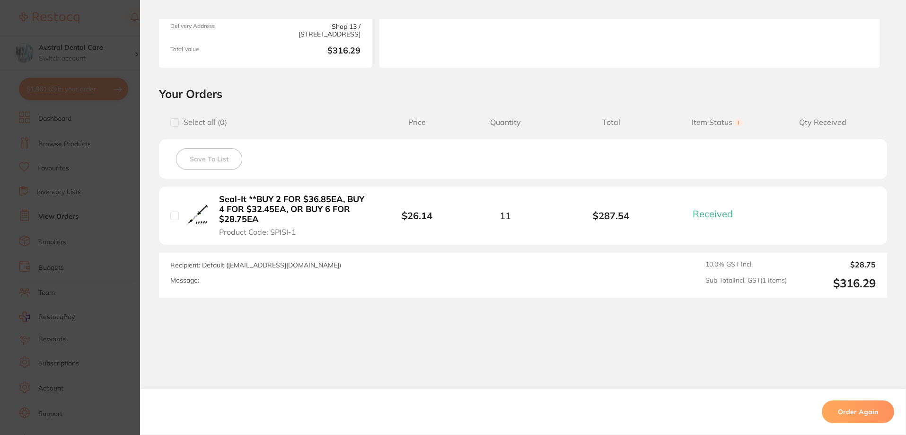
scroll to position [149, 0]
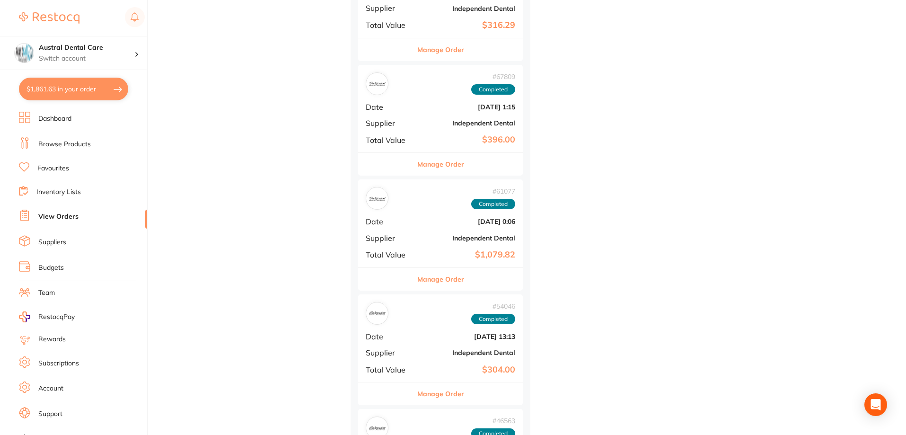
scroll to position [568, 0]
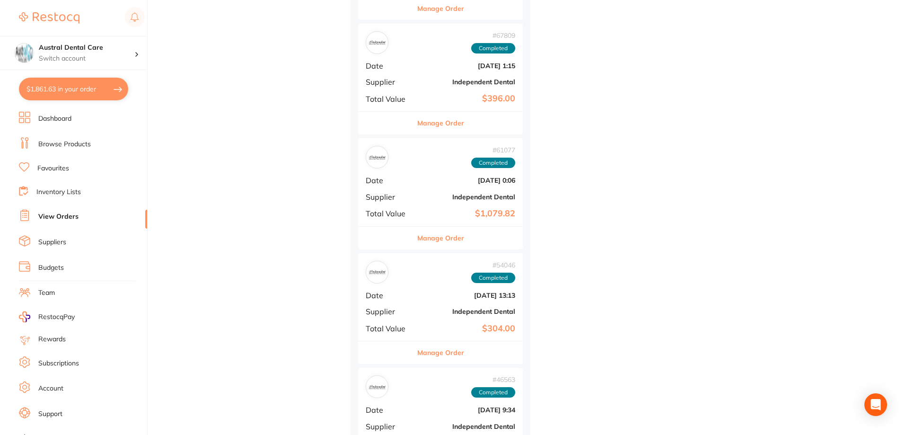
click at [446, 126] on button "Manage Order" at bounding box center [440, 123] width 47 height 23
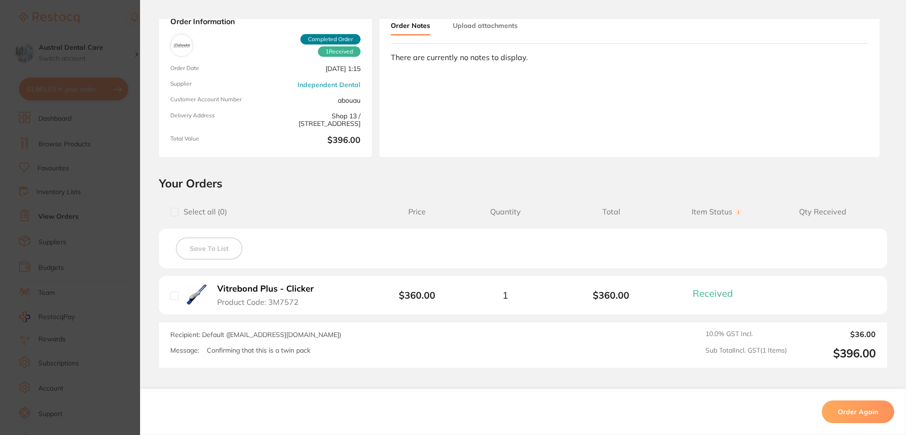
scroll to position [130, 0]
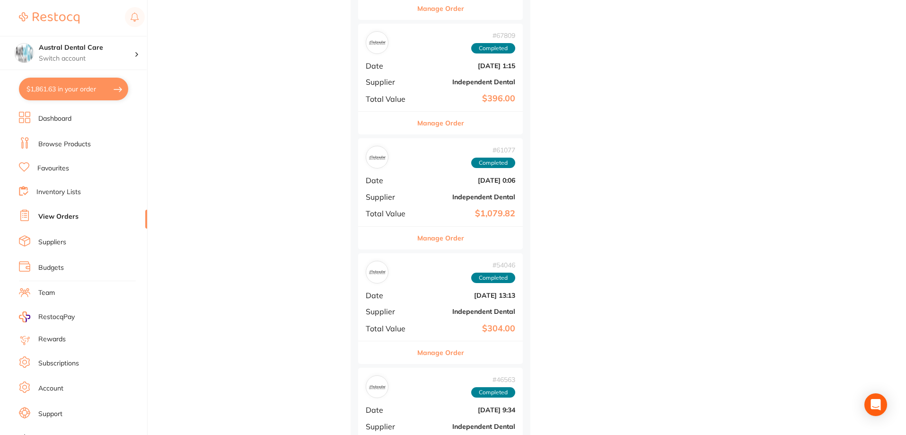
click at [438, 237] on button "Manage Order" at bounding box center [440, 238] width 47 height 23
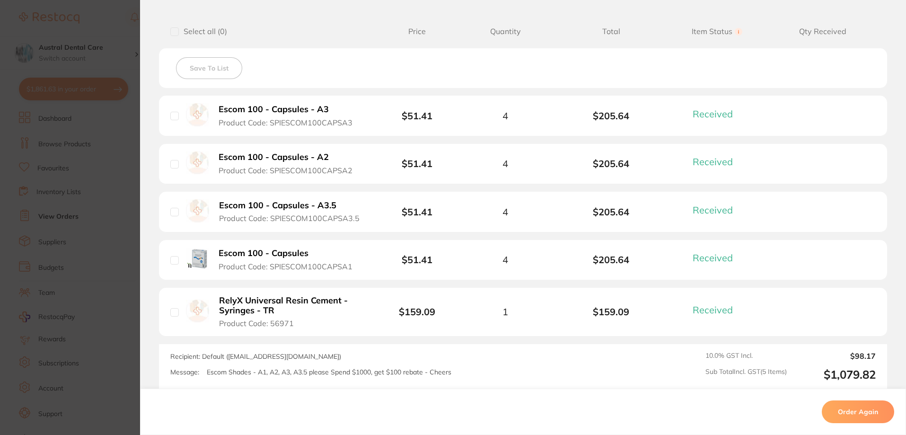
scroll to position [332, 0]
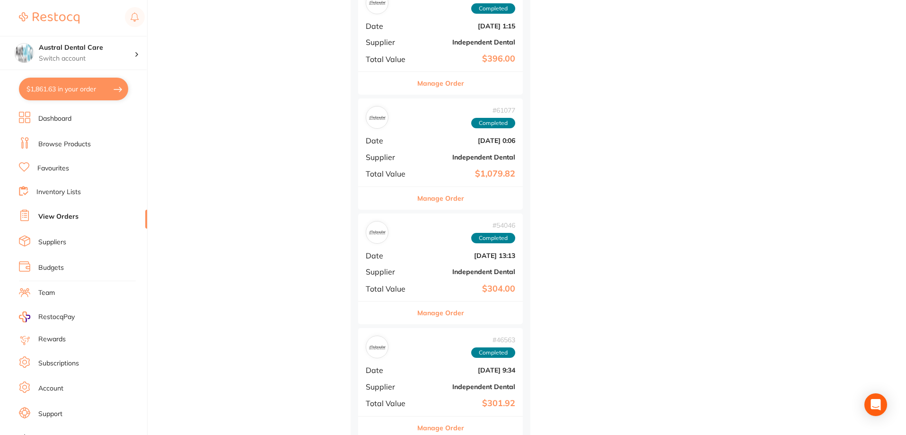
scroll to position [662, 0]
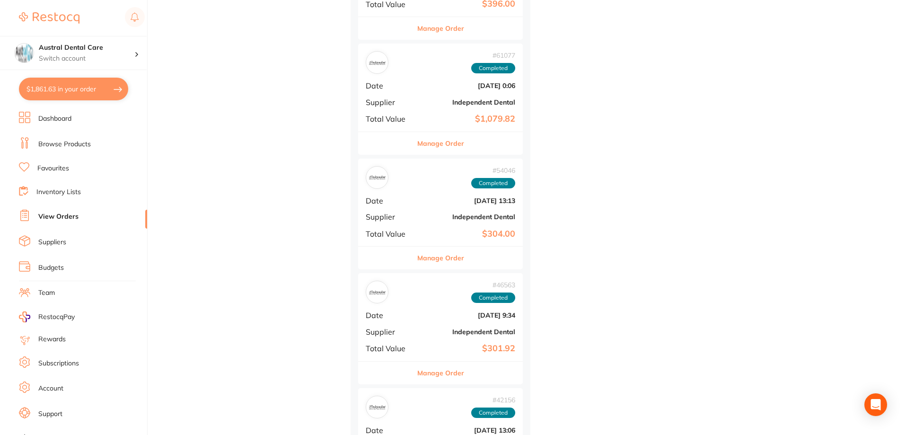
click at [433, 261] on button "Manage Order" at bounding box center [440, 257] width 47 height 23
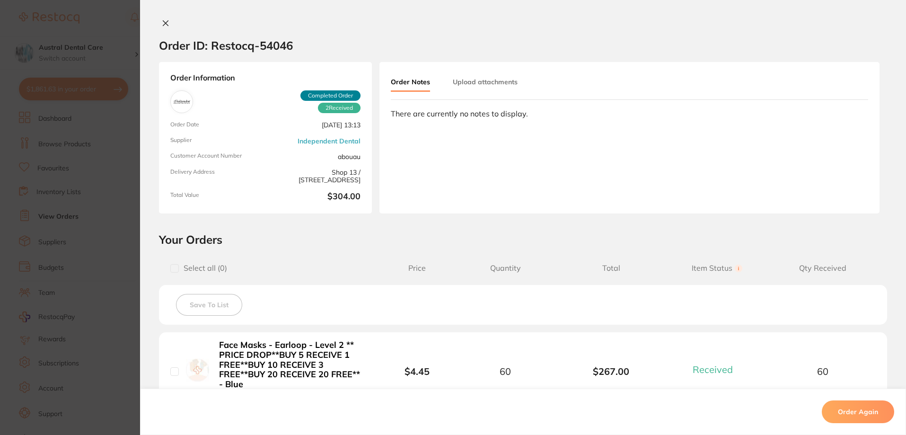
scroll to position [235, 0]
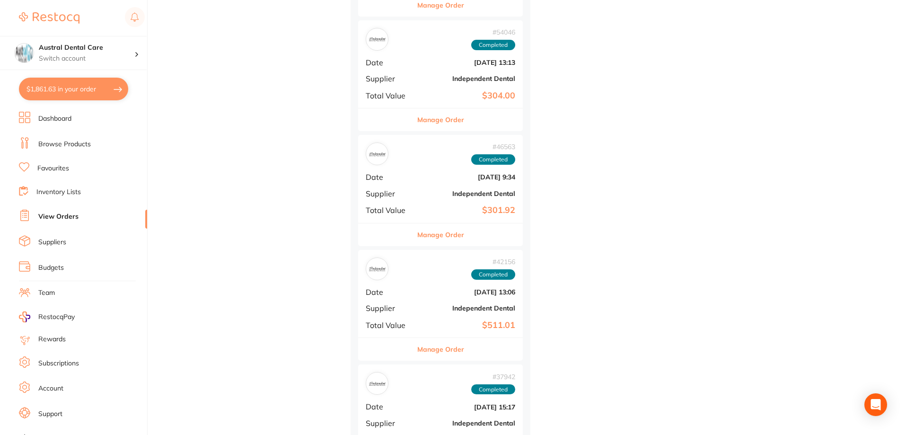
scroll to position [804, 0]
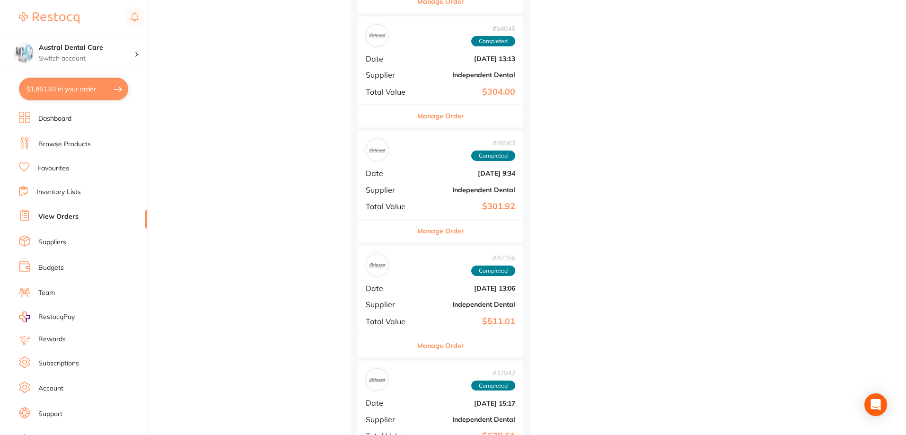
click at [432, 109] on button "Manage Order" at bounding box center [440, 116] width 47 height 23
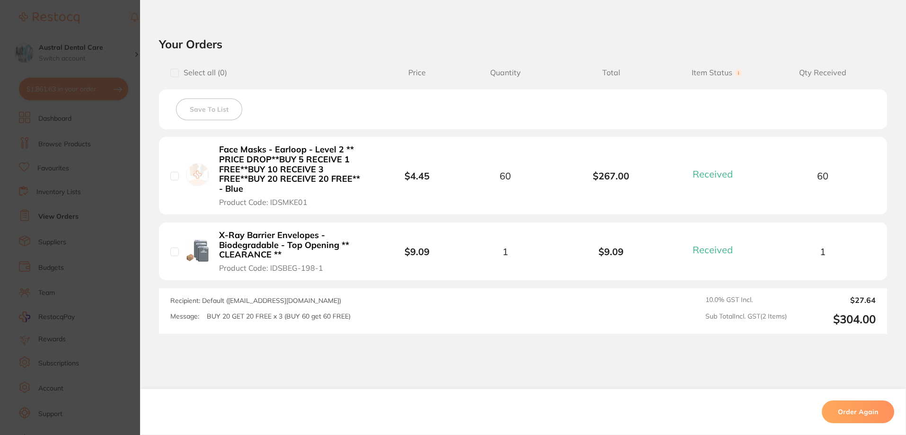
scroll to position [235, 0]
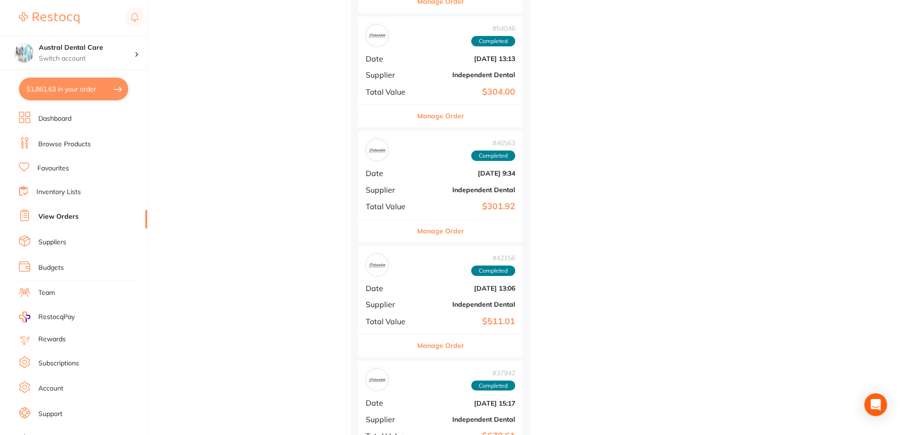
click at [448, 227] on button "Manage Order" at bounding box center [440, 230] width 47 height 23
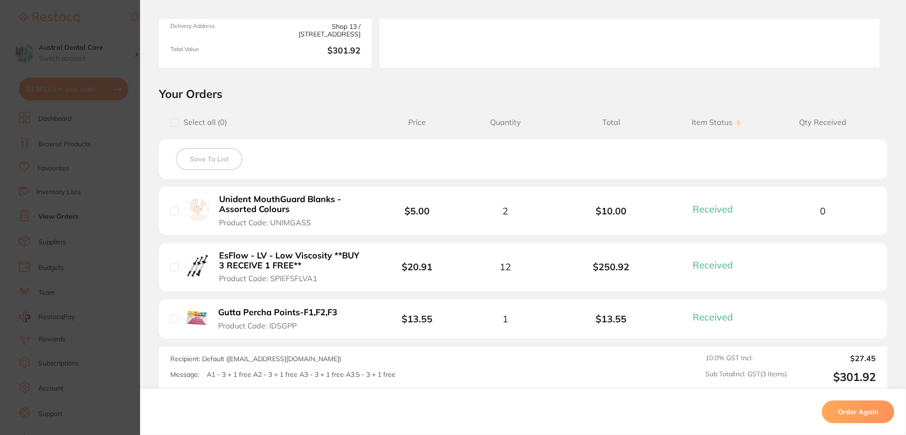
scroll to position [236, 0]
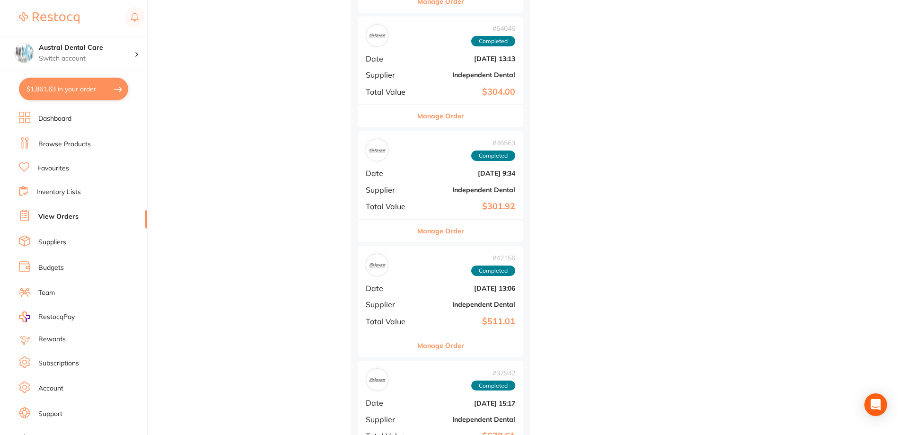
click at [428, 349] on button "Manage Order" at bounding box center [440, 345] width 47 height 23
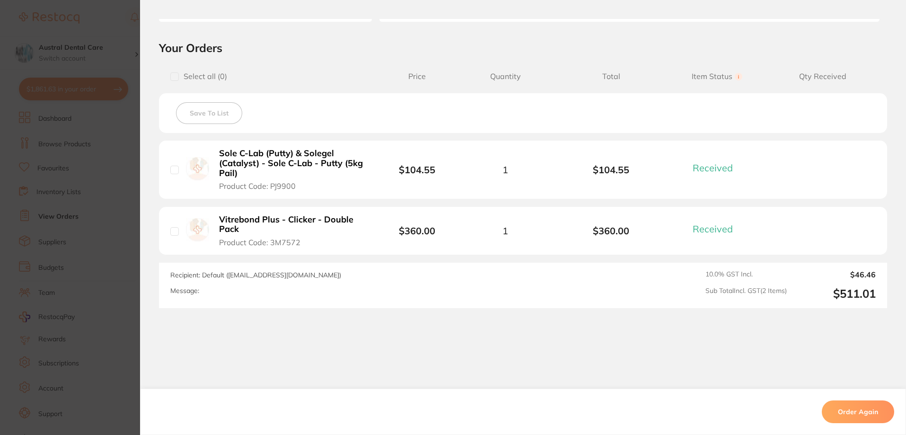
scroll to position [206, 0]
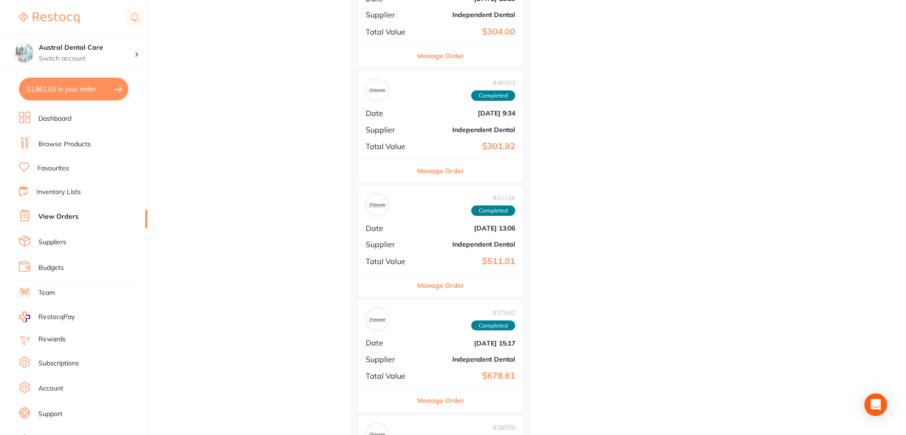
scroll to position [993, 0]
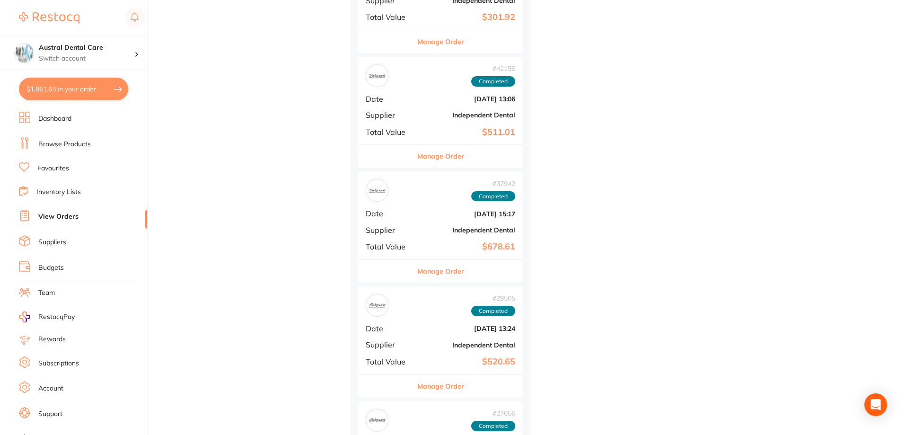
click at [437, 275] on button "Manage Order" at bounding box center [440, 271] width 47 height 23
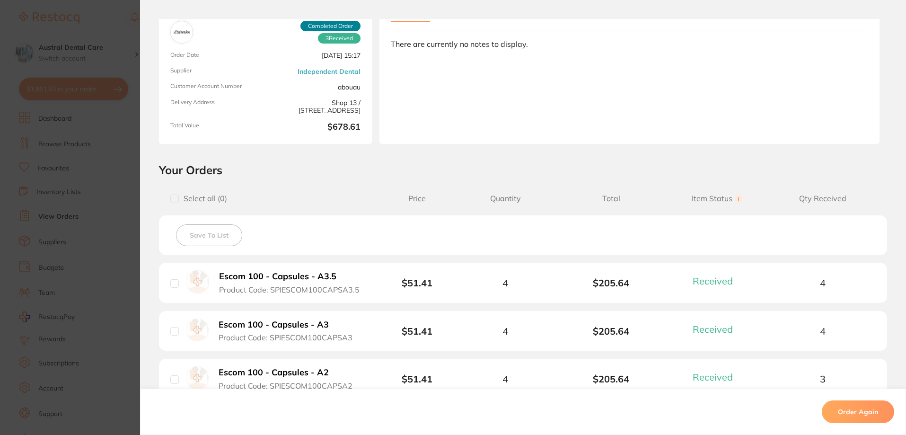
scroll to position [227, 0]
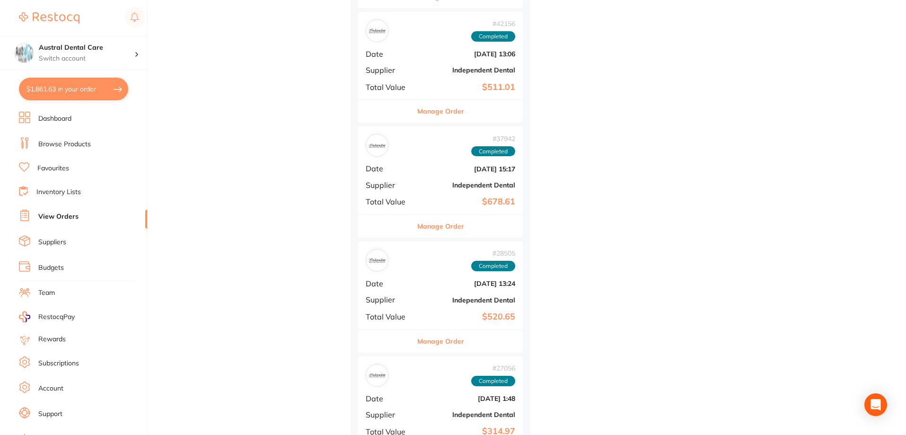
scroll to position [1182, 0]
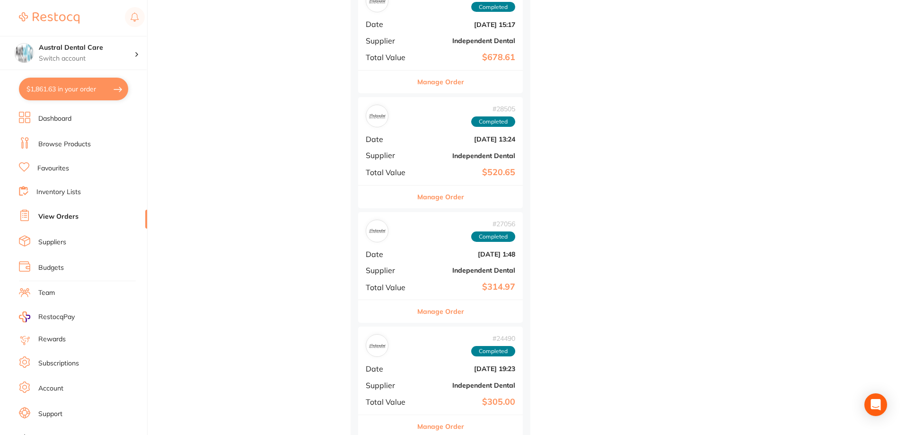
click at [429, 198] on button "Manage Order" at bounding box center [440, 196] width 47 height 23
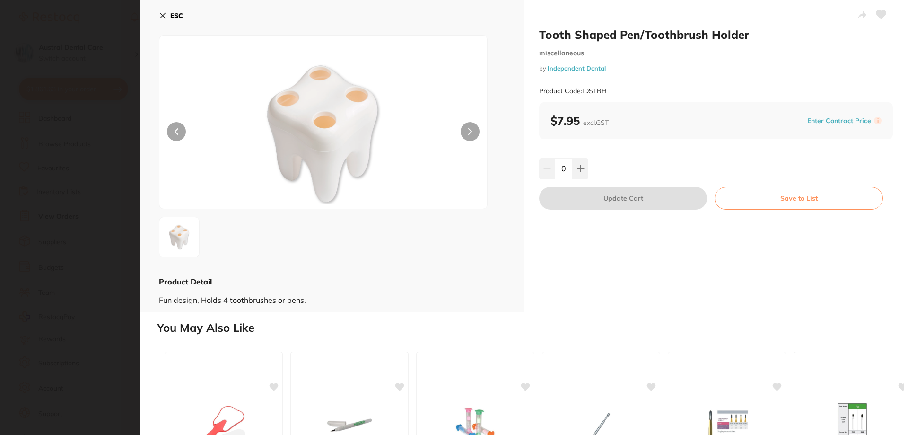
scroll to position [47, 0]
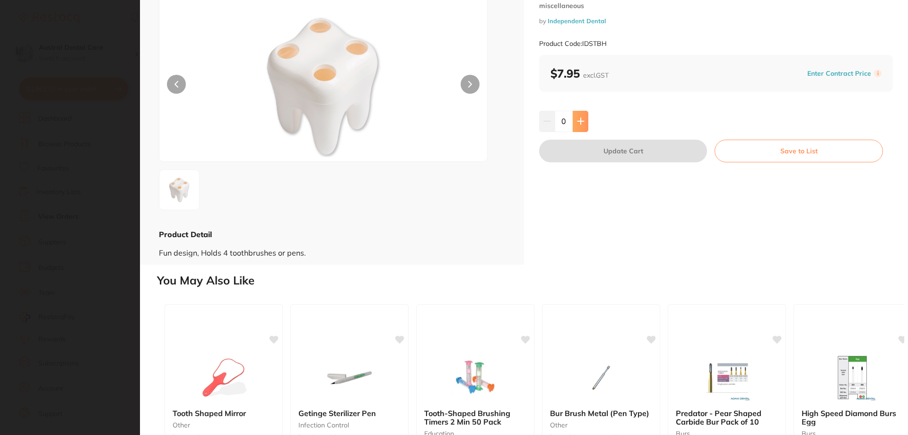
click at [577, 122] on icon at bounding box center [580, 121] width 6 height 6
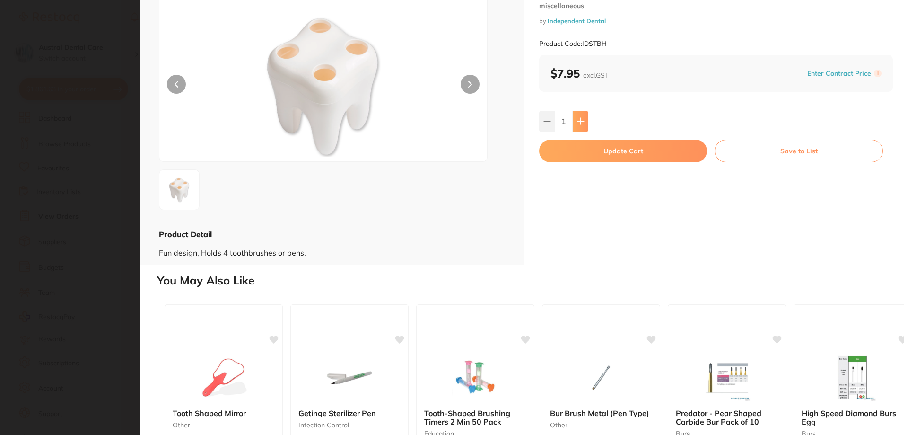
click at [577, 122] on icon at bounding box center [580, 121] width 6 height 6
type input "2"
click at [621, 149] on button "Update Cart" at bounding box center [623, 151] width 168 height 23
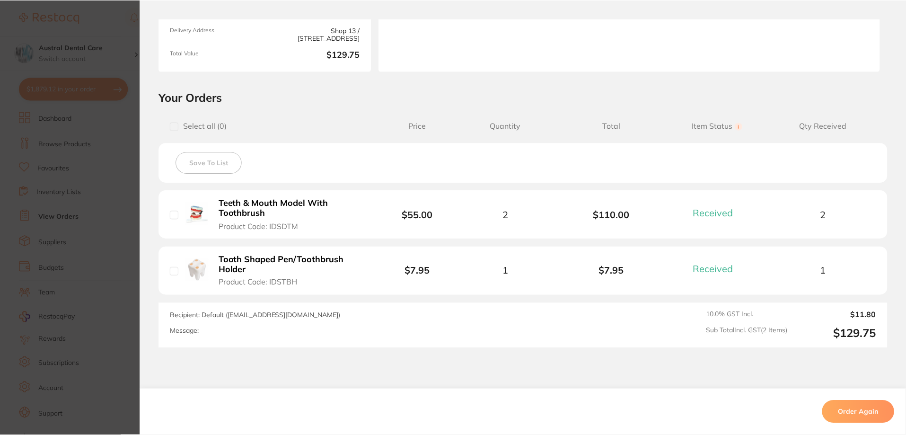
scroll to position [2176, 0]
click at [115, 212] on section "Order ID: Restocq- 14580 Order Information 2 Received Completed Order Order Dat…" at bounding box center [453, 217] width 906 height 435
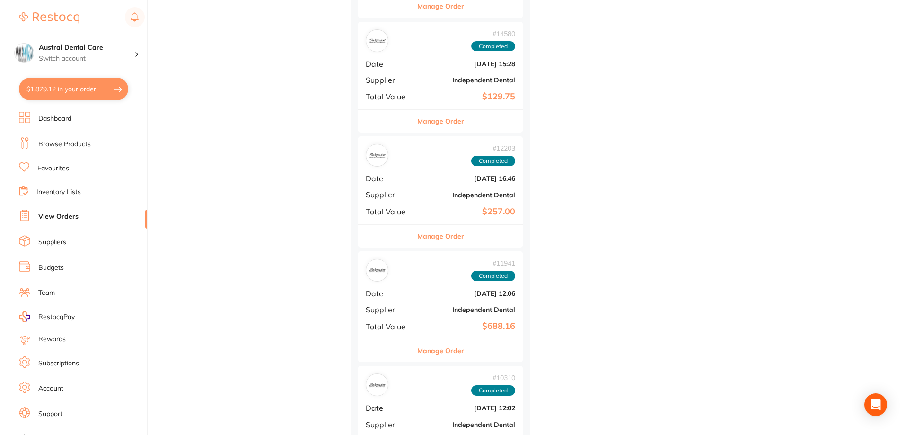
click at [458, 344] on button "Manage Order" at bounding box center [440, 350] width 47 height 23
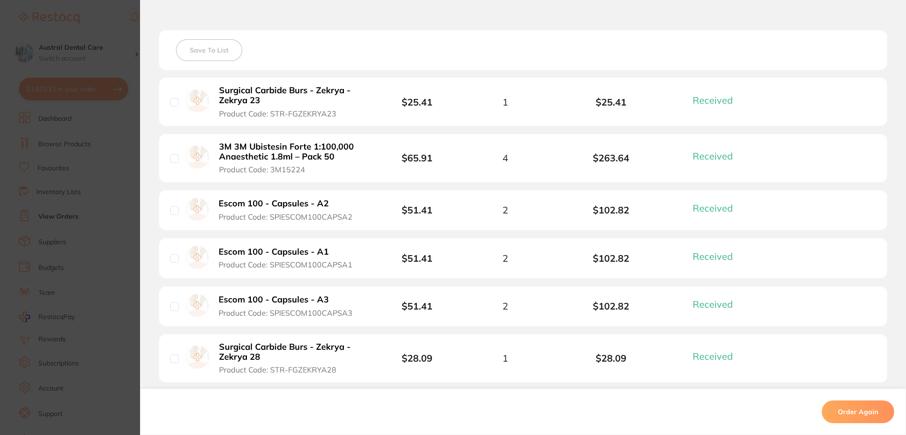
scroll to position [331, 0]
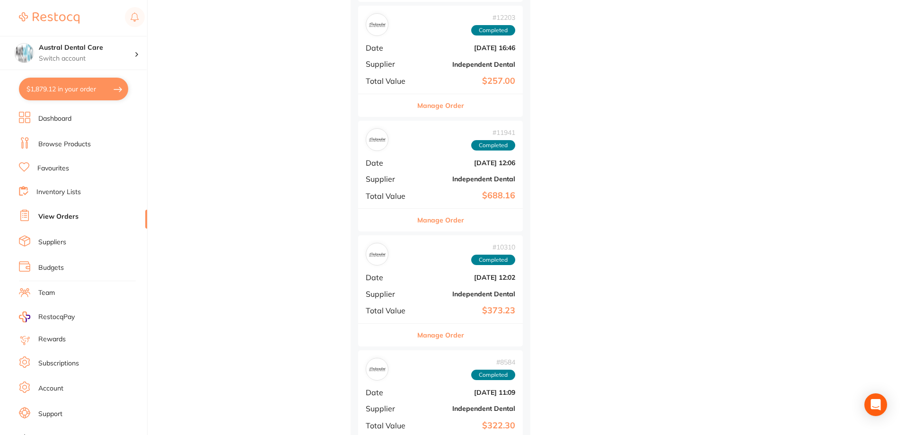
scroll to position [2318, 0]
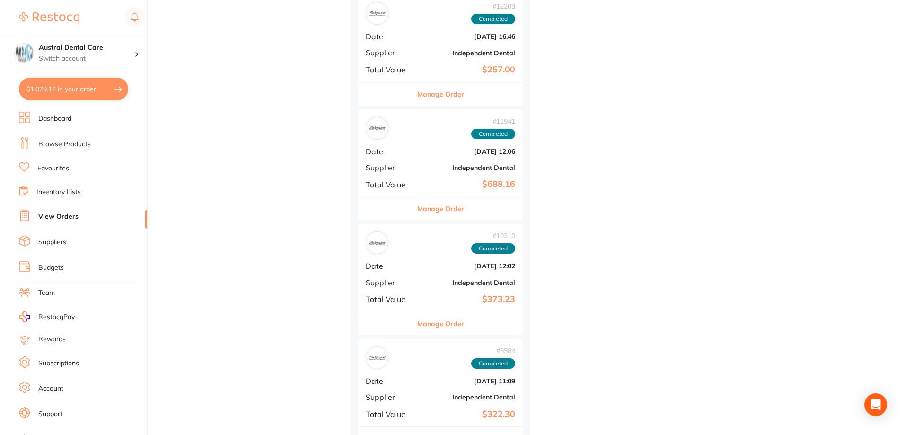
click at [446, 207] on button "Manage Order" at bounding box center [440, 208] width 47 height 23
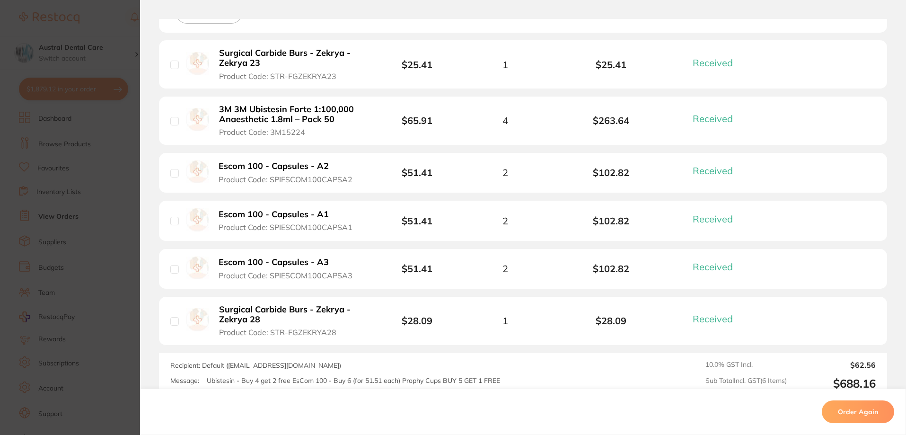
scroll to position [378, 0]
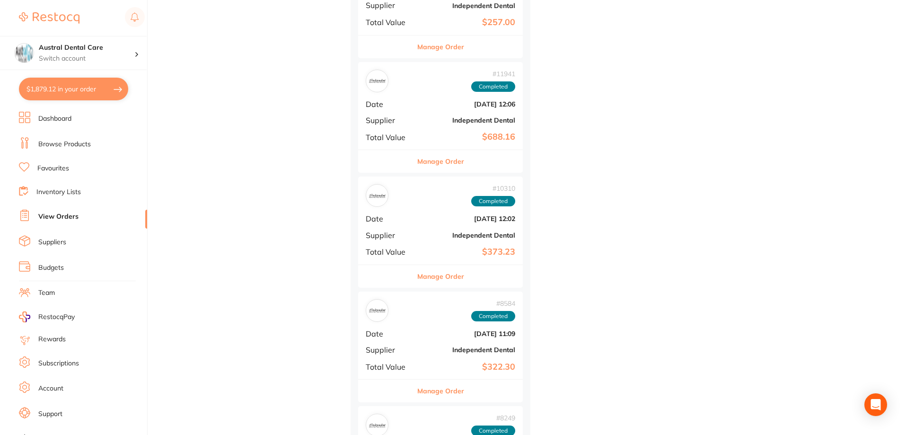
scroll to position [2507, 0]
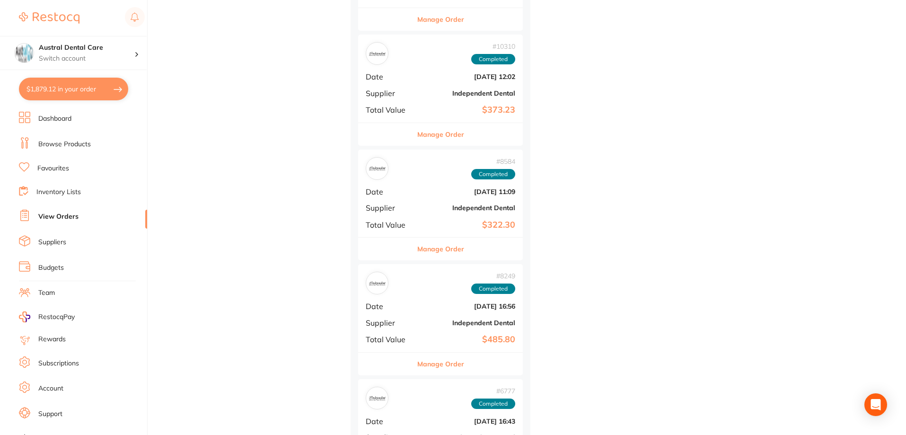
click at [443, 131] on button "Manage Order" at bounding box center [440, 134] width 47 height 23
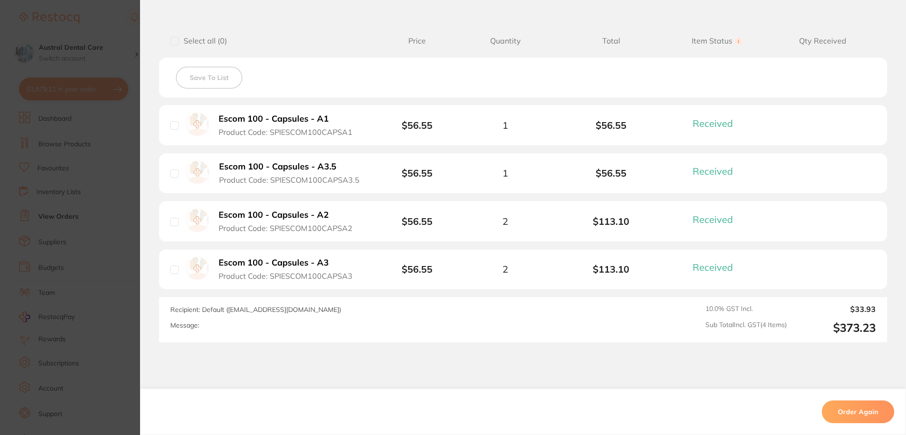
scroll to position [236, 0]
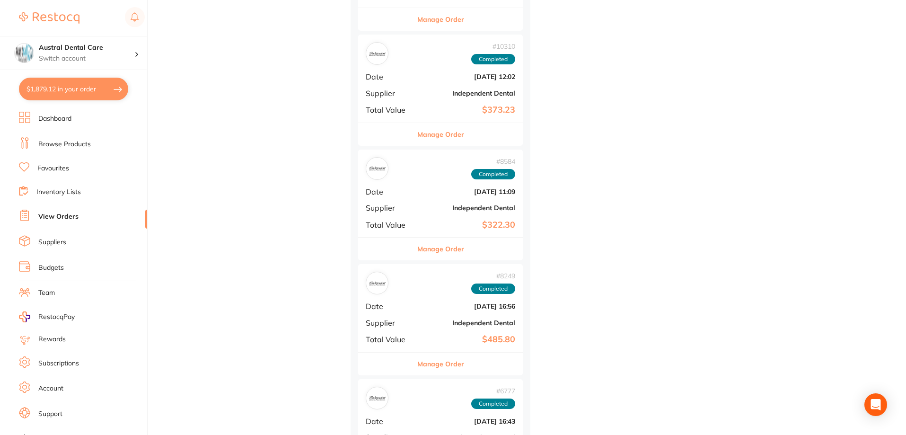
click at [445, 246] on button "Manage Order" at bounding box center [440, 248] width 47 height 23
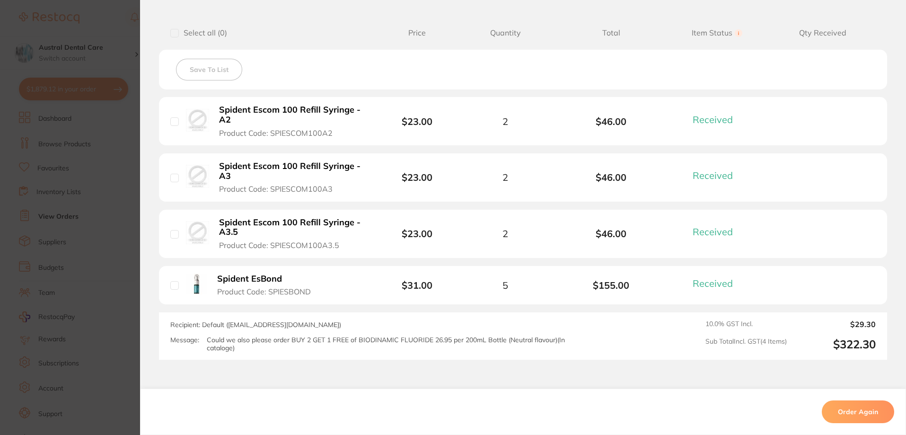
scroll to position [236, 0]
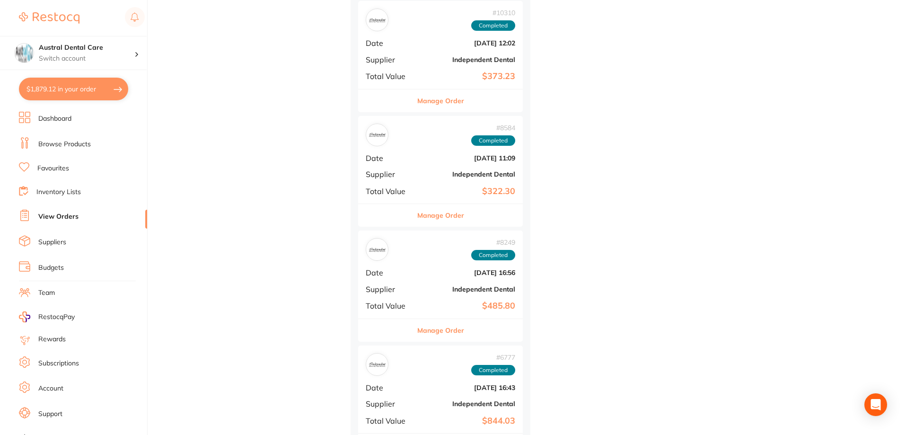
scroll to position [2575, 0]
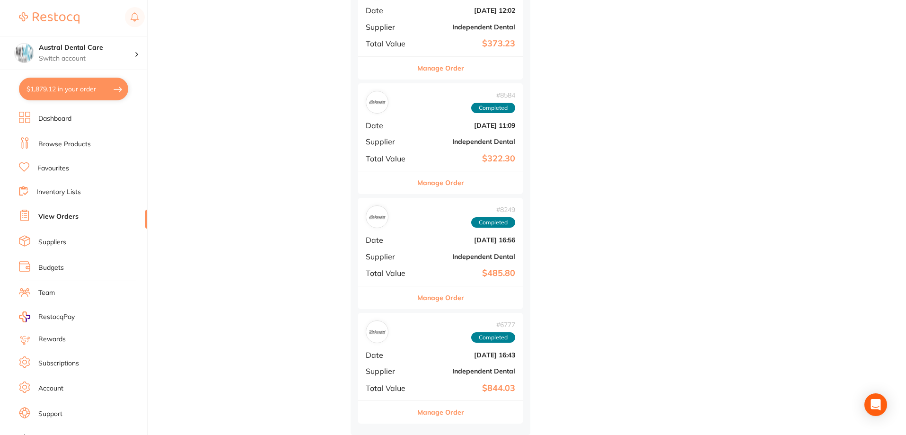
click at [428, 292] on button "Manage Order" at bounding box center [440, 297] width 47 height 23
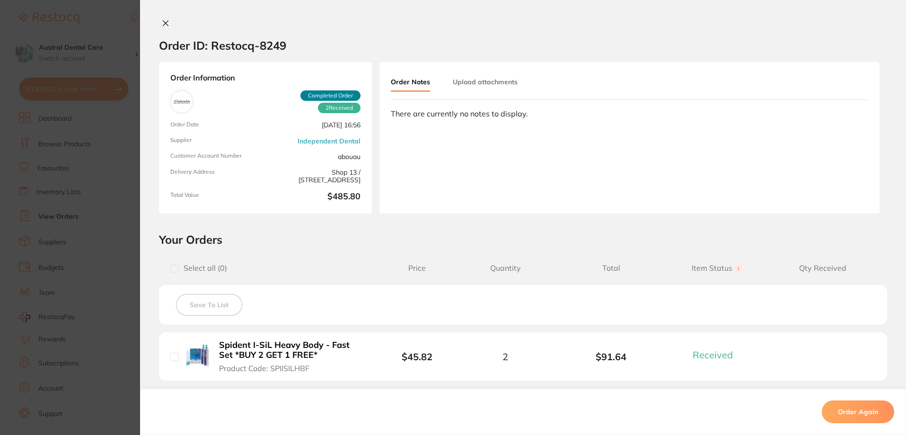
scroll to position [196, 0]
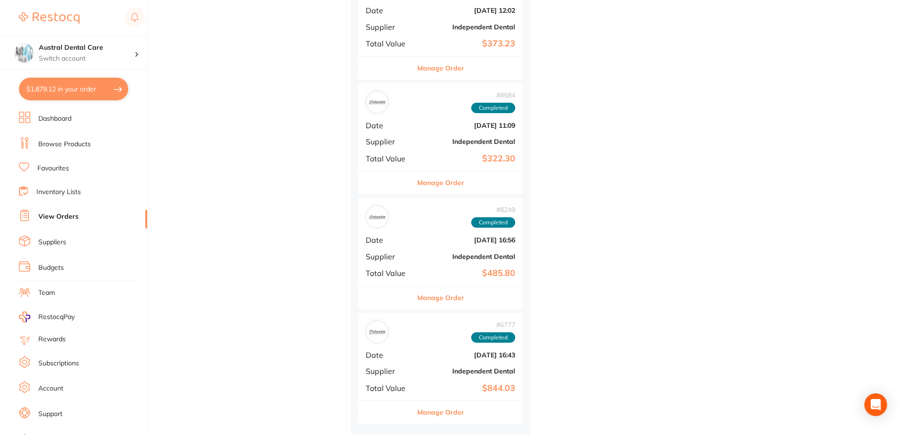
click at [434, 407] on button "Manage Order" at bounding box center [440, 412] width 47 height 23
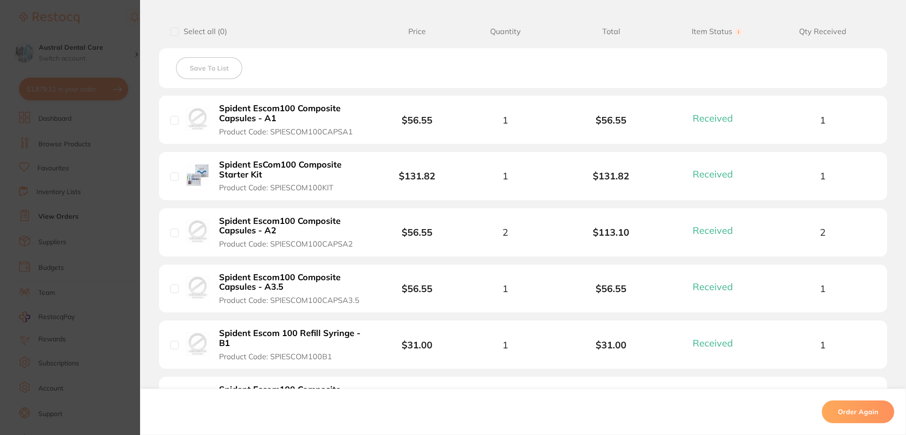
scroll to position [378, 0]
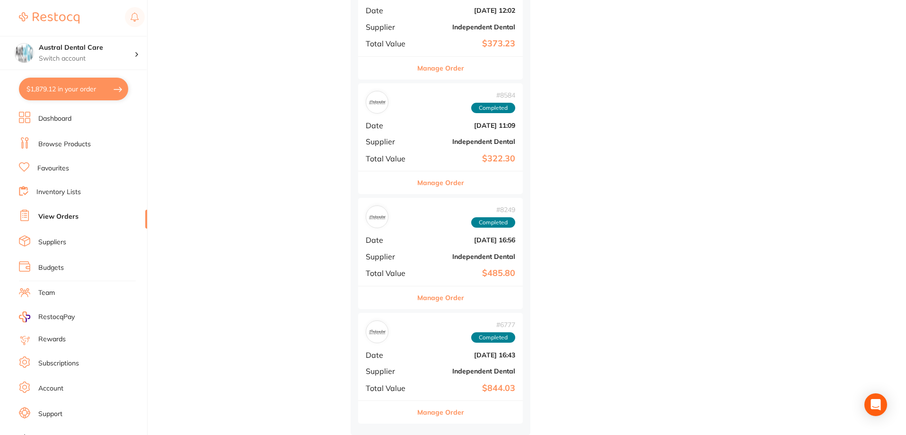
click at [55, 141] on link "Browse Products" at bounding box center [64, 144] width 52 height 9
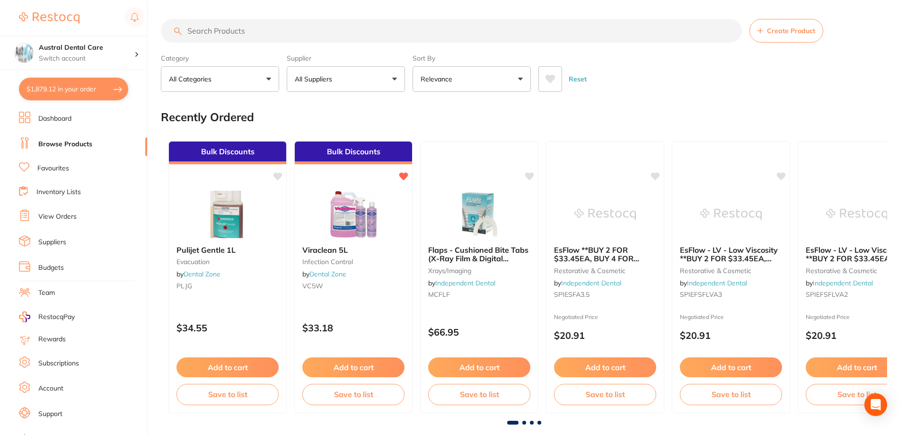
click at [213, 33] on input "search" at bounding box center [451, 31] width 581 height 24
paste input "softflex"
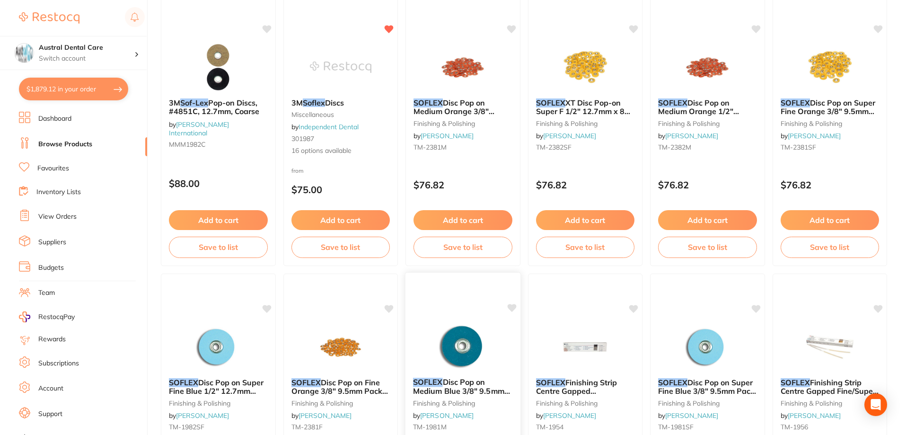
scroll to position [47, 0]
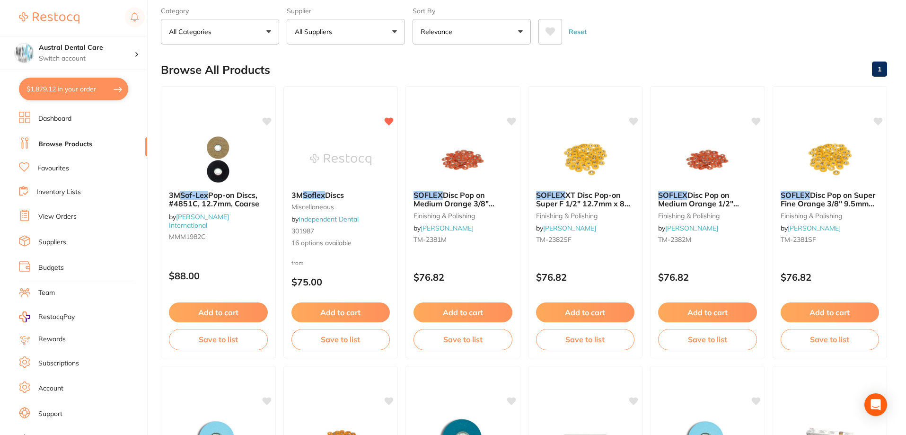
click at [443, 44] on button "Relevance" at bounding box center [471, 32] width 118 height 26
click at [676, 59] on div "Browse All Products 1" at bounding box center [524, 70] width 726 height 32
click at [363, 143] on img at bounding box center [340, 159] width 62 height 48
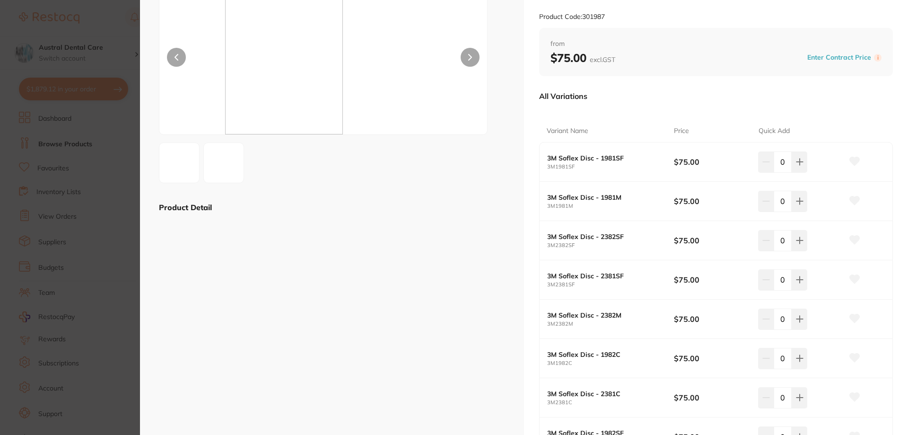
scroll to position [95, 0]
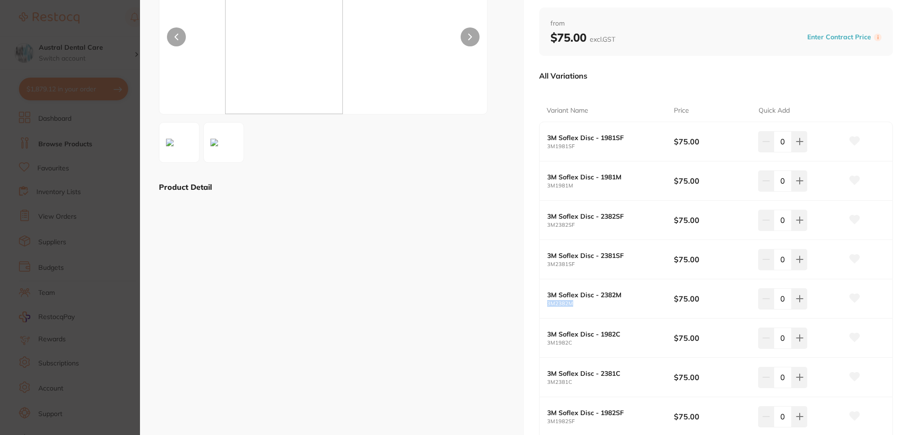
drag, startPoint x: 573, startPoint y: 304, endPoint x: 546, endPoint y: 307, distance: 27.1
click at [546, 307] on div "3M Soflex Disc - 2382M 3M2382M $75.00 0" at bounding box center [716, 298] width 353 height 39
copy small "3M2382M"
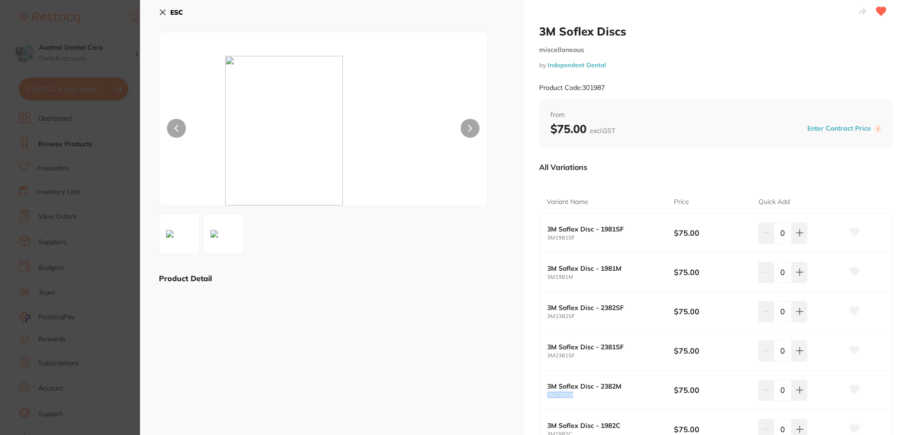
scroll to position [0, 0]
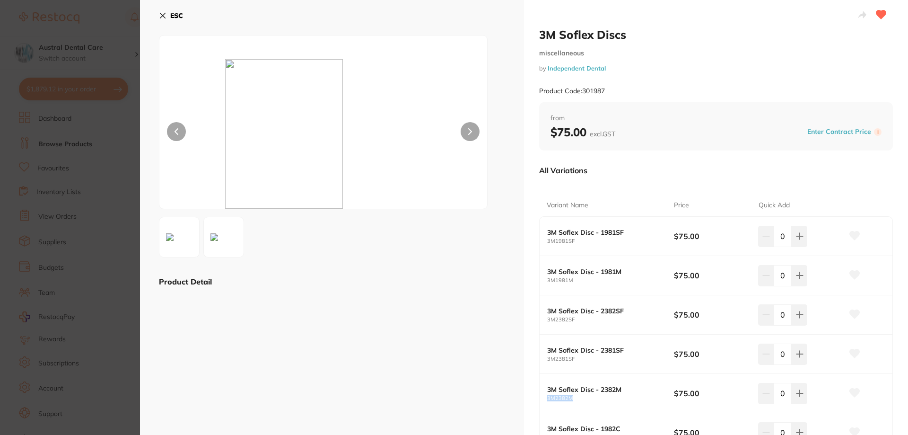
click at [162, 14] on icon at bounding box center [162, 15] width 5 height 5
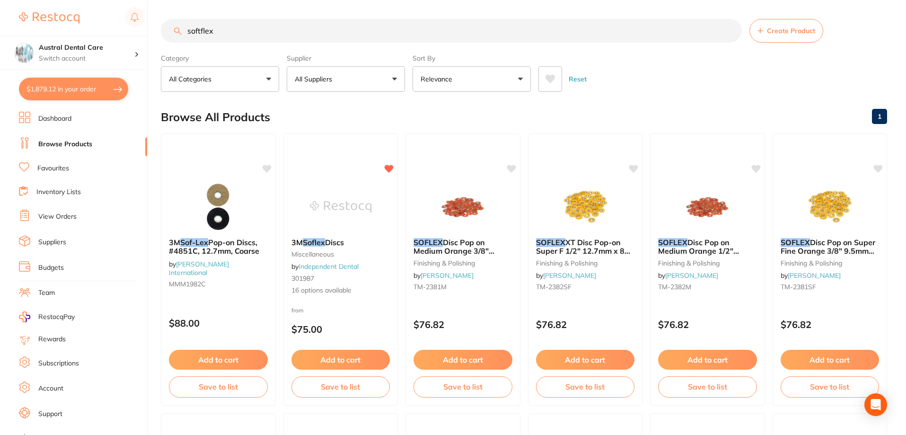
click at [201, 34] on input "softflex" at bounding box center [451, 31] width 581 height 24
click at [353, 201] on img at bounding box center [340, 206] width 61 height 47
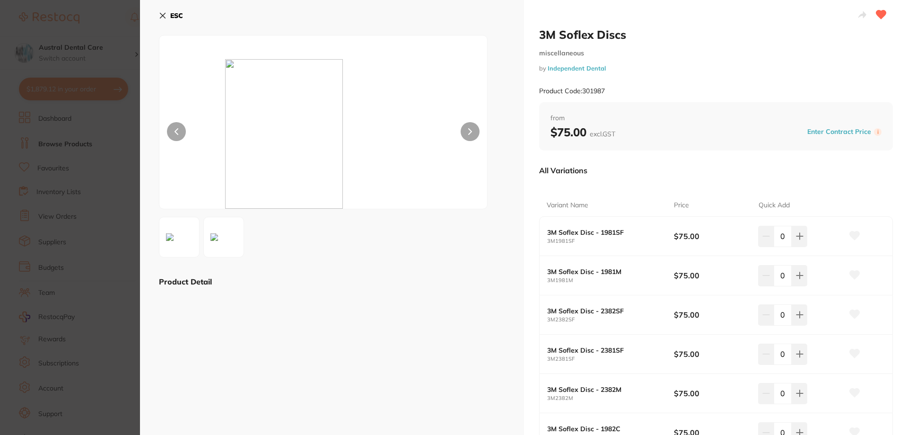
click at [617, 234] on b "3M Soflex Disc - 1981SF" at bounding box center [604, 232] width 114 height 8
drag, startPoint x: 623, startPoint y: 234, endPoint x: 599, endPoint y: 236, distance: 23.7
click at [599, 236] on b "3M Soflex Disc - 1981SF" at bounding box center [604, 232] width 114 height 8
copy b "1981SF"
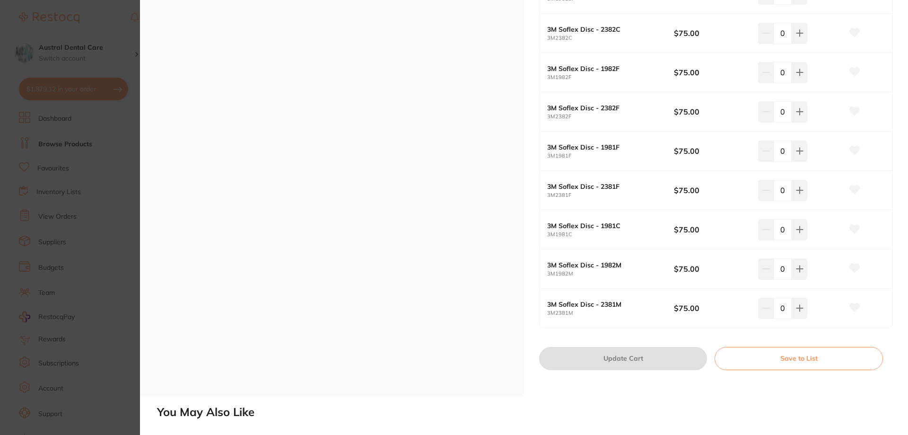
scroll to position [520, 0]
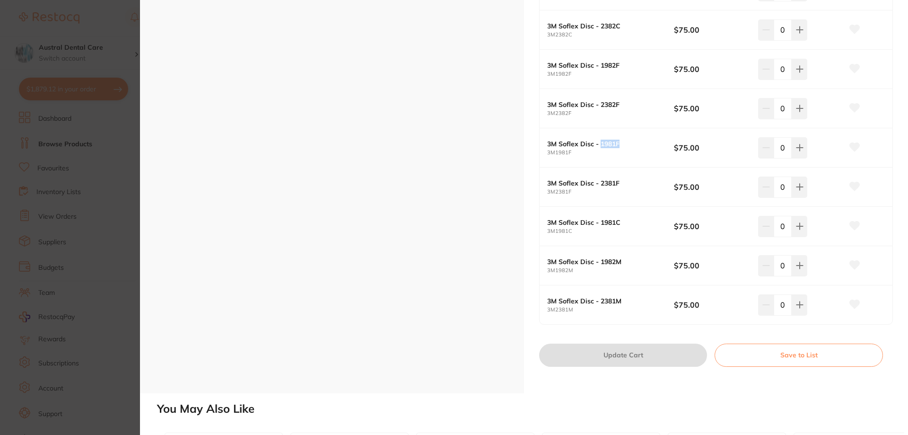
drag, startPoint x: 619, startPoint y: 145, endPoint x: 600, endPoint y: 147, distance: 19.5
click at [600, 147] on b "3M Soflex Disc - 1981F" at bounding box center [604, 144] width 114 height 8
copy b "1981F"
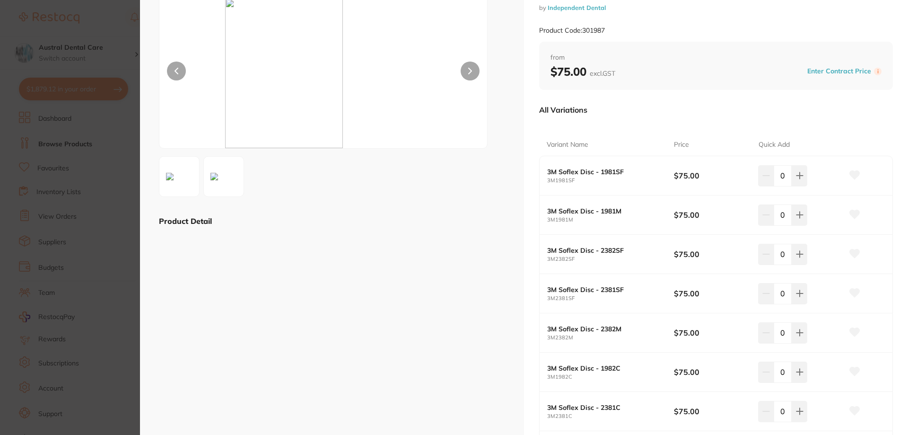
scroll to position [0, 0]
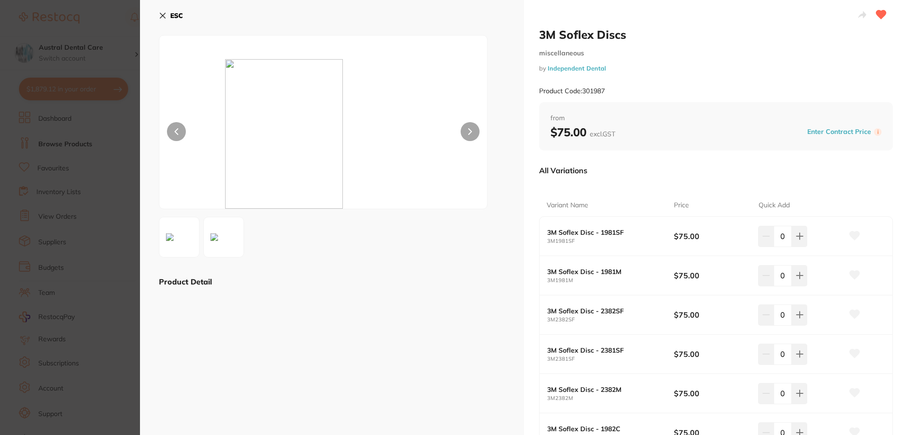
click at [877, 13] on icon at bounding box center [881, 14] width 10 height 9
click at [162, 17] on icon at bounding box center [163, 16] width 8 height 8
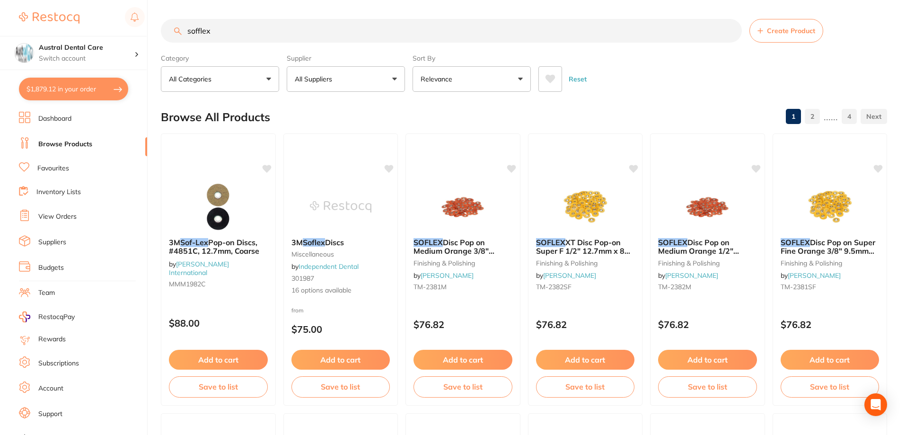
click at [815, 114] on link "2" at bounding box center [812, 116] width 15 height 19
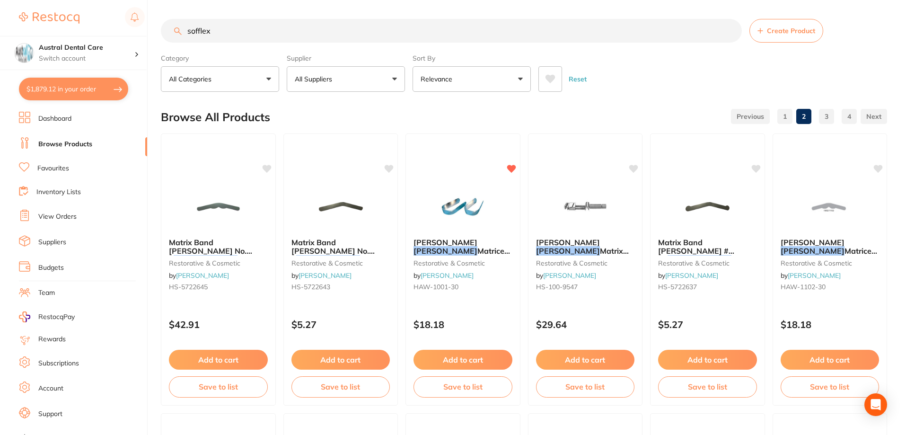
click at [256, 37] on input "sofflex" at bounding box center [451, 31] width 581 height 24
click at [200, 34] on input "sofflex" at bounding box center [451, 31] width 581 height 24
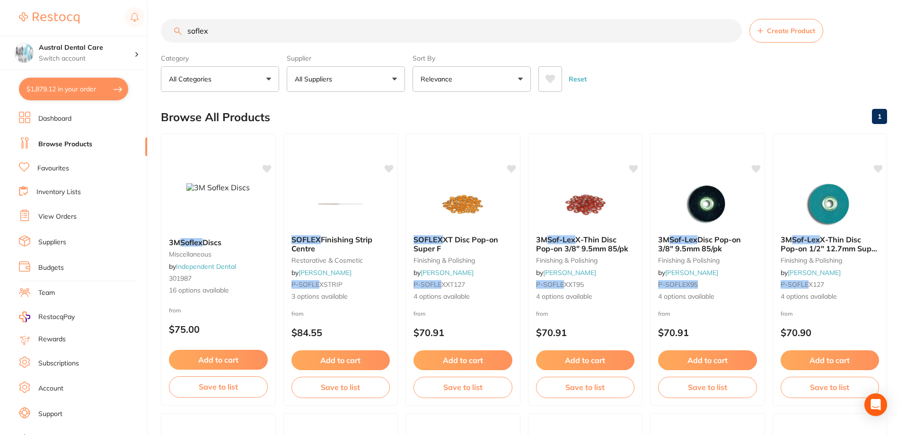
click at [215, 35] on input "soflex" at bounding box center [451, 31] width 581 height 24
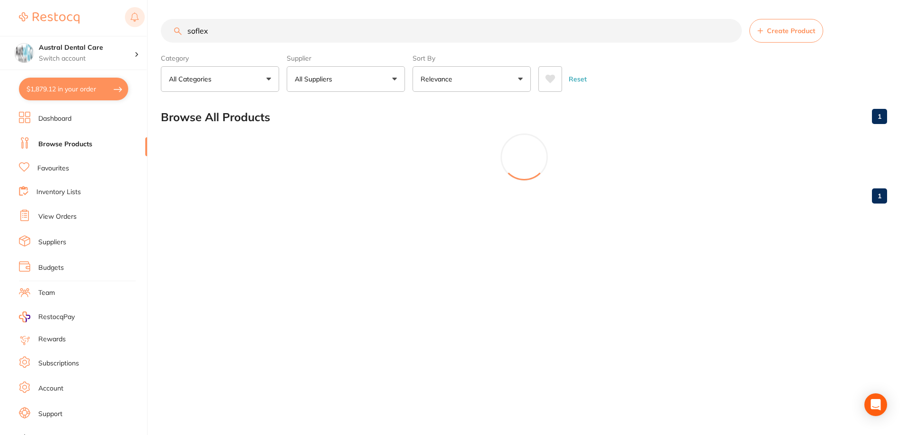
drag, startPoint x: 198, startPoint y: 31, endPoint x: 127, endPoint y: 26, distance: 71.1
click at [127, 26] on div "$1,879.12 Austral Dental Care Switch account Austral Dental Care $1,879.12 in y…" at bounding box center [453, 217] width 906 height 435
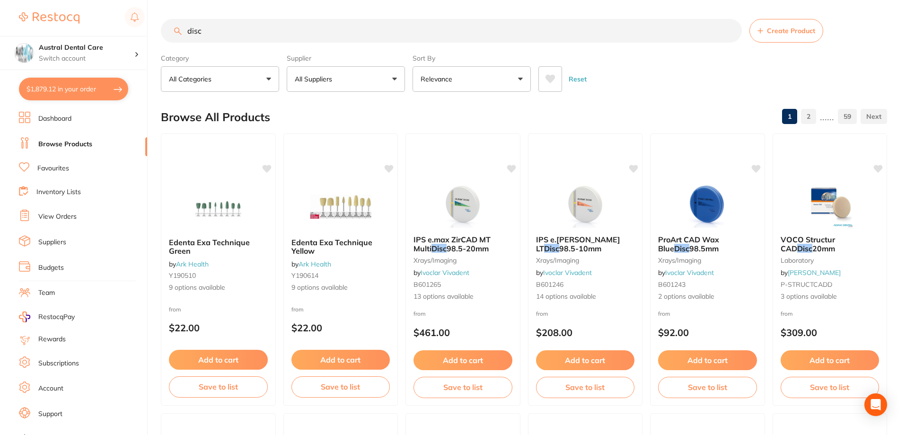
click at [256, 29] on input "disc" at bounding box center [451, 31] width 581 height 24
type input "polishing disc"
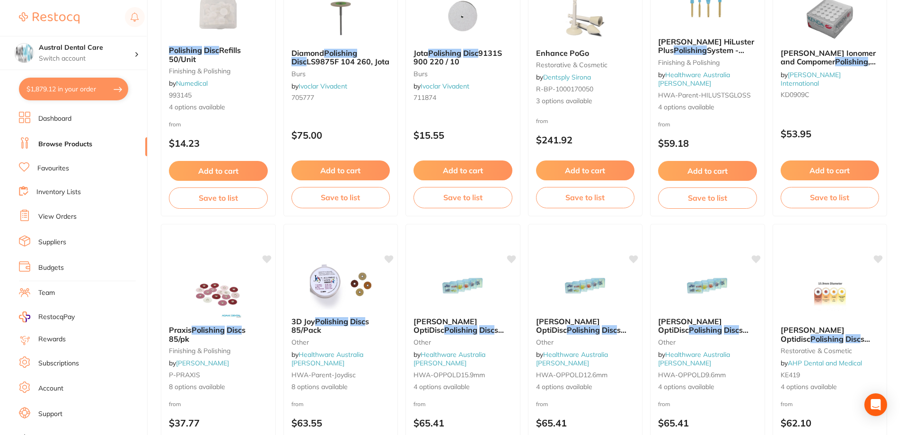
scroll to position [378, 0]
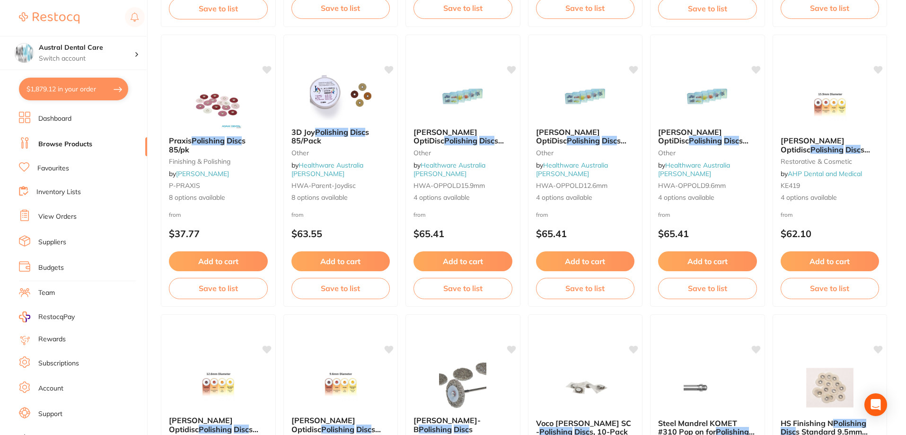
click at [211, 100] on img at bounding box center [217, 104] width 61 height 47
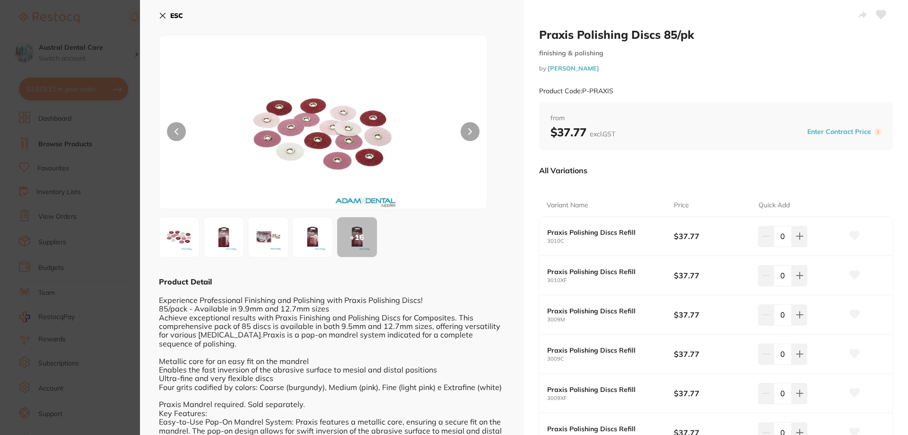
click at [881, 16] on icon at bounding box center [881, 14] width 10 height 9
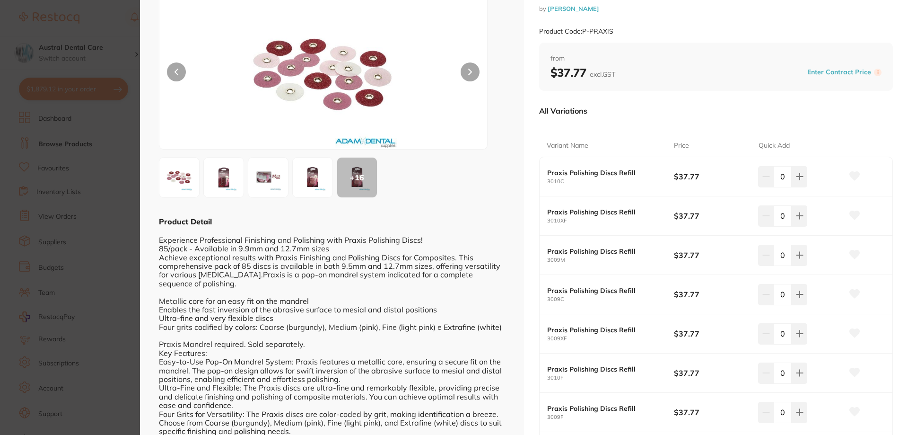
scroll to position [95, 0]
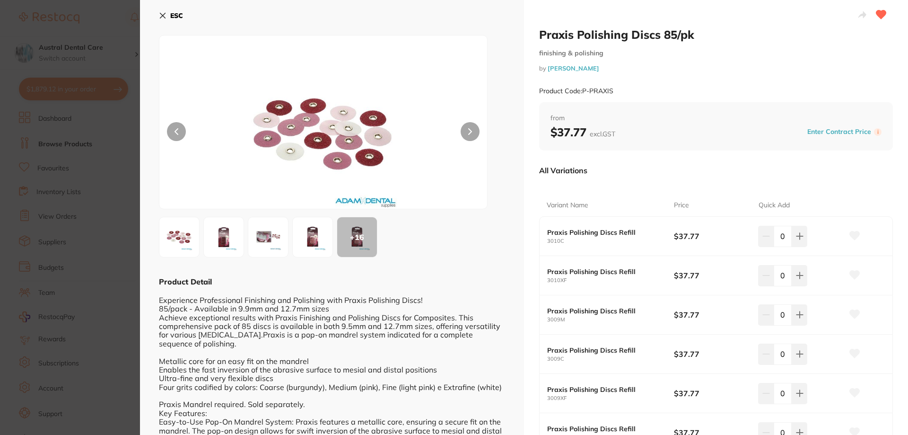
scroll to position [0, 0]
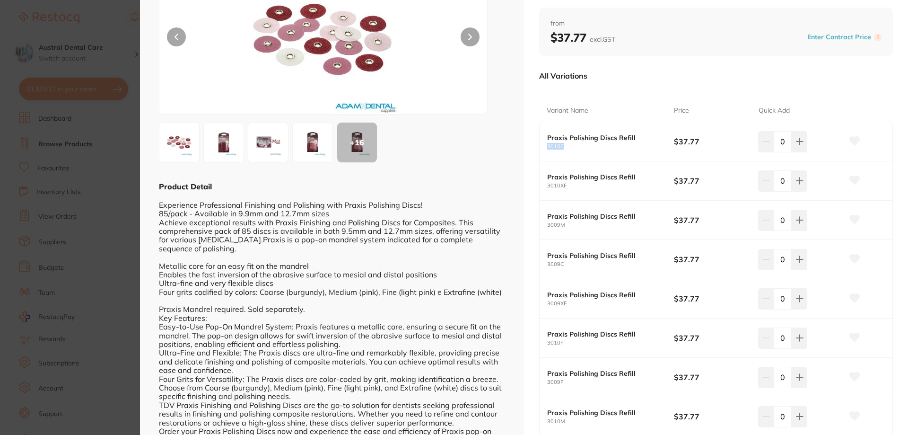
drag, startPoint x: 563, startPoint y: 147, endPoint x: 547, endPoint y: 146, distance: 15.6
click at [547, 146] on small "3010C" at bounding box center [610, 146] width 127 height 6
copy small "3010C"
click at [229, 152] on img at bounding box center [224, 142] width 34 height 34
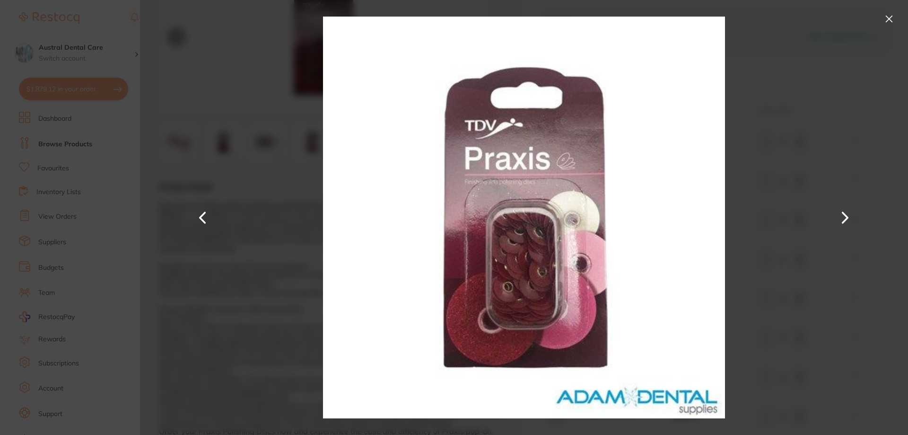
click at [270, 146] on div at bounding box center [524, 217] width 768 height 435
click at [891, 15] on button at bounding box center [889, 18] width 15 height 15
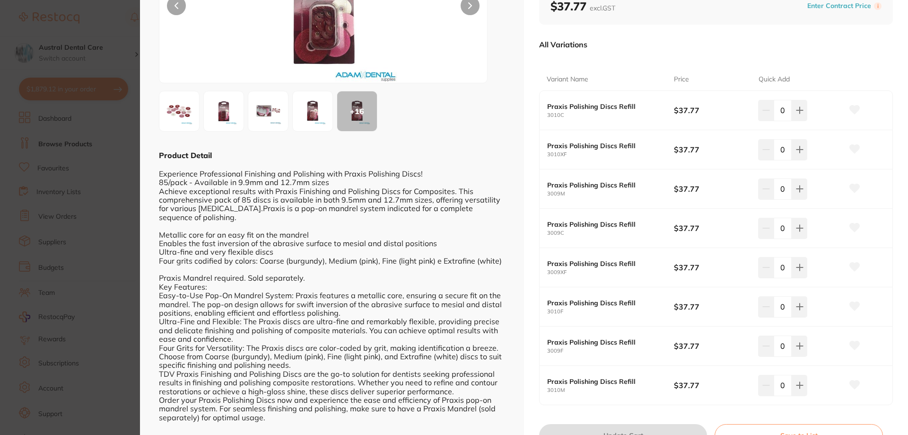
scroll to position [142, 0]
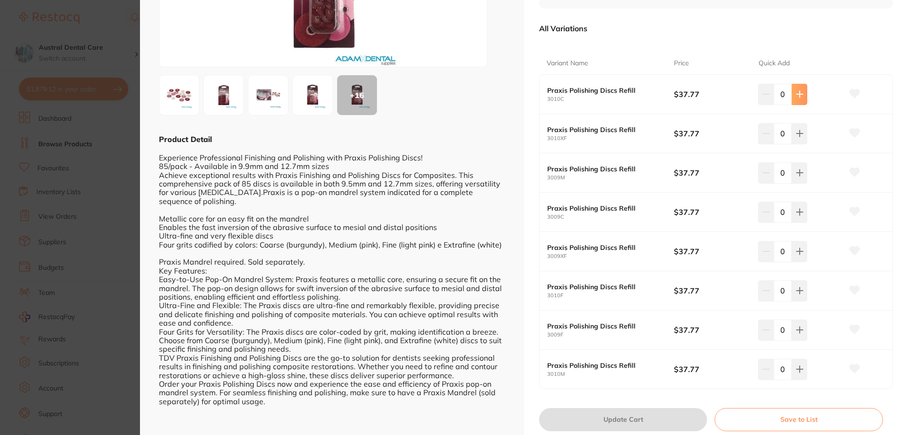
click at [797, 93] on icon at bounding box center [799, 94] width 6 height 6
type input "2"
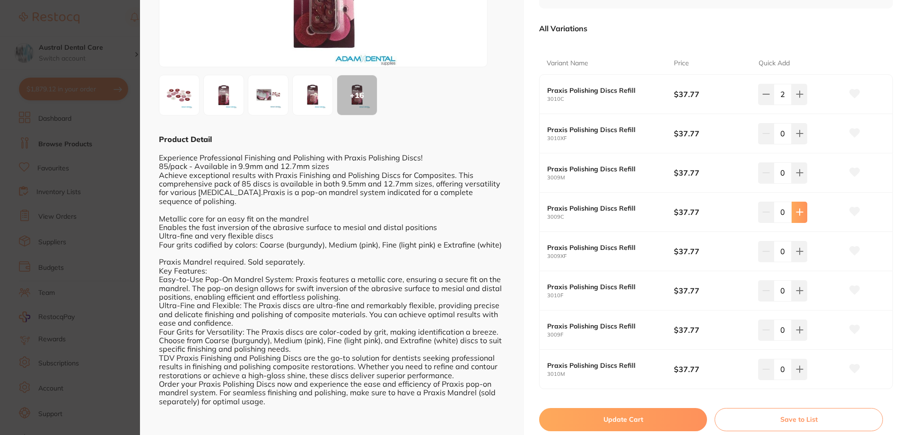
click at [798, 210] on icon at bounding box center [800, 212] width 8 height 8
type input "2"
click at [798, 178] on button at bounding box center [800, 172] width 16 height 21
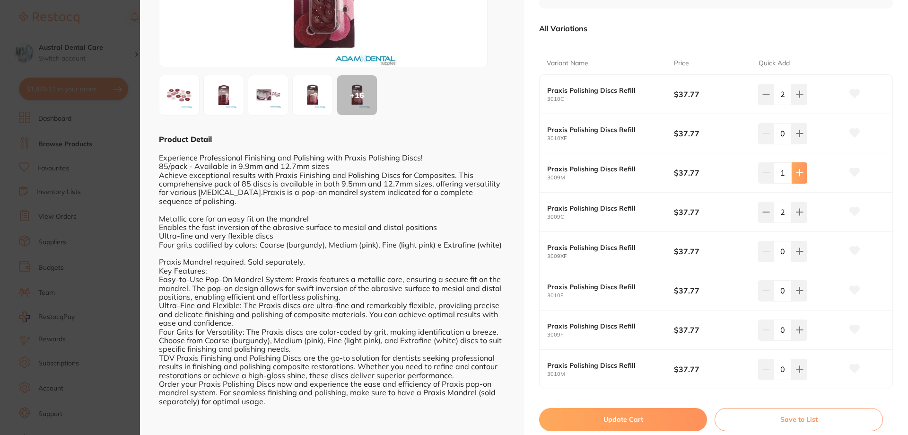
type input "2"
click at [798, 369] on icon at bounding box center [799, 369] width 6 height 6
type input "2"
click at [803, 331] on button at bounding box center [800, 329] width 16 height 21
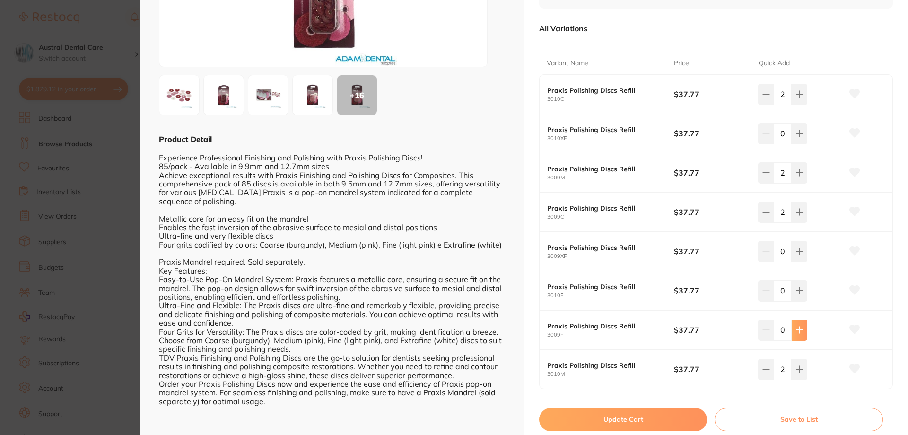
type input "1"
click at [799, 291] on icon at bounding box center [800, 291] width 8 height 8
type input "1"
click at [796, 255] on icon at bounding box center [800, 251] width 8 height 8
type input "1"
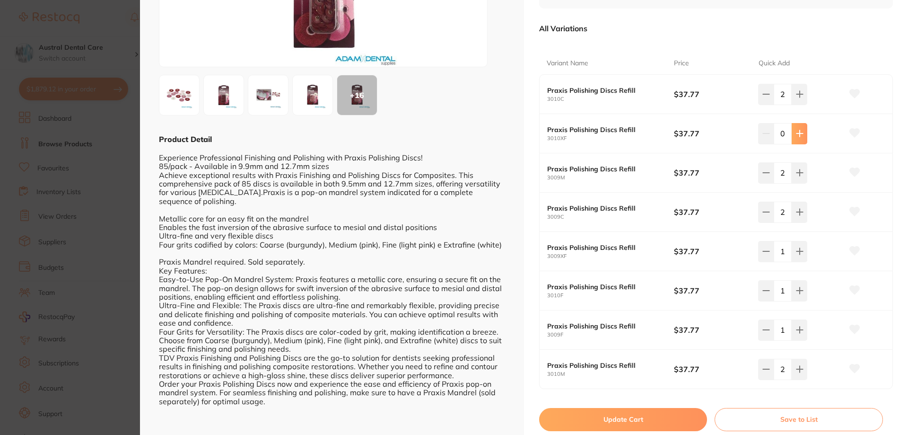
click at [796, 133] on icon at bounding box center [799, 134] width 6 height 6
type input "1"
click at [618, 419] on button "Update Cart" at bounding box center [623, 419] width 168 height 23
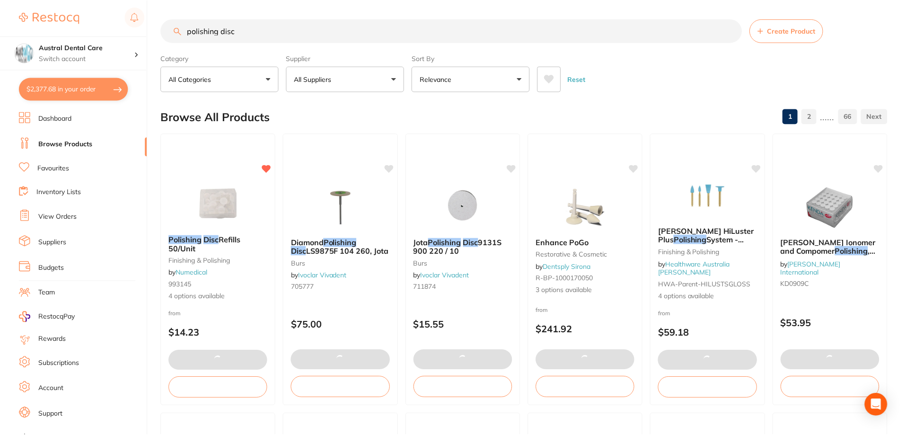
scroll to position [378, 0]
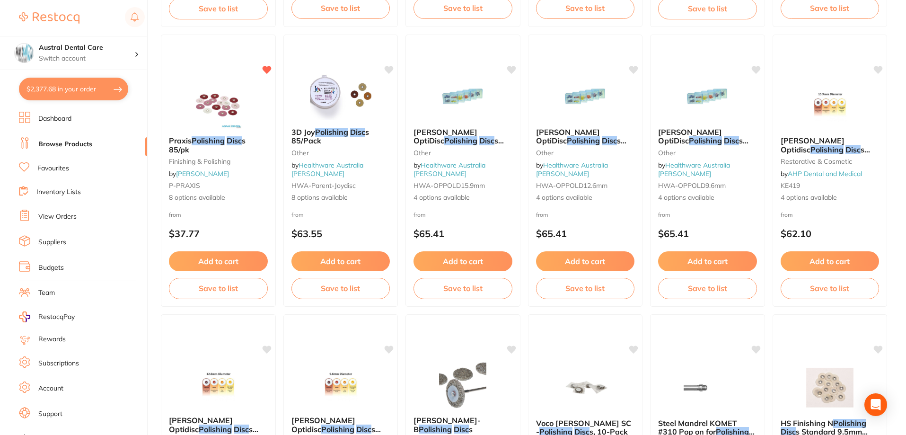
click at [61, 94] on button "$2,377.68 in your order" at bounding box center [73, 89] width 109 height 23
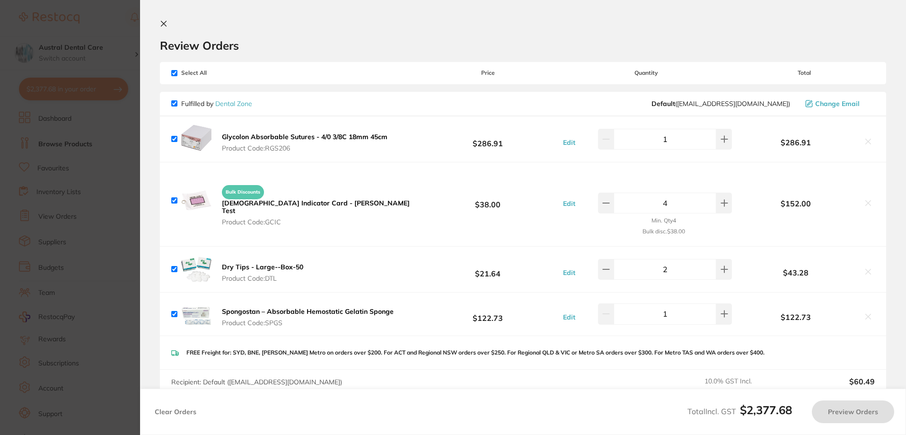
checkbox input "true"
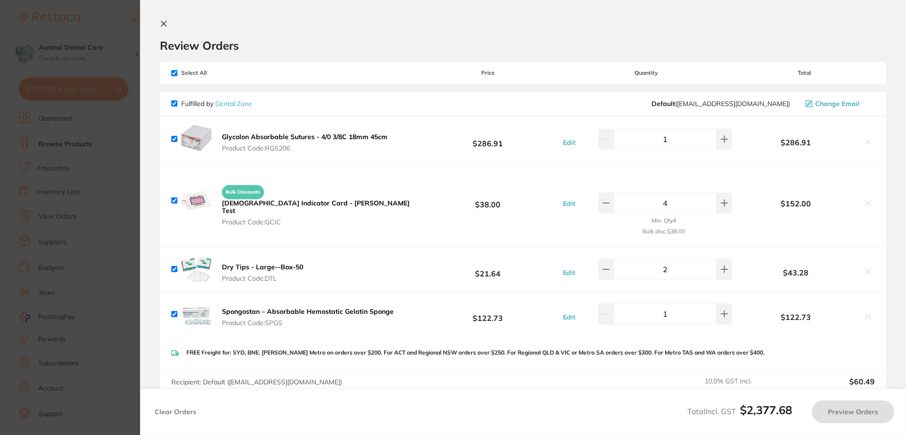
checkbox input "true"
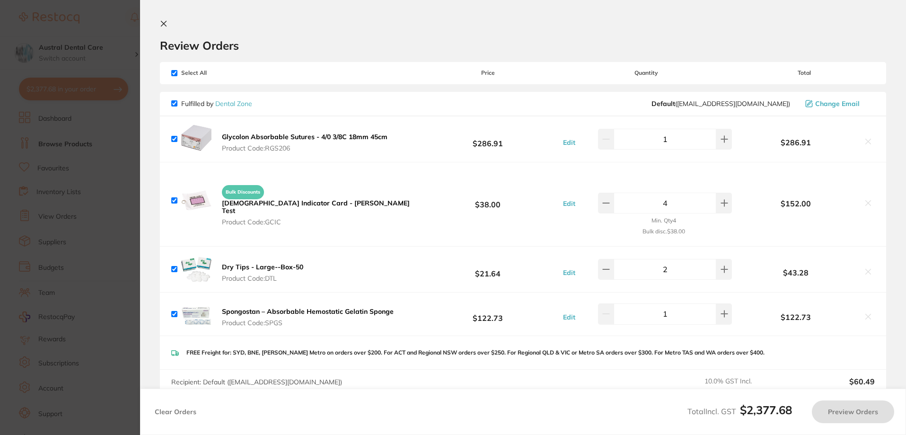
checkbox input "true"
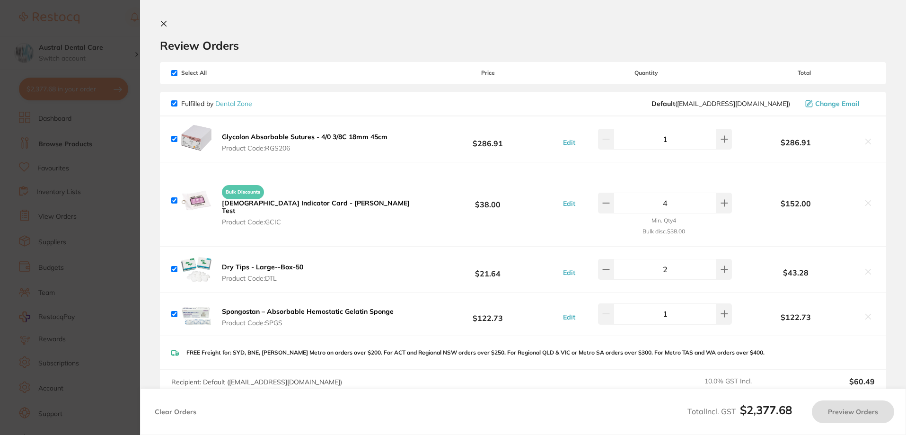
checkbox input "true"
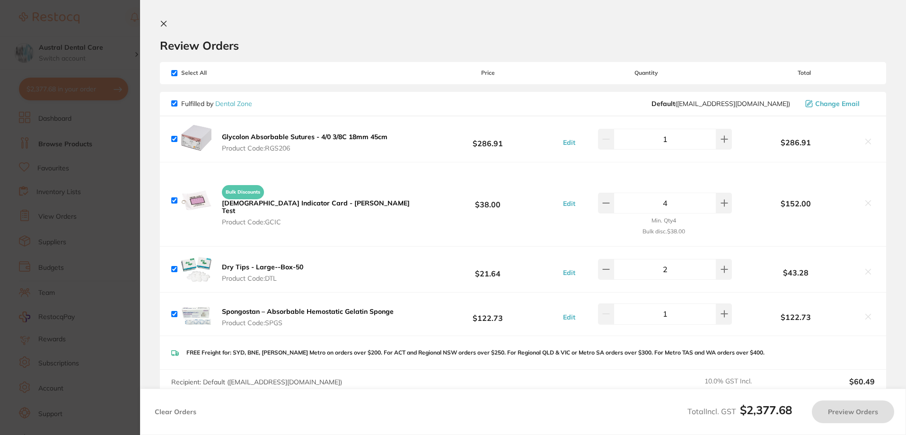
checkbox input "true"
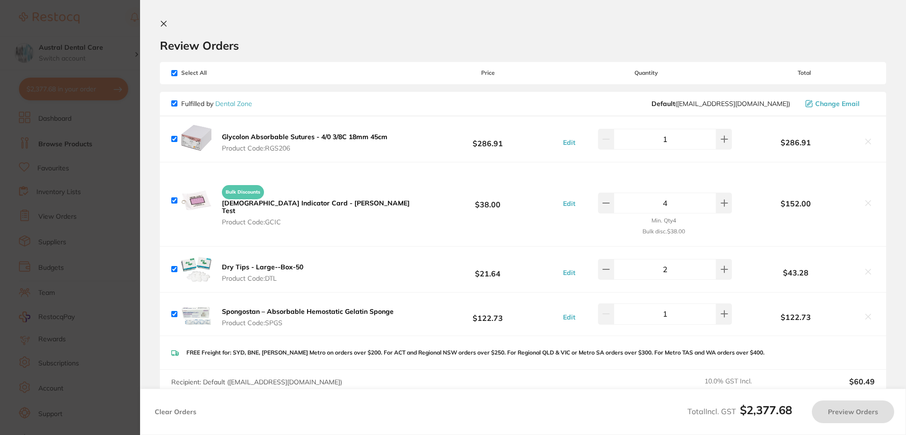
checkbox input "true"
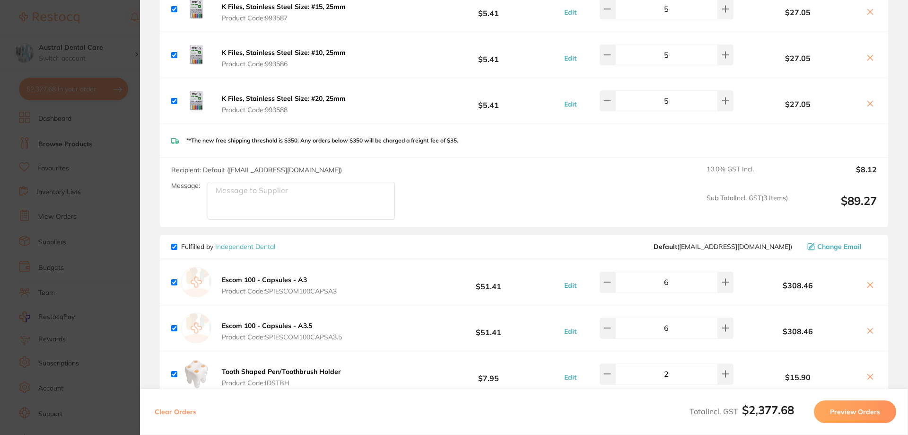
scroll to position [804, 0]
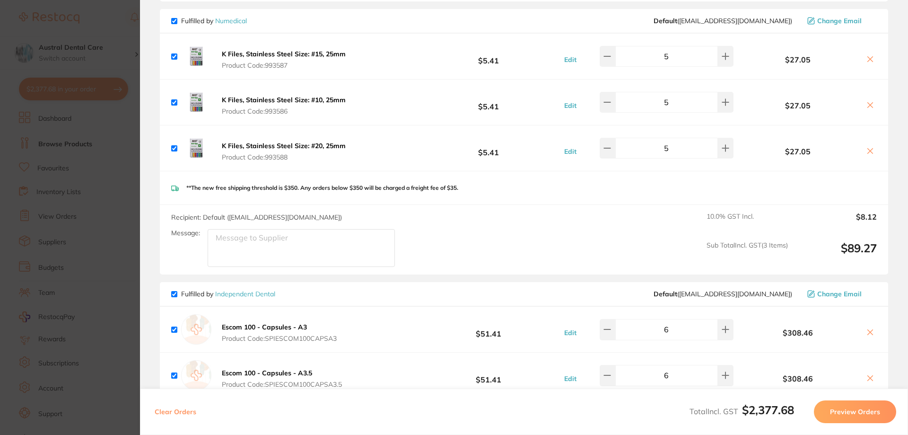
drag, startPoint x: 247, startPoint y: 52, endPoint x: 379, endPoint y: 117, distance: 146.8
click at [247, 52] on b "K Files, Stainless Steel Size: #15, 25mm" at bounding box center [284, 54] width 124 height 9
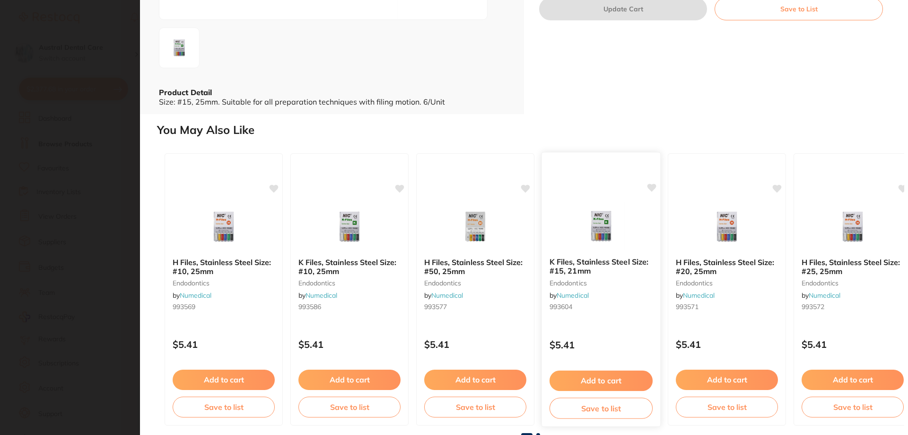
scroll to position [191, 0]
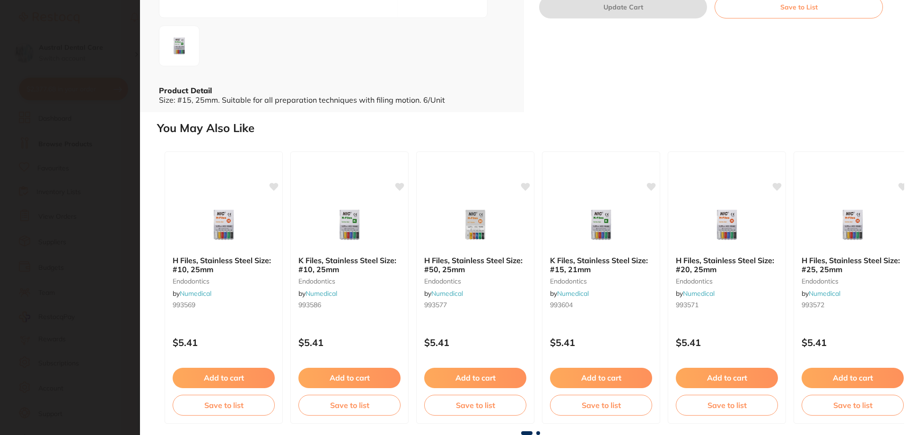
click at [537, 434] on span at bounding box center [538, 433] width 4 height 4
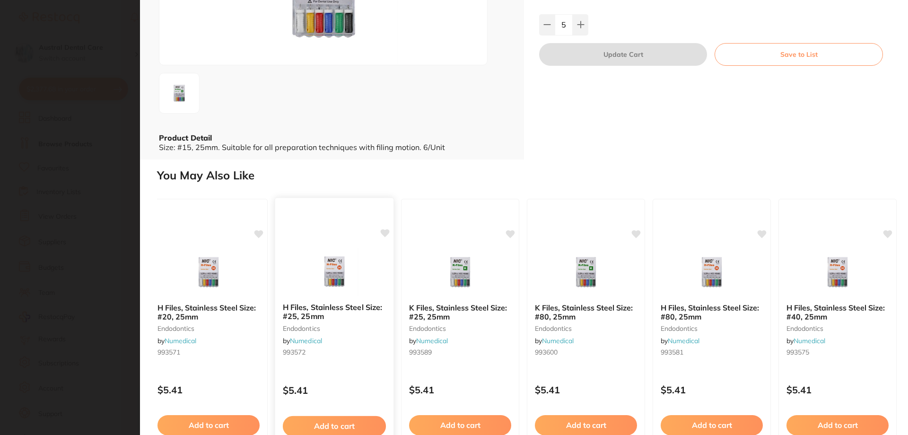
scroll to position [0, 0]
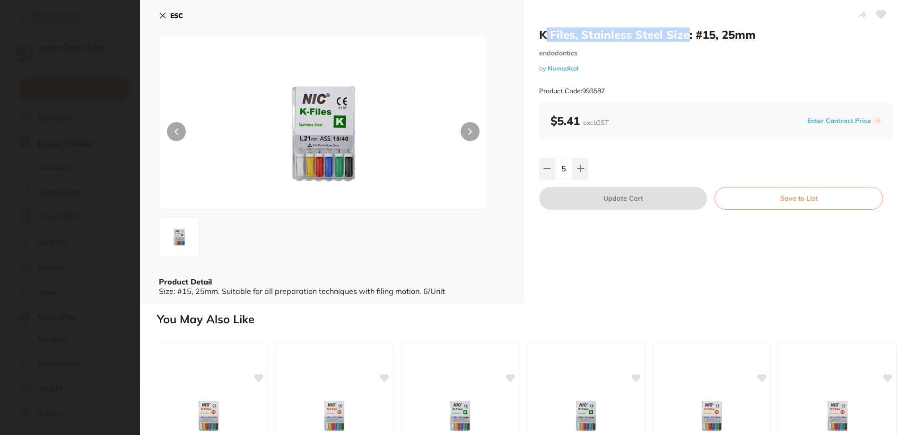
copy h2 "Files, Stainless Steel Size"
drag, startPoint x: 687, startPoint y: 36, endPoint x: 541, endPoint y: 36, distance: 145.7
click at [541, 36] on h2 "K Files, Stainless Steel Size: #15, 25mm" at bounding box center [716, 34] width 354 height 14
copy h2 "K Files, Stainless Steel Size"
click at [163, 15] on icon at bounding box center [162, 15] width 5 height 5
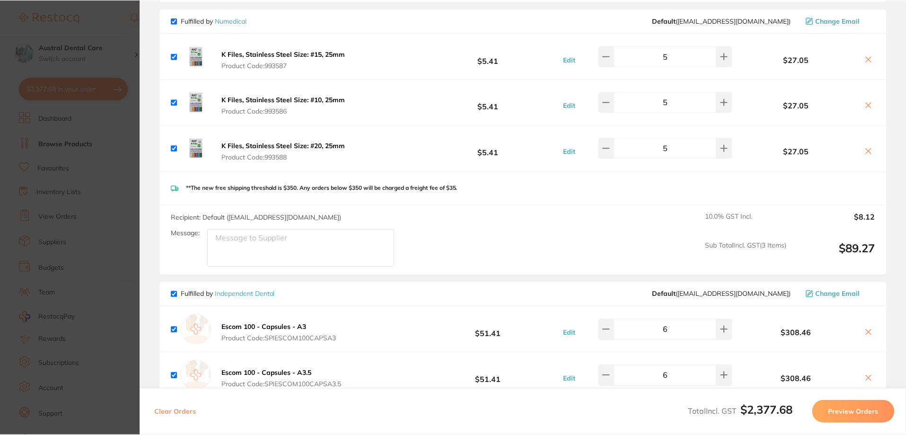
scroll to position [378, 0]
click at [81, 37] on section "Update RRP Set your pre negotiated price for this item. Item Agreed RRP (excl. …" at bounding box center [453, 217] width 906 height 435
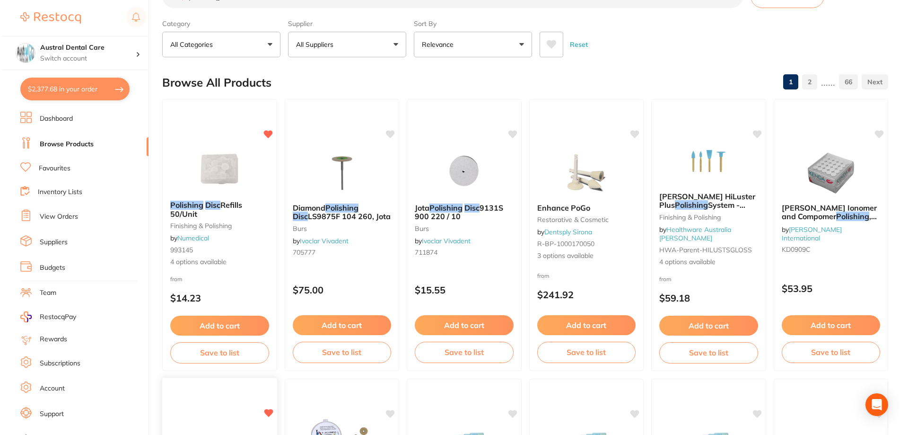
scroll to position [0, 0]
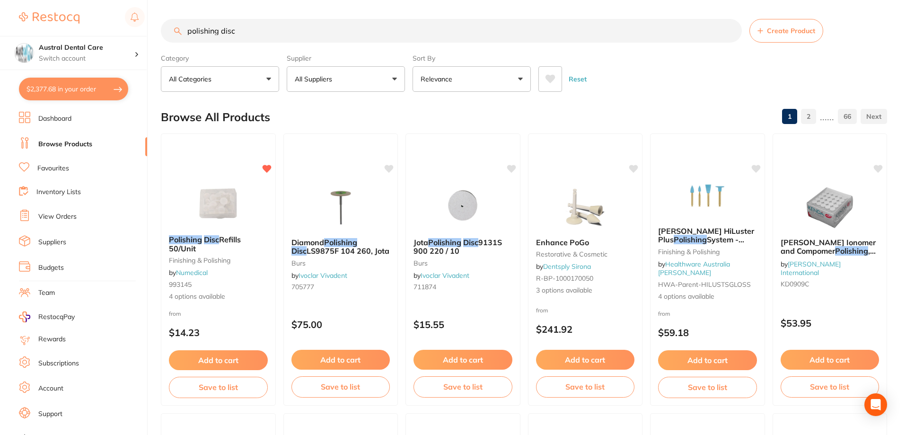
drag, startPoint x: 249, startPoint y: 27, endPoint x: 63, endPoint y: 28, distance: 185.4
click at [63, 28] on div "$2,377.68 Austral Dental Care Switch account Austral Dental Care $2,377.68 in y…" at bounding box center [453, 217] width 906 height 435
paste input "K Files, Stainless Steel Size"
type input "K Files, Stainless Steel Size"
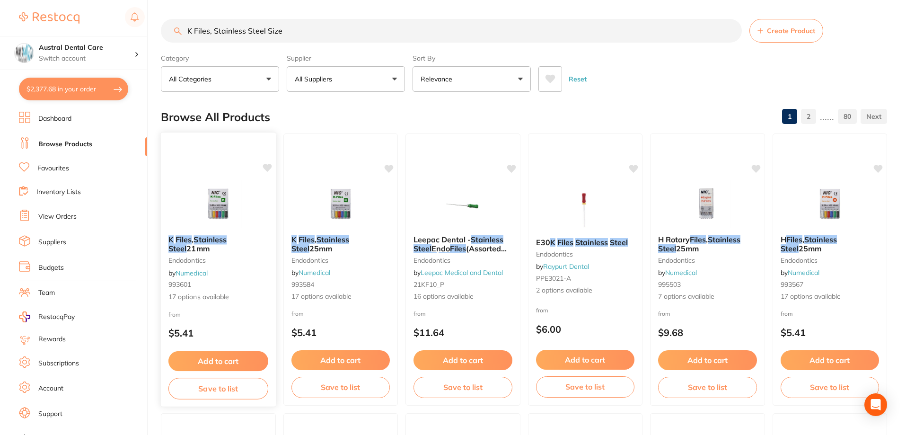
click at [241, 182] on img at bounding box center [218, 204] width 62 height 48
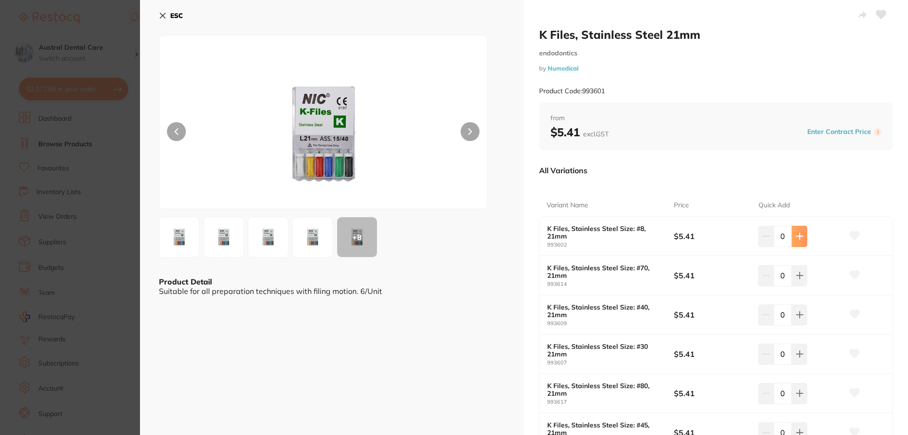
click at [796, 237] on icon at bounding box center [800, 236] width 8 height 8
type input "4"
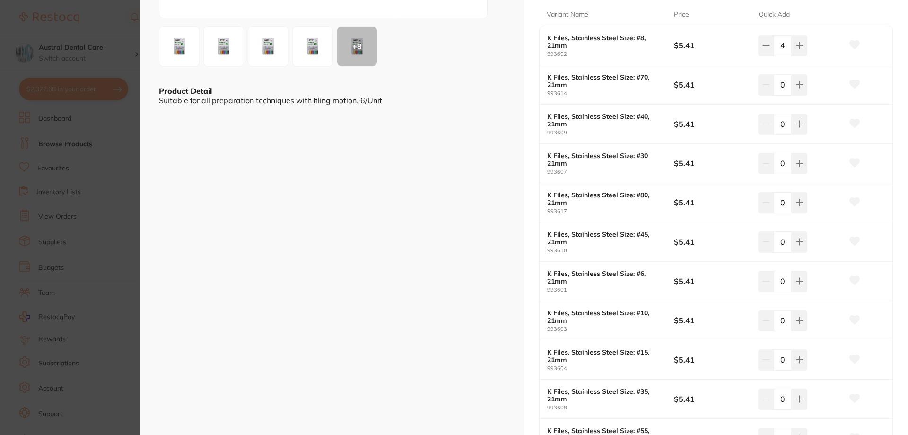
scroll to position [236, 0]
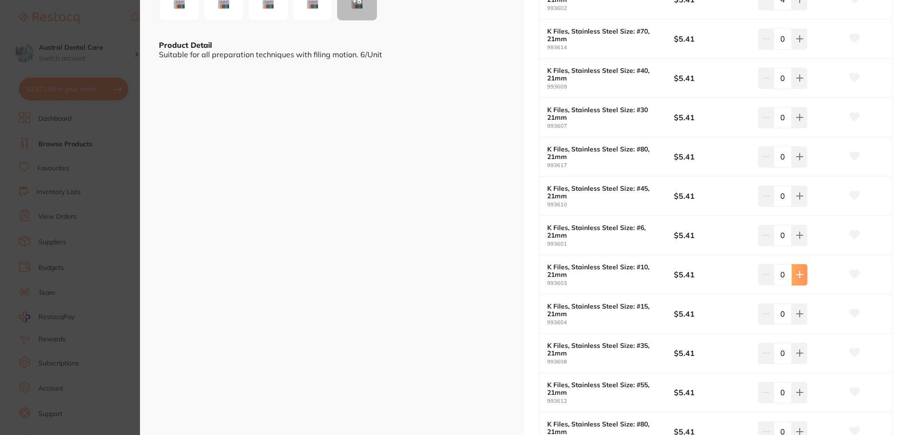
click at [798, 273] on icon at bounding box center [799, 274] width 6 height 6
click at [798, 274] on icon at bounding box center [799, 274] width 6 height 6
type input "4"
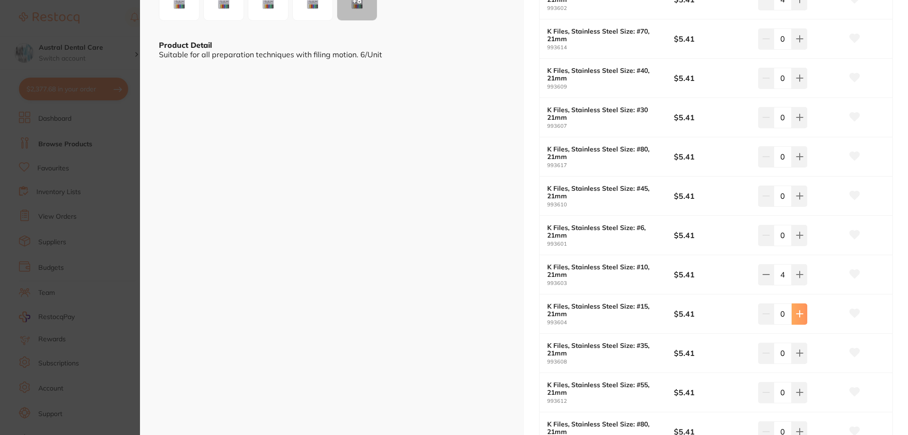
click at [796, 315] on icon at bounding box center [800, 314] width 8 height 8
click at [796, 316] on icon at bounding box center [800, 314] width 8 height 8
type input "4"
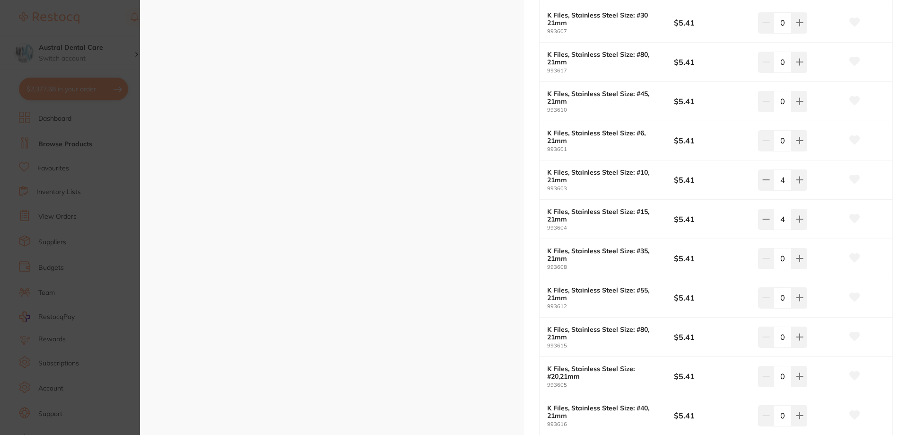
scroll to position [378, 0]
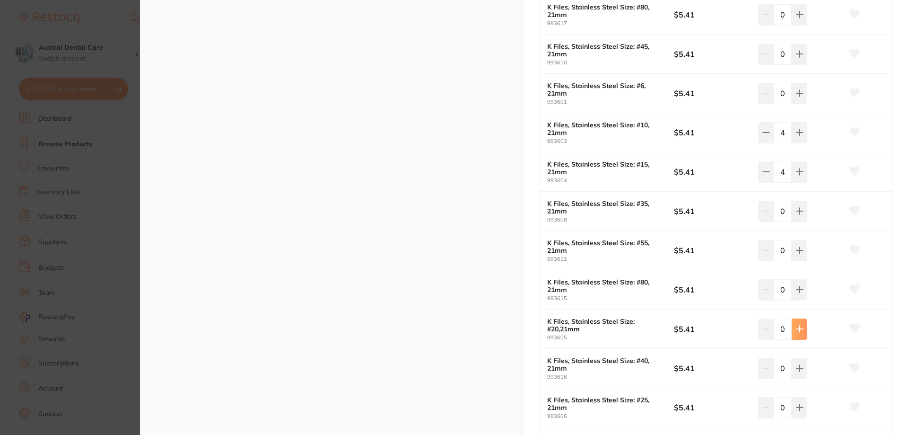
click at [797, 332] on icon at bounding box center [799, 329] width 6 height 6
type input "4"
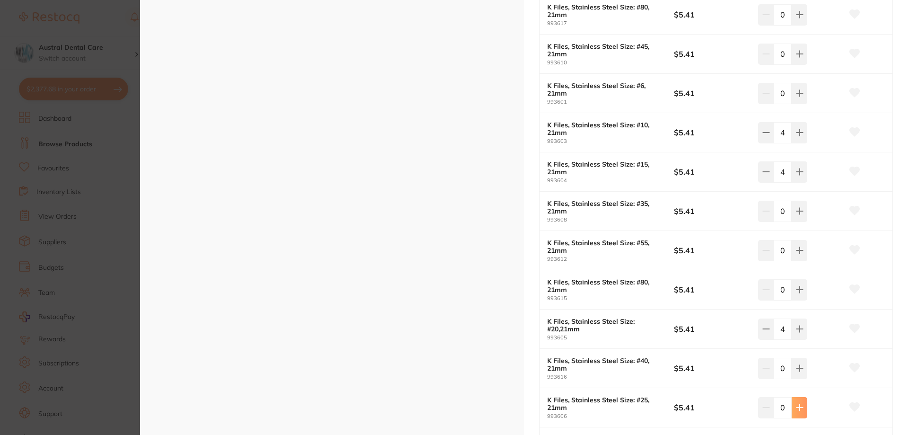
click at [805, 405] on button at bounding box center [800, 407] width 16 height 21
click at [805, 407] on button at bounding box center [800, 407] width 16 height 21
click at [801, 409] on icon at bounding box center [800, 407] width 8 height 8
type input "4"
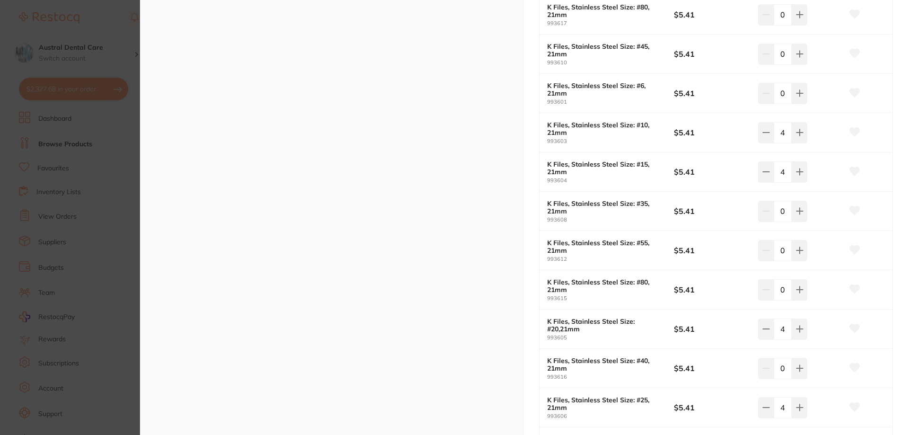
click at [108, 171] on section "K Files, Stainless Steel 21mm endodontics by Numedical Product Code: 993601 ESC…" at bounding box center [454, 217] width 908 height 435
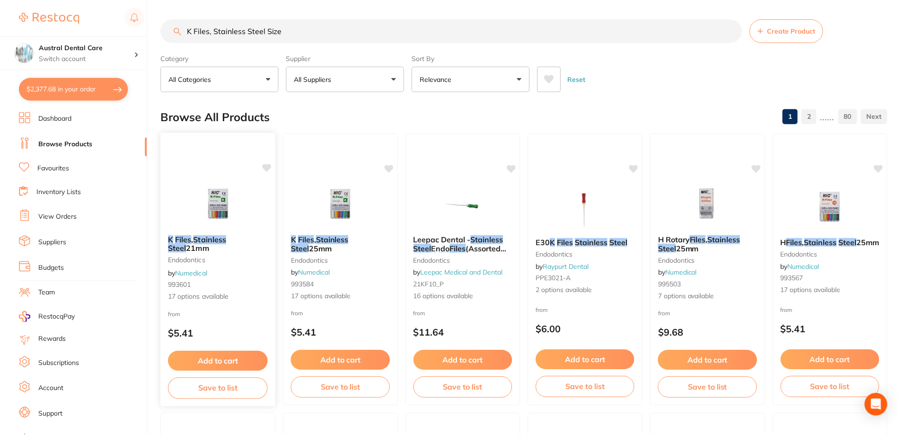
scroll to position [0, 0]
click at [63, 93] on button "$2,377.68 in your order" at bounding box center [73, 89] width 109 height 23
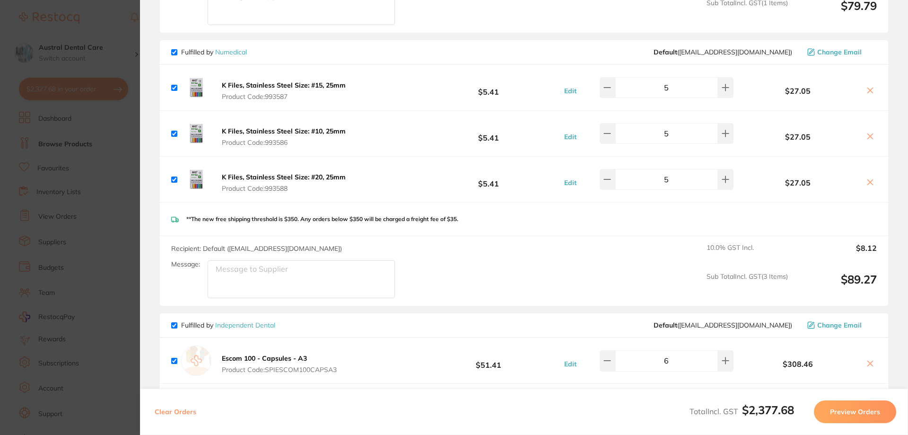
scroll to position [757, 0]
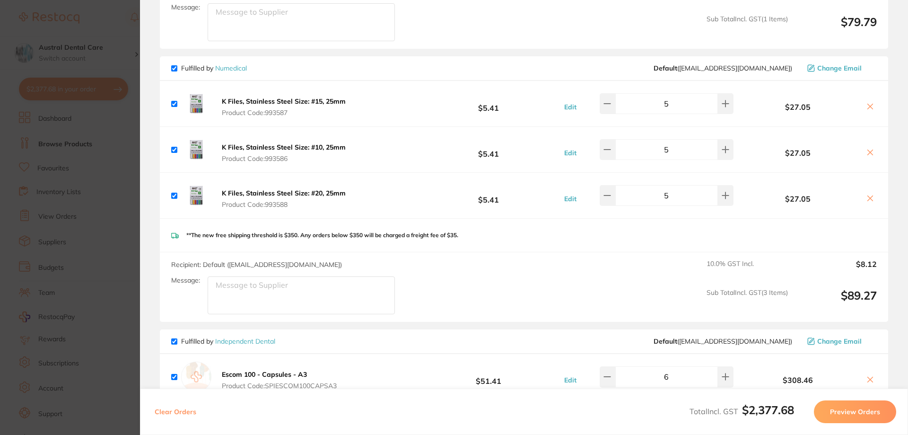
click at [93, 153] on section "Update RRP Set your pre negotiated price for this item. Item Agreed RRP (excl. …" at bounding box center [454, 217] width 908 height 435
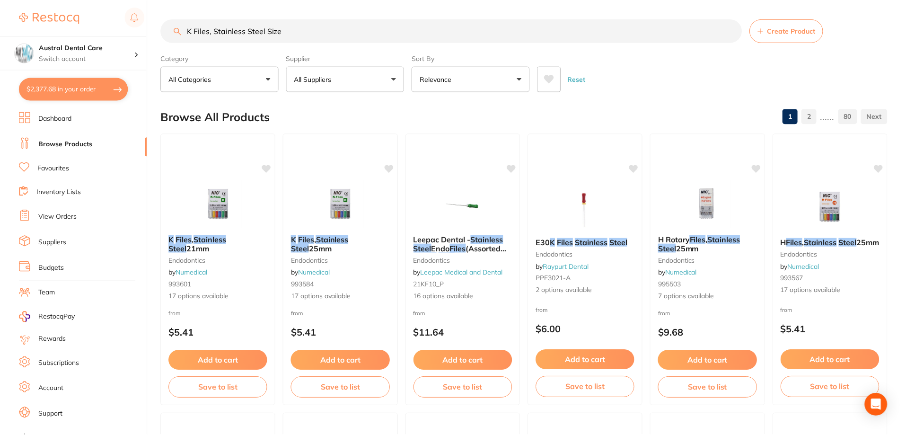
scroll to position [0, 0]
click at [70, 90] on button "$2,377.68 in your order" at bounding box center [73, 89] width 109 height 23
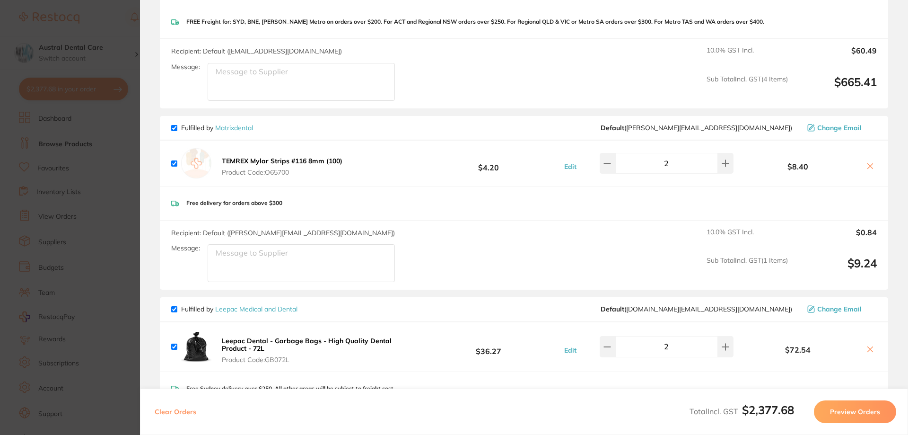
scroll to position [615, 0]
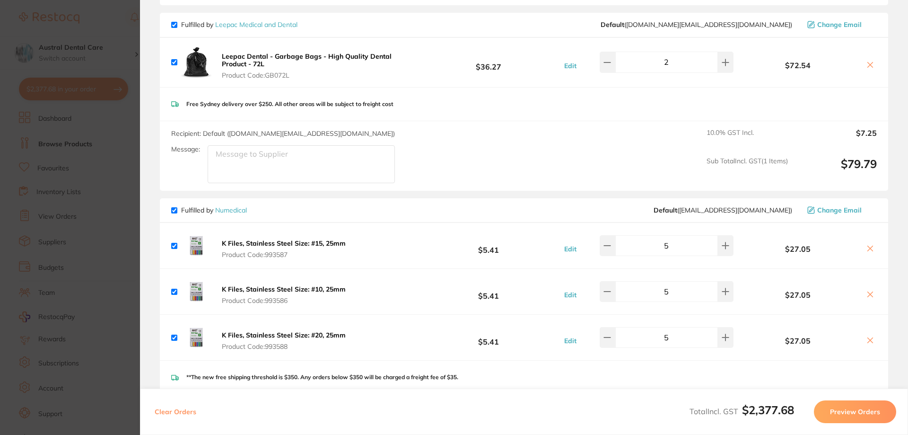
click at [110, 160] on section "Update RRP Set your pre negotiated price for this item. Item Agreed RRP (excl. …" at bounding box center [454, 217] width 908 height 435
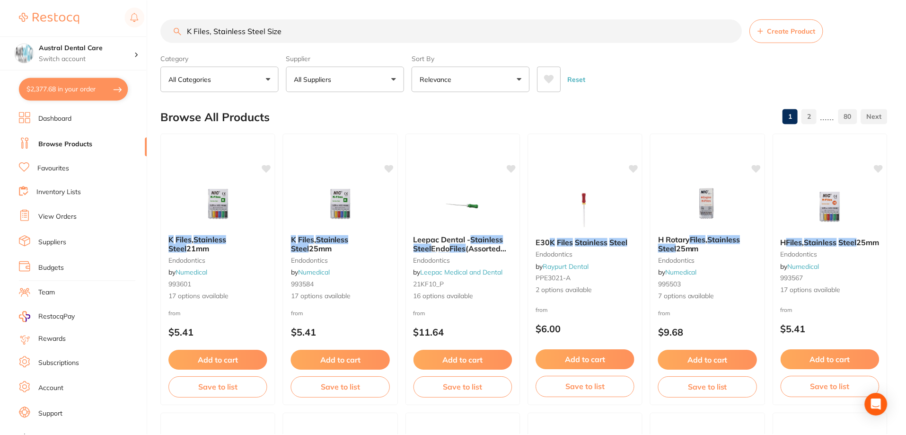
scroll to position [0, 0]
click at [61, 88] on button "$2,377.68 in your order" at bounding box center [73, 89] width 109 height 23
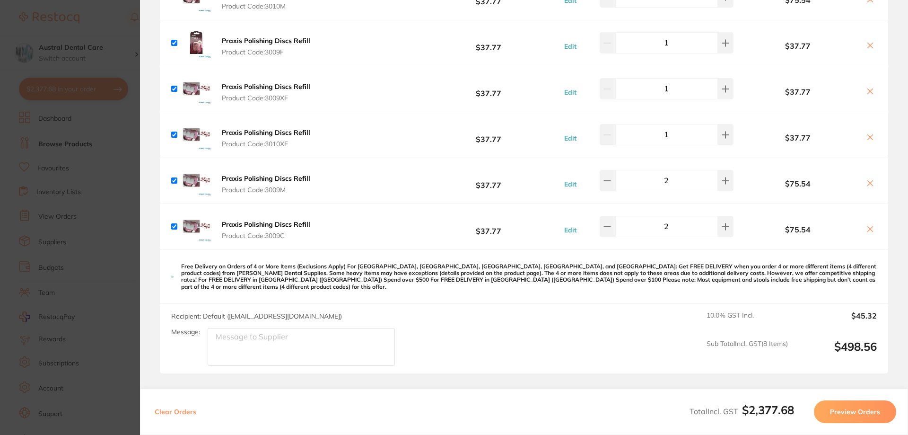
scroll to position [1629, 0]
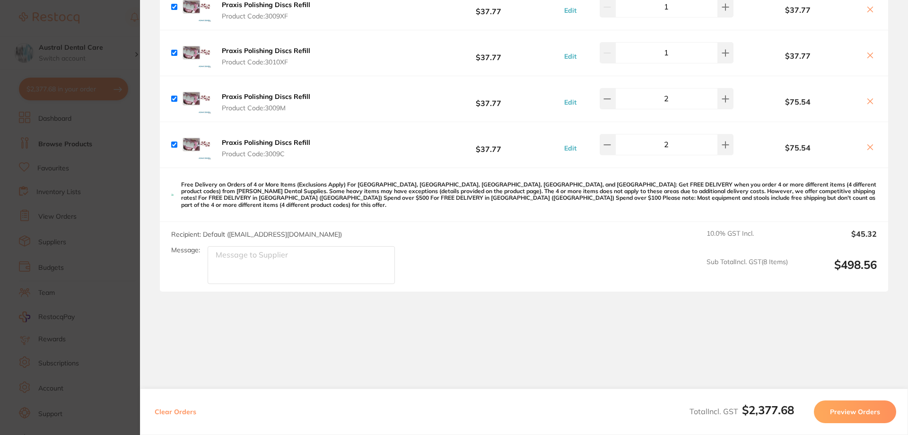
click at [46, 215] on section "Update RRP Set your pre negotiated price for this item. Item Agreed RRP (excl. …" at bounding box center [454, 217] width 908 height 435
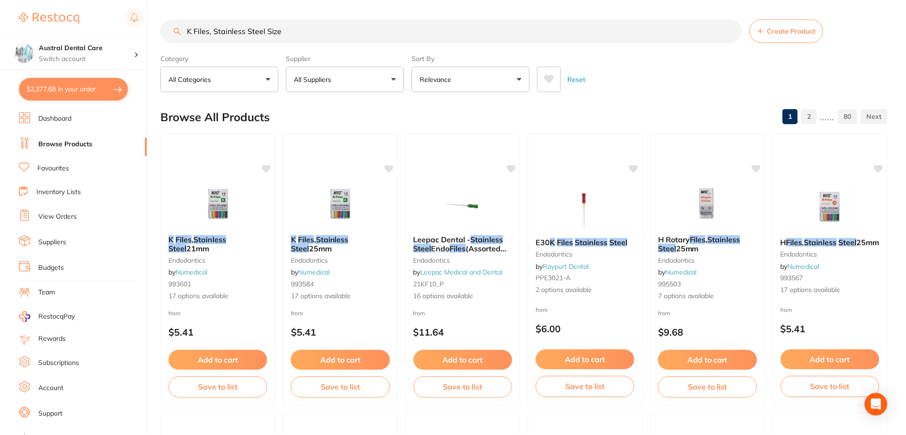
scroll to position [0, 0]
click at [202, 182] on img at bounding box center [218, 203] width 62 height 48
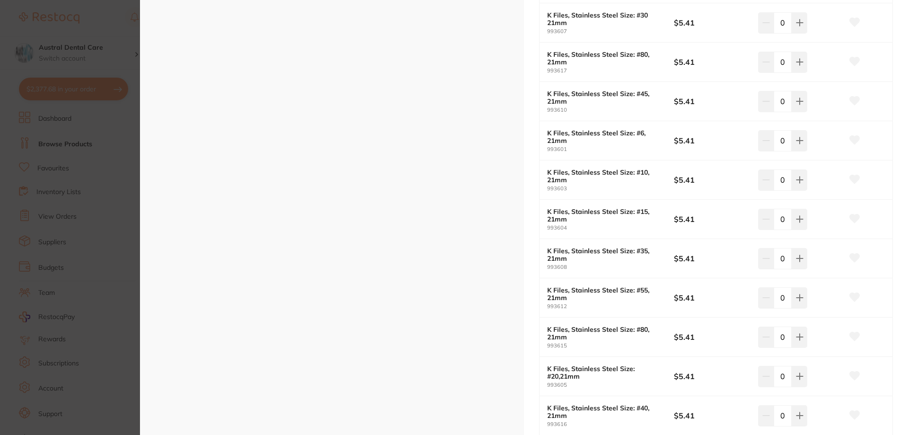
scroll to position [568, 0]
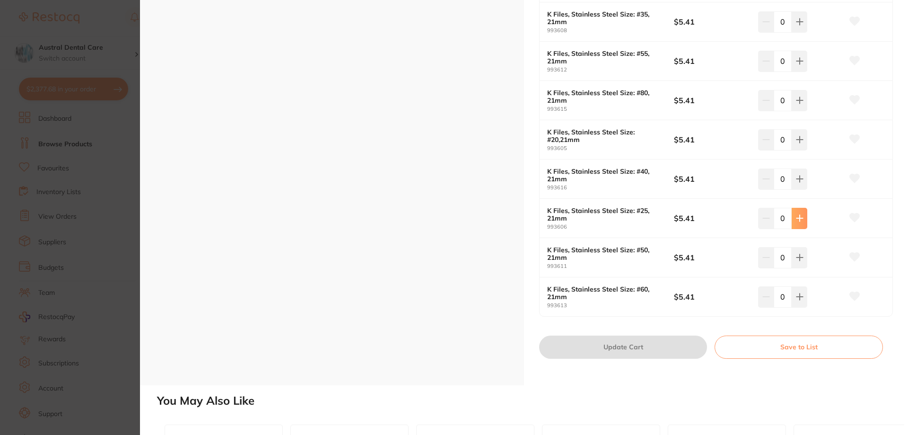
click at [799, 222] on button at bounding box center [800, 218] width 16 height 21
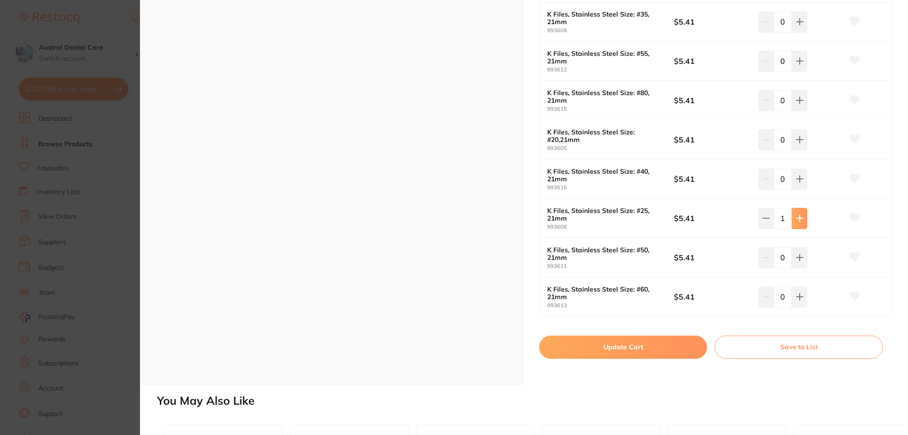
click at [799, 222] on button at bounding box center [800, 218] width 16 height 21
type input "4"
click at [803, 142] on button at bounding box center [800, 139] width 16 height 21
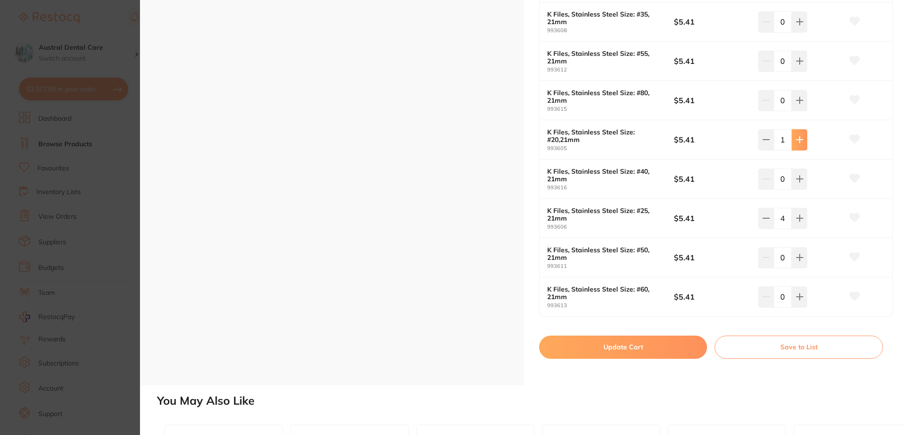
click at [803, 142] on button at bounding box center [800, 139] width 16 height 21
type input "4"
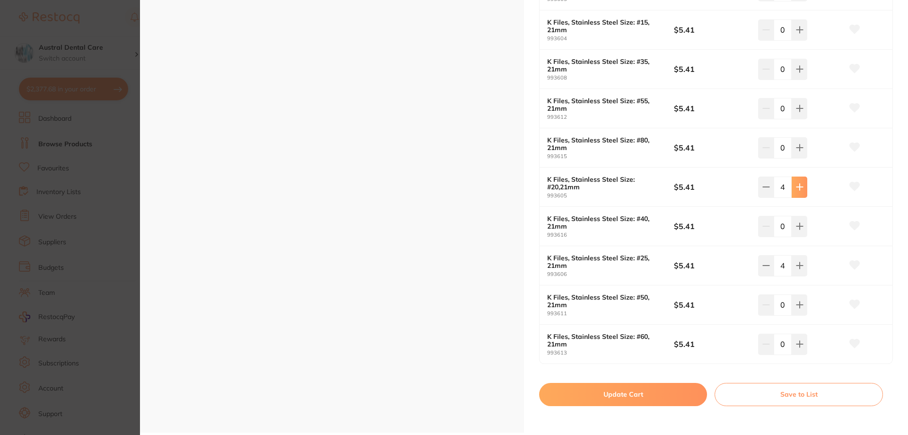
scroll to position [473, 0]
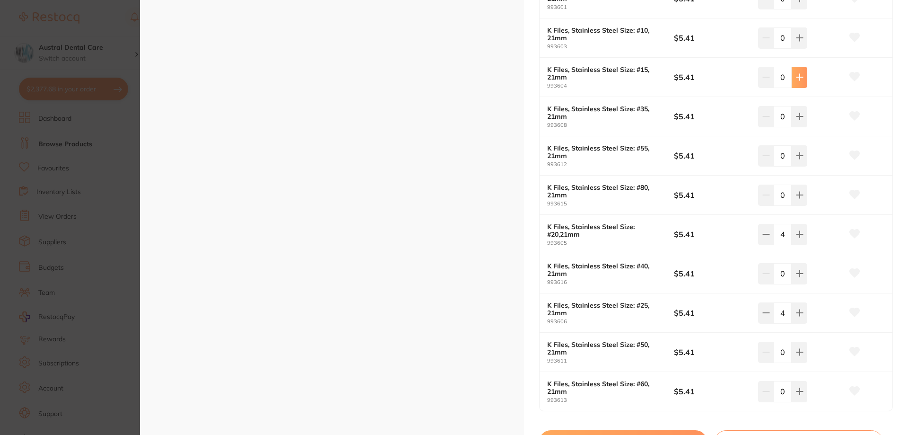
click at [800, 70] on button at bounding box center [800, 77] width 16 height 21
click at [799, 79] on icon at bounding box center [800, 77] width 8 height 8
type input "4"
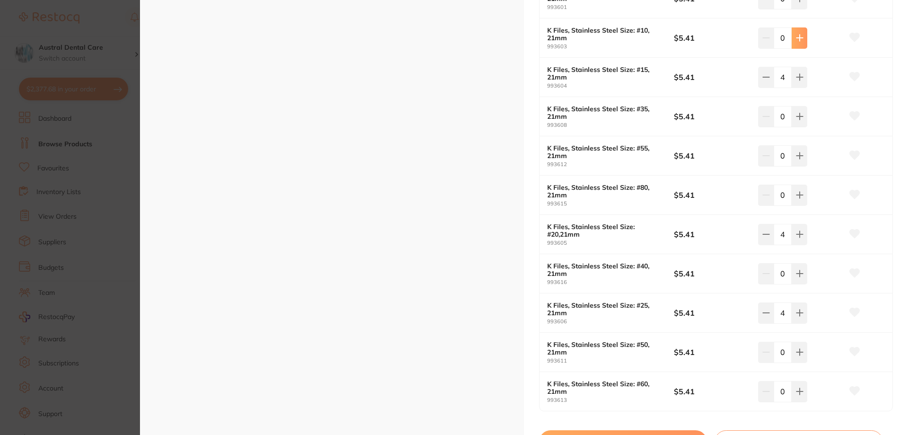
click at [801, 39] on icon at bounding box center [800, 38] width 8 height 8
click at [799, 39] on icon at bounding box center [800, 38] width 8 height 8
type input "4"
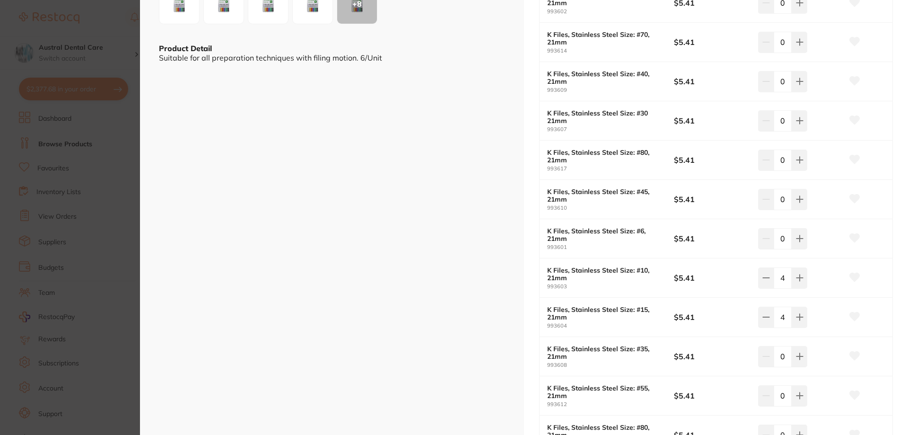
scroll to position [142, 0]
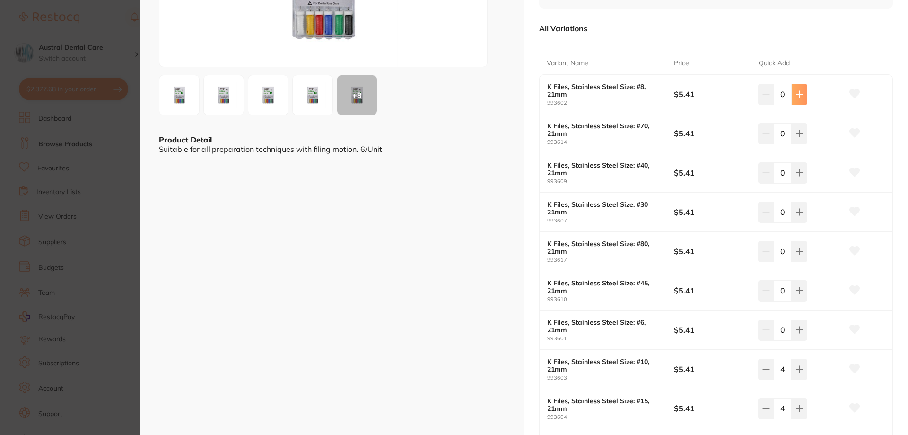
click at [801, 102] on button at bounding box center [800, 94] width 16 height 21
click at [800, 102] on button at bounding box center [800, 94] width 16 height 21
type input "4"
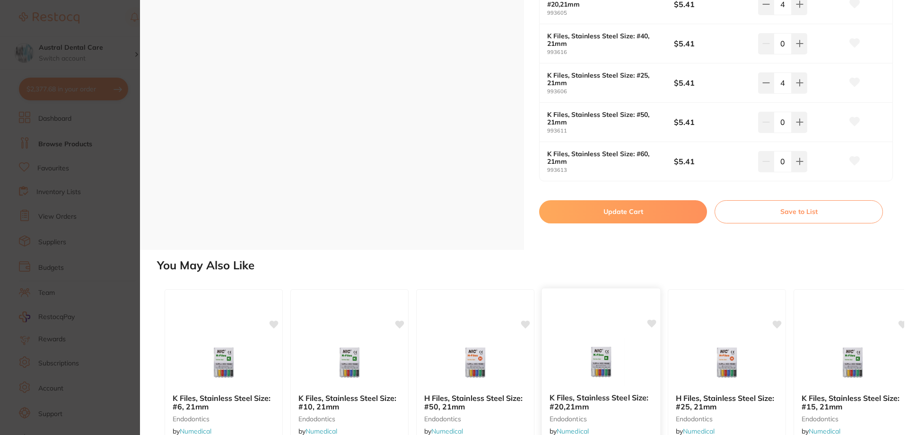
scroll to position [840, 0]
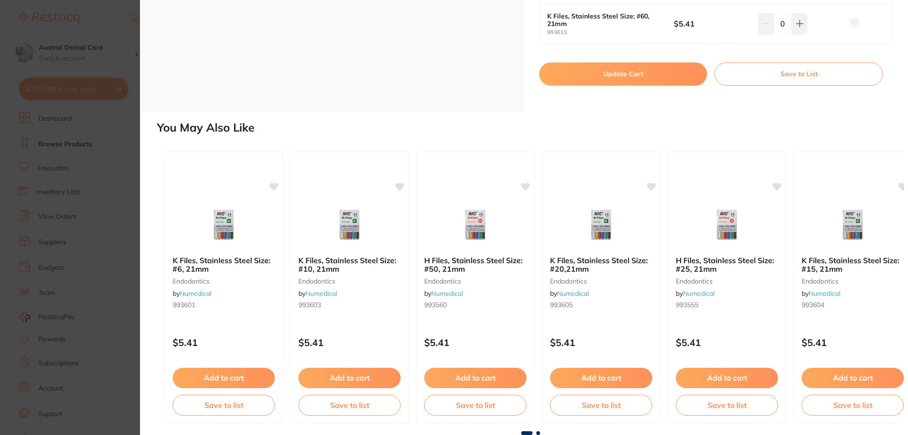
click at [611, 74] on button "Update Cart" at bounding box center [623, 73] width 168 height 23
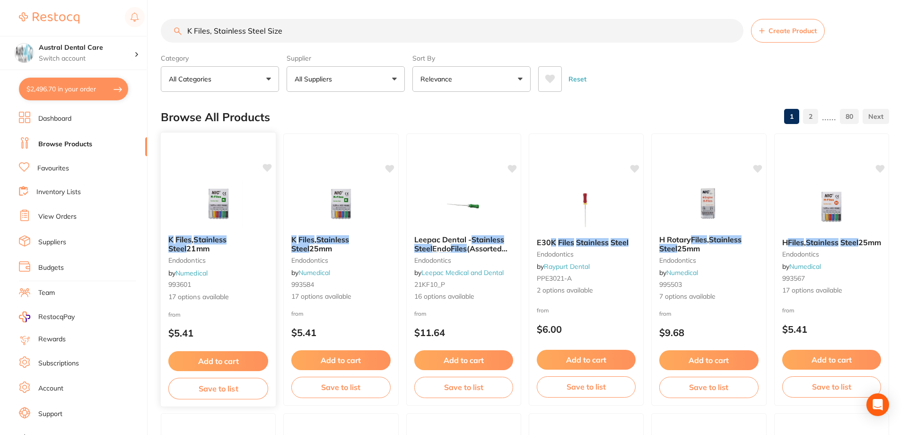
checkbox input "false"
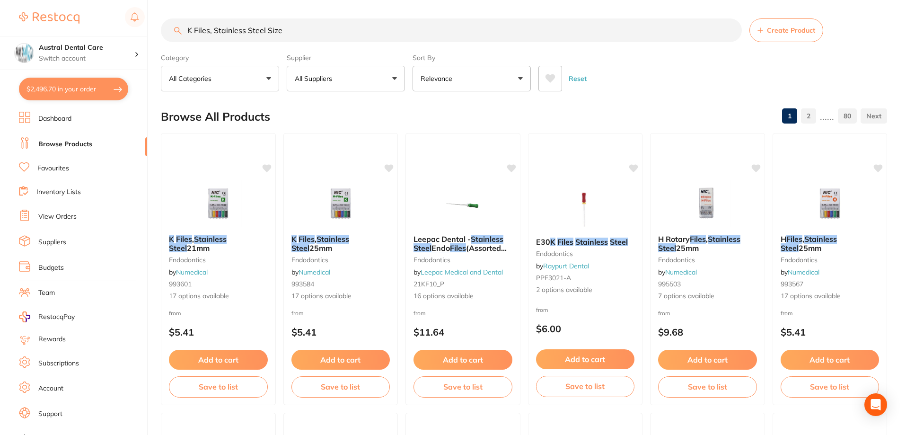
scroll to position [1851, 0]
click at [70, 87] on button "$2,496.70 in your order" at bounding box center [73, 89] width 109 height 23
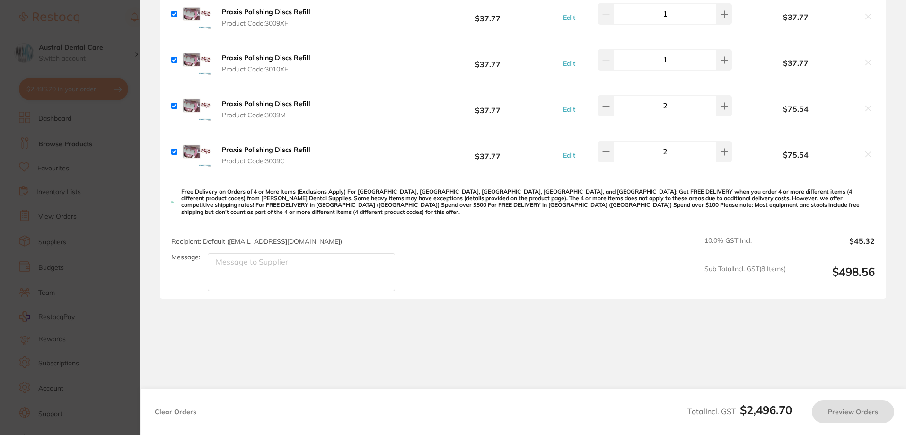
checkbox input "true"
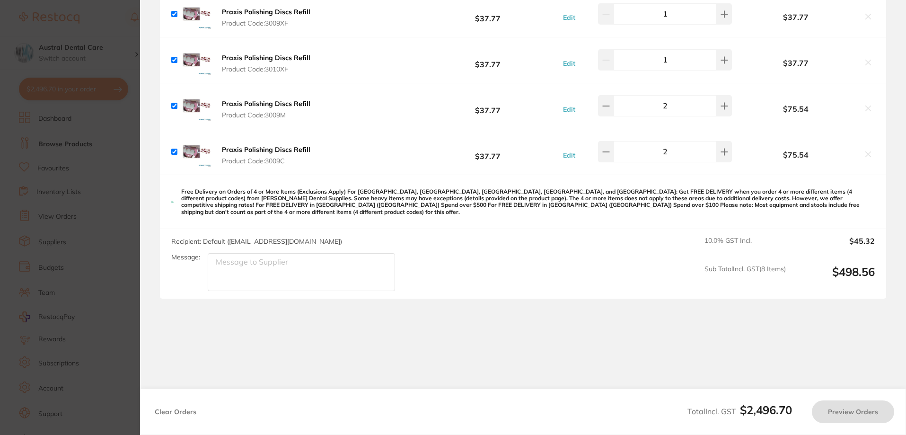
checkbox input "true"
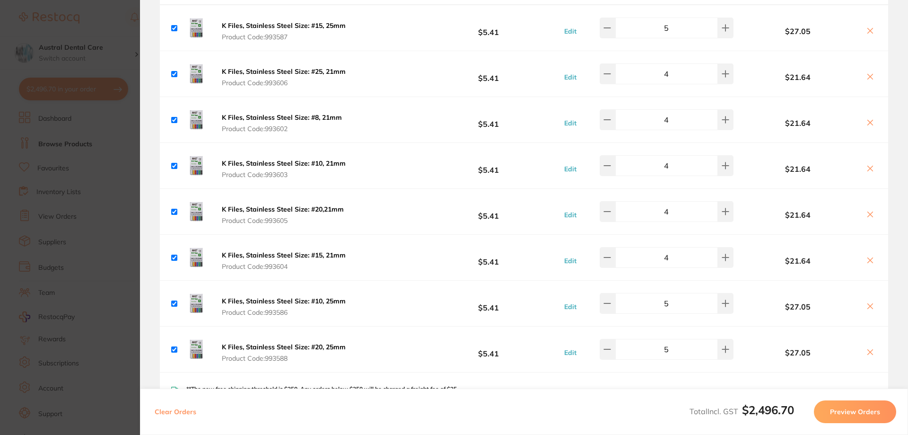
scroll to position [818, 0]
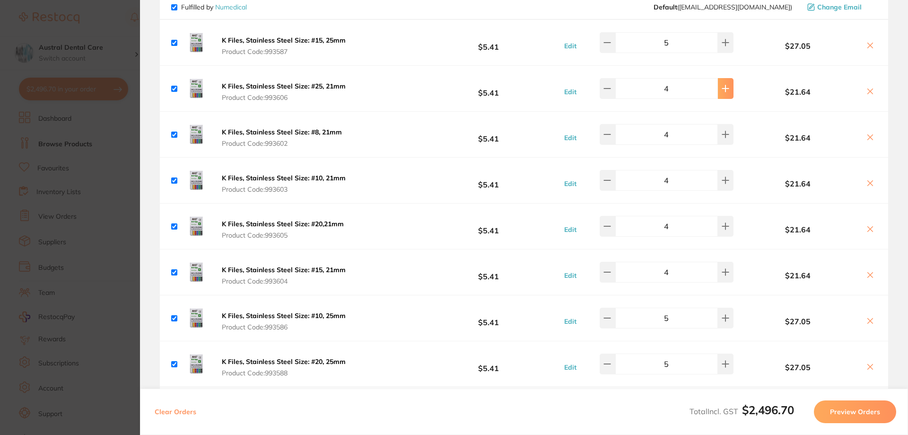
click at [722, 85] on icon at bounding box center [726, 89] width 8 height 8
type input "5"
click at [719, 130] on button at bounding box center [726, 134] width 16 height 21
type input "5"
click at [720, 175] on button at bounding box center [726, 180] width 16 height 21
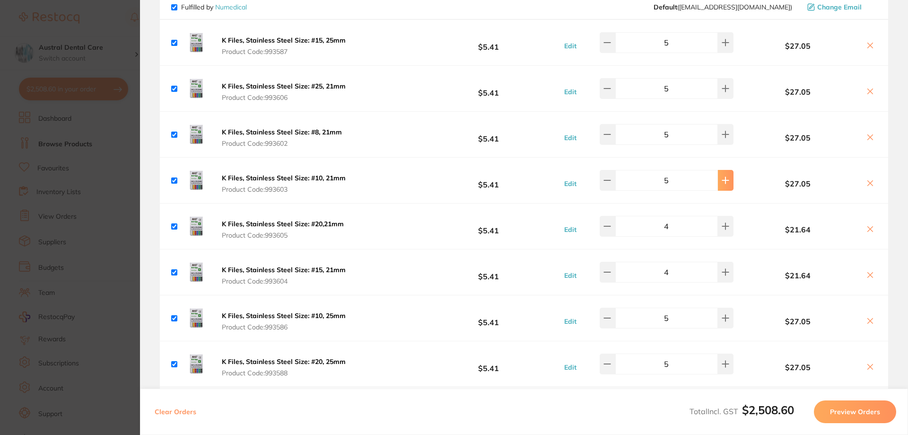
type input "5"
click at [722, 220] on button at bounding box center [726, 226] width 16 height 21
type input "5"
click at [722, 271] on icon at bounding box center [726, 272] width 8 height 8
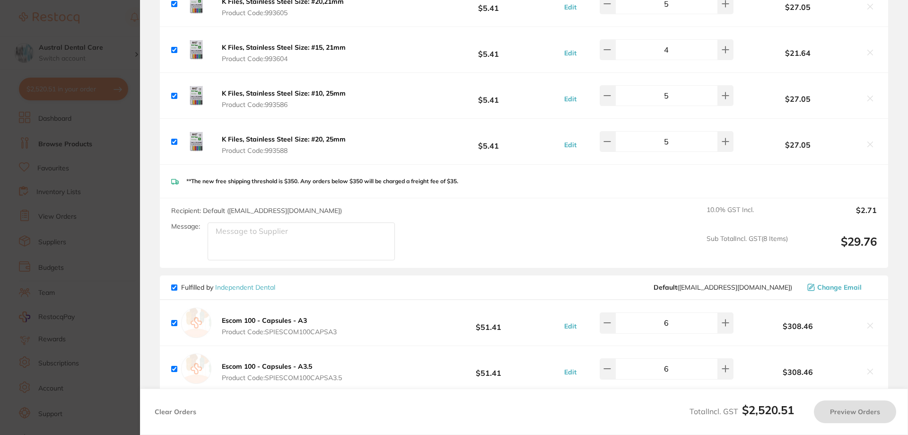
type input "5"
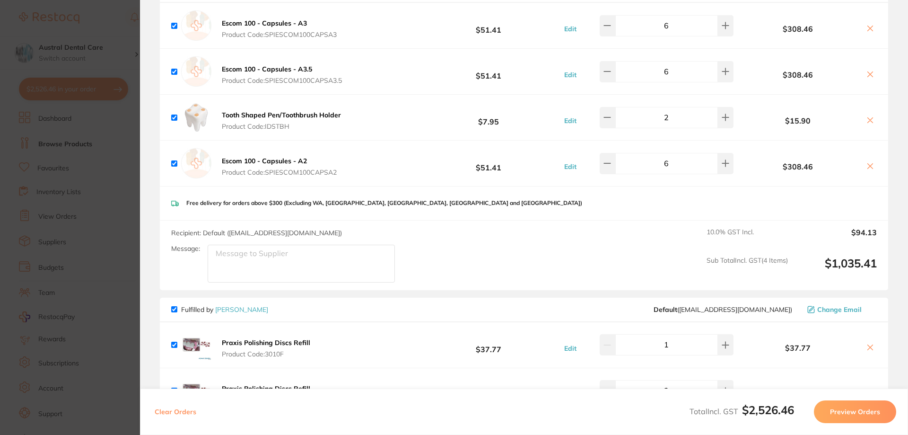
scroll to position [1338, 0]
click at [302, 265] on textarea "Message:" at bounding box center [301, 263] width 187 height 38
click at [252, 254] on textarea "pen holder please :)" at bounding box center [301, 263] width 187 height 38
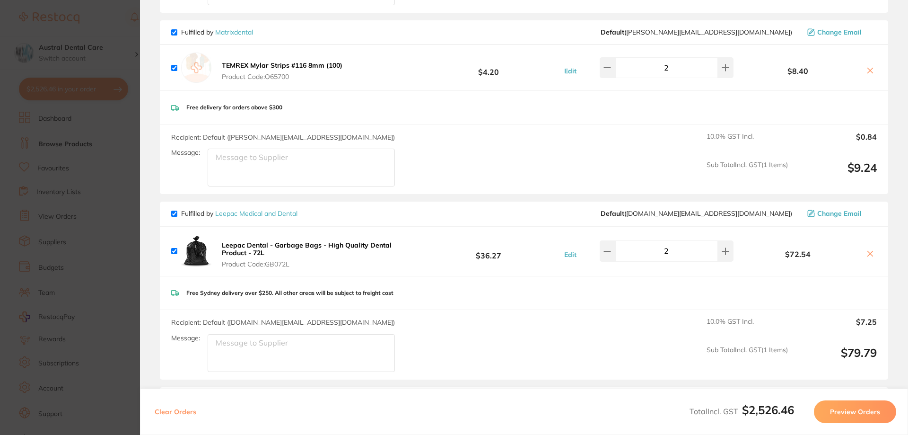
scroll to position [439, 0]
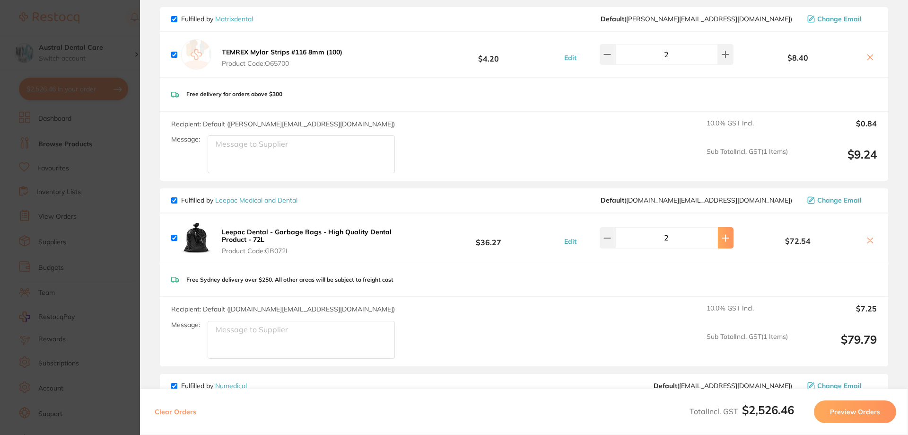
type textarea "pen holders please :)"
click at [723, 238] on icon at bounding box center [726, 238] width 6 height 6
type input "4"
click at [94, 199] on section "Update RRP Set your pre negotiated price for this item. Item Agreed RRP (excl. …" at bounding box center [454, 217] width 908 height 435
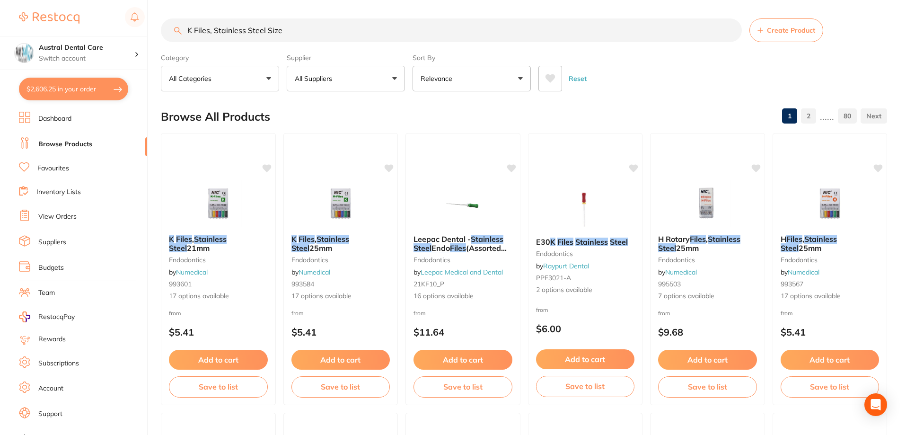
scroll to position [0, 0]
drag, startPoint x: 285, startPoint y: 32, endPoint x: -4, endPoint y: 56, distance: 289.9
click at [0, 56] on html "$2,606.25 Austral Dental Care Switch account Austral Dental Care $2,606.25 in y…" at bounding box center [453, 217] width 906 height 435
type input "s"
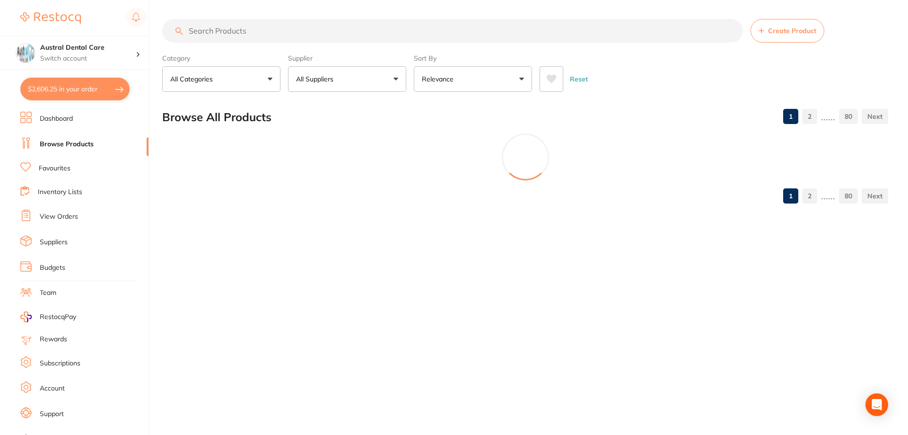
scroll to position [0, 0]
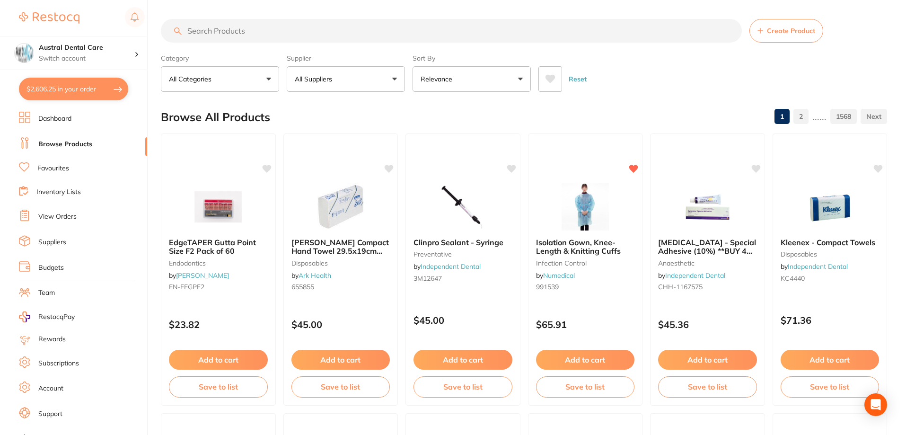
click at [251, 42] on input "search" at bounding box center [451, 31] width 581 height 24
paste input "KE-141C-5"
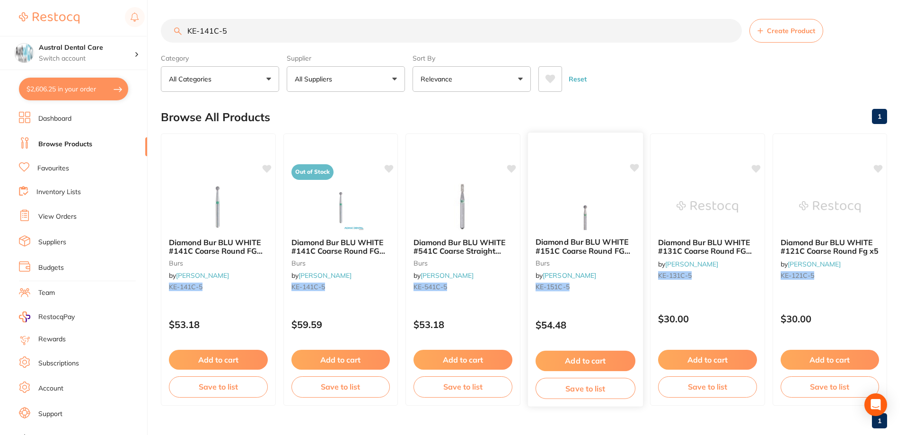
click at [595, 216] on img at bounding box center [585, 206] width 62 height 48
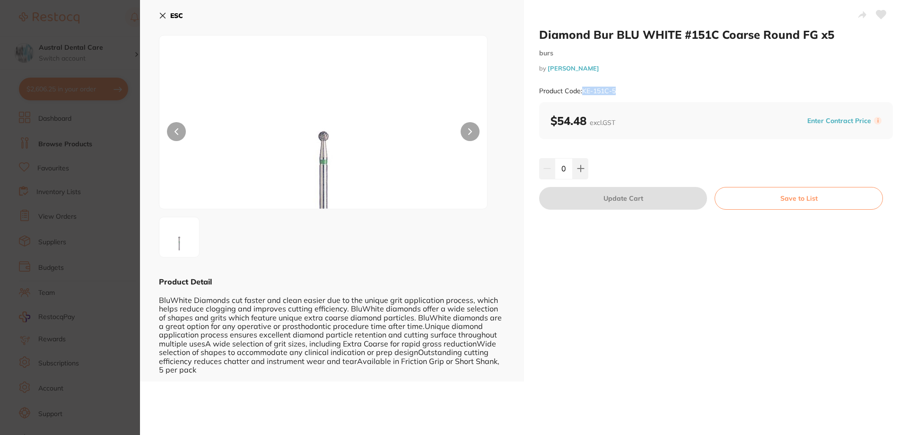
copy small "KE-151C-5"
drag, startPoint x: 618, startPoint y: 91, endPoint x: 584, endPoint y: 96, distance: 34.8
click at [584, 96] on div "Product Code: KE-151C-5" at bounding box center [716, 90] width 354 height 23
drag, startPoint x: 163, startPoint y: 14, endPoint x: 177, endPoint y: 23, distance: 16.8
click at [163, 14] on icon at bounding box center [163, 16] width 8 height 8
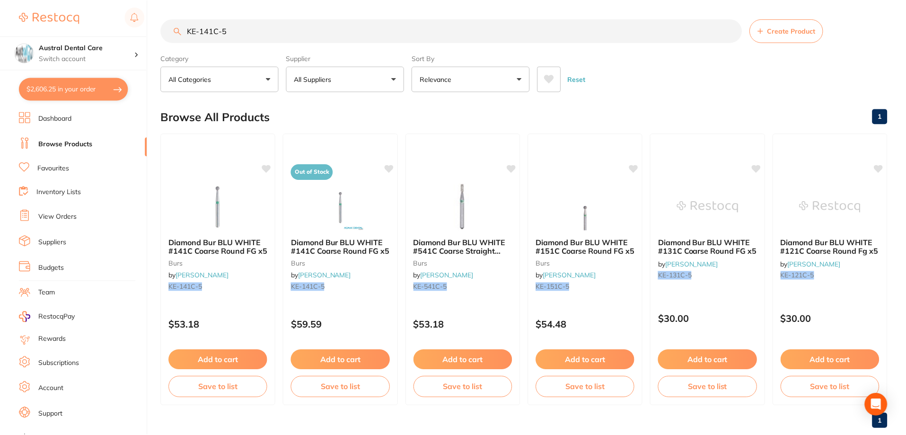
scroll to position [0, 0]
click at [257, 35] on input "KE-141C-5" at bounding box center [451, 30] width 581 height 24
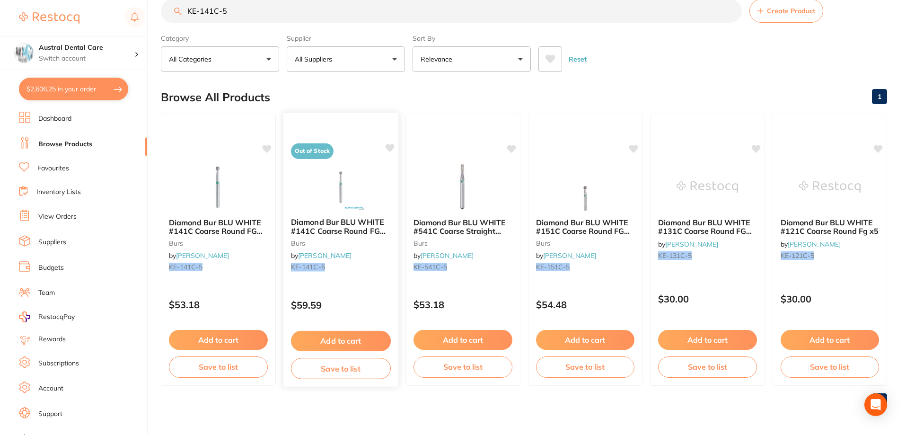
click at [333, 178] on img at bounding box center [340, 186] width 62 height 48
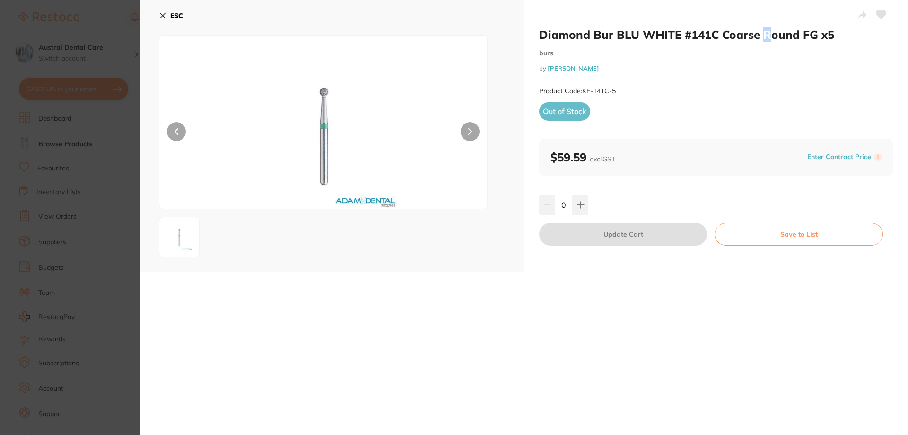
click at [765, 32] on h2 "Diamond Bur BLU WHITE #141C Coarse Round FG x5" at bounding box center [716, 34] width 354 height 14
drag, startPoint x: 723, startPoint y: 35, endPoint x: 832, endPoint y: 40, distance: 109.4
click at [832, 40] on h2 "Diamond Bur BLU WHITE #141C Coarse Round FG x5" at bounding box center [716, 34] width 354 height 14
copy h2 "Coarse Round FG x5"
click at [158, 14] on div "ESC" at bounding box center [332, 136] width 384 height 272
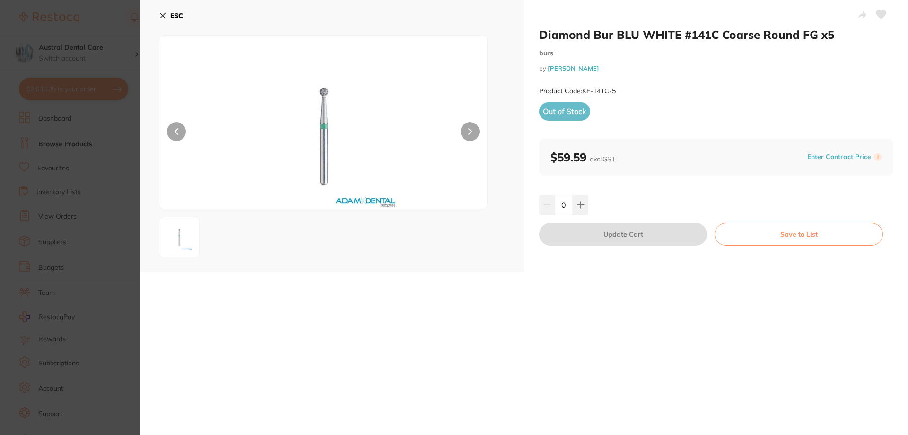
click at [166, 15] on icon at bounding box center [163, 16] width 8 height 8
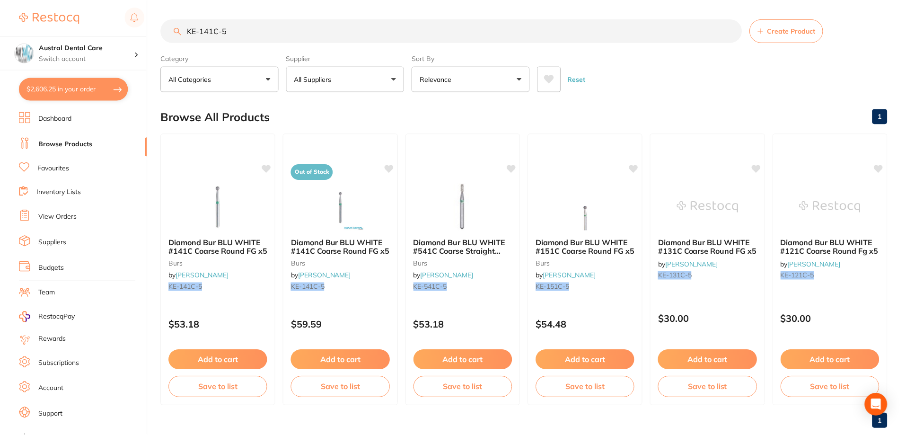
scroll to position [20, 0]
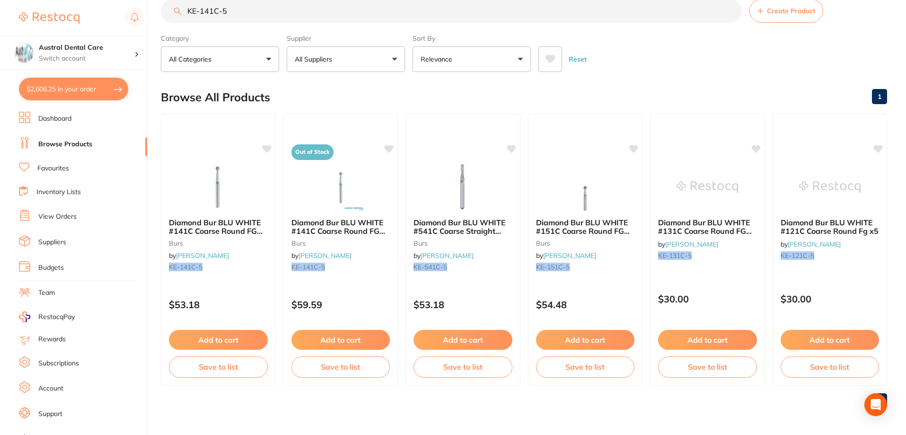
click at [238, 44] on div "Category All Categories All Categories burs Clear" at bounding box center [220, 51] width 118 height 42
drag, startPoint x: 237, startPoint y: 15, endPoint x: 107, endPoint y: 15, distance: 130.5
click at [107, 15] on div "$2,606.25 Austral Dental Care Switch account Austral Dental Care $2,606.25 in y…" at bounding box center [453, 197] width 906 height 435
paste input "Coarse Round FG x"
type input "Coarse Round FG x5"
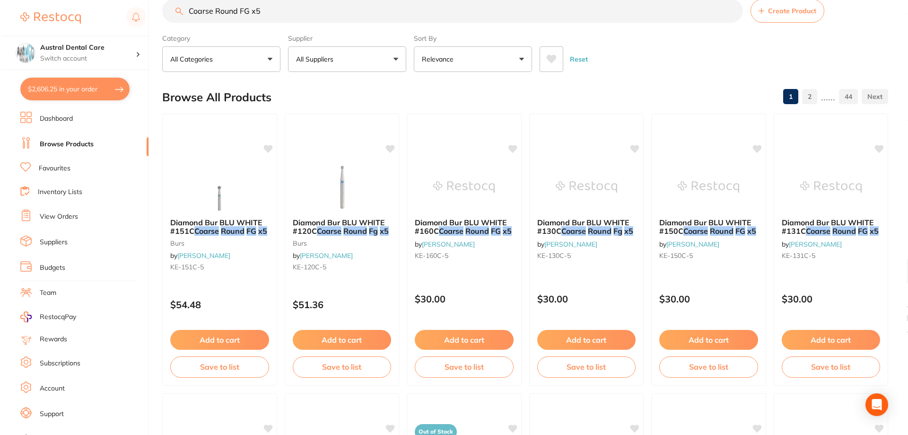
scroll to position [0, 0]
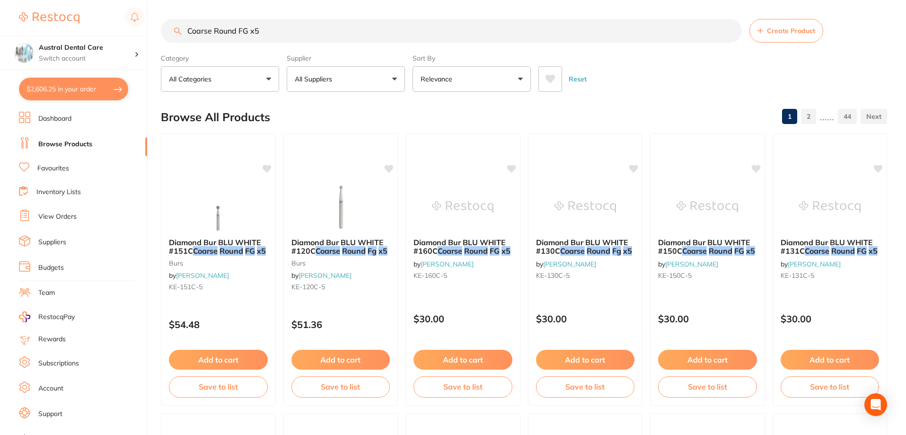
click at [554, 79] on icon at bounding box center [550, 78] width 10 height 9
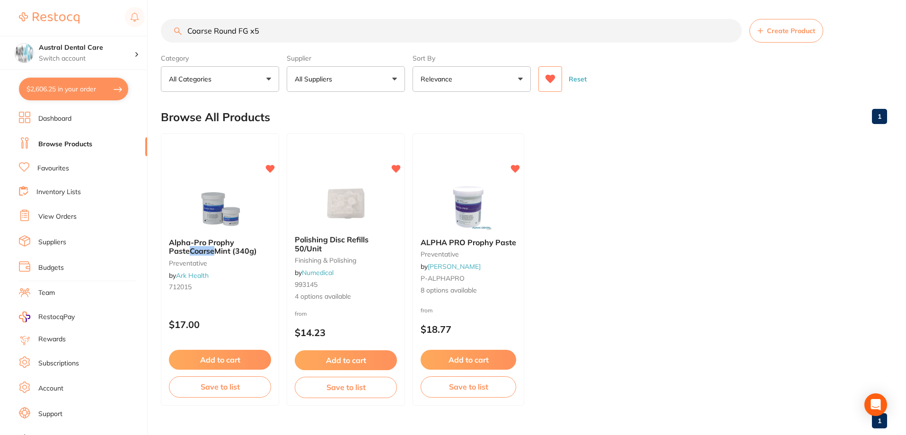
click at [552, 78] on icon at bounding box center [550, 79] width 10 height 9
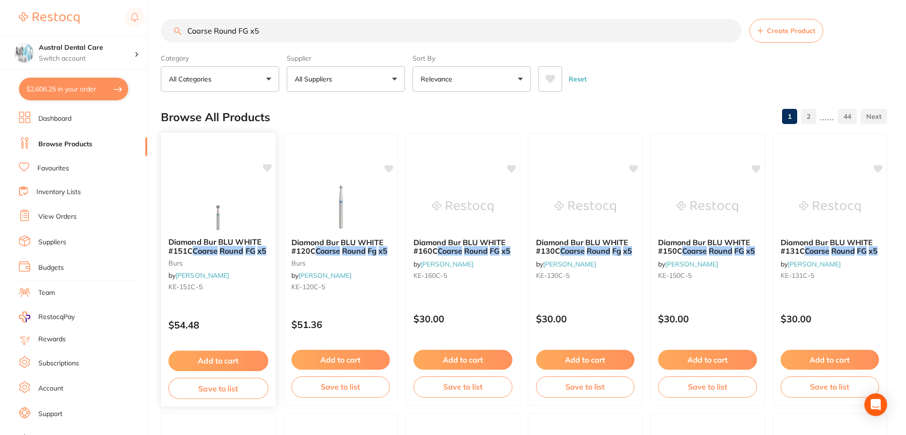
click at [228, 209] on img at bounding box center [218, 206] width 62 height 48
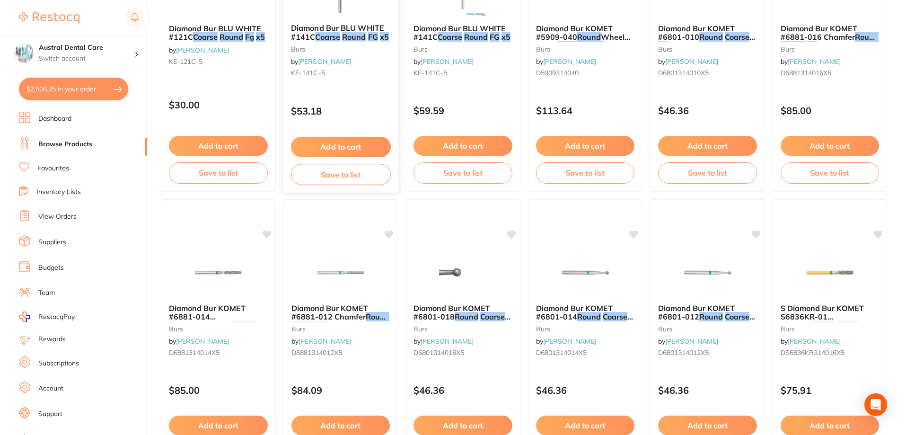
scroll to position [351, 0]
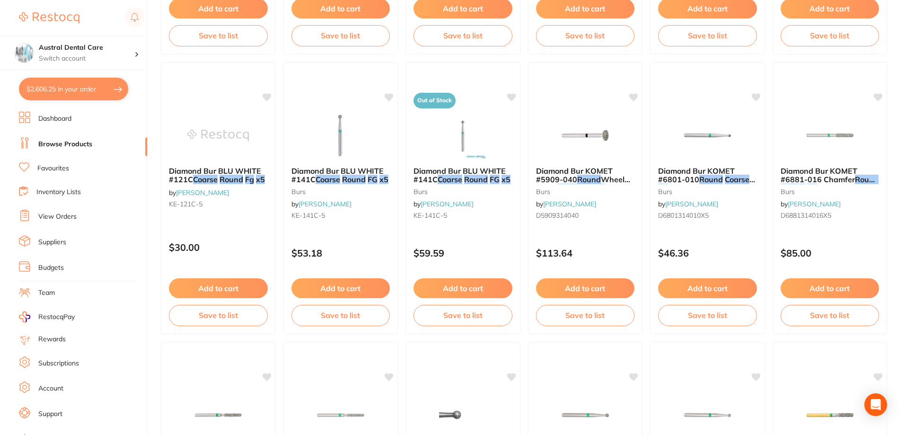
click at [70, 91] on button "$2,606.25 in your order" at bounding box center [73, 89] width 109 height 23
